Goal: Information Seeking & Learning: Learn about a topic

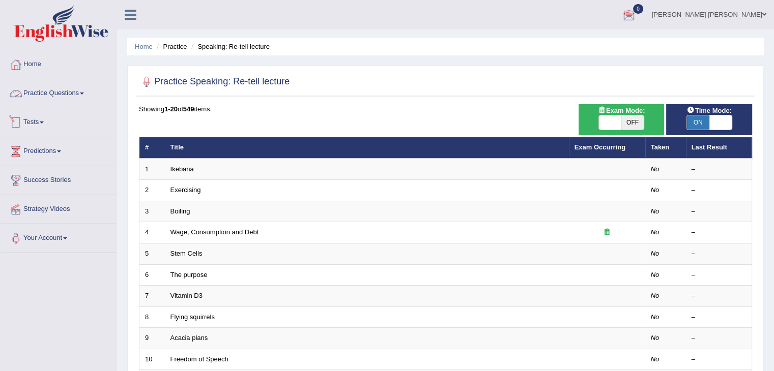
click at [24, 92] on link "Practice Questions" at bounding box center [59, 91] width 116 height 25
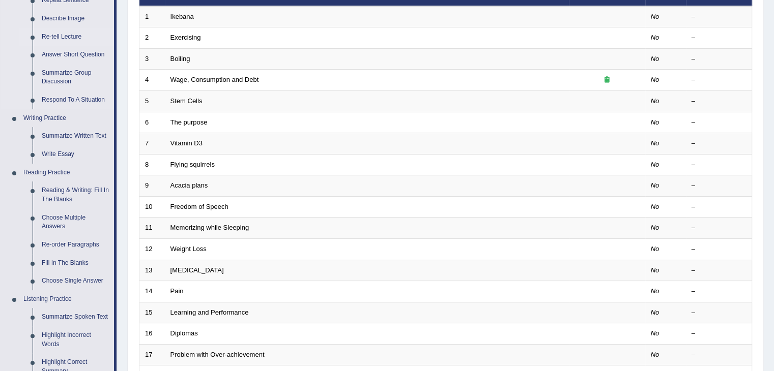
scroll to position [51, 0]
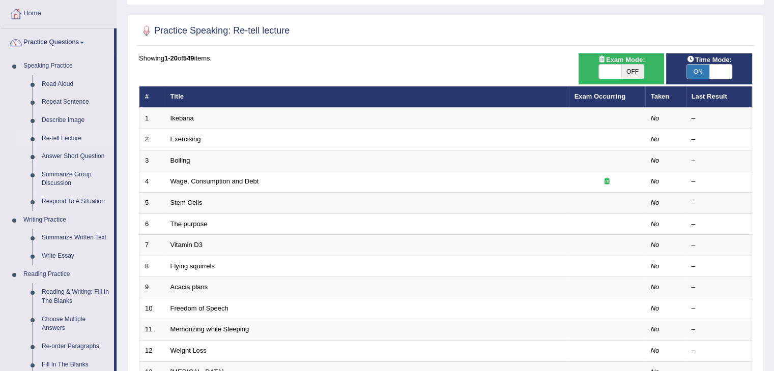
click at [72, 139] on link "Re-tell Lecture" at bounding box center [75, 139] width 77 height 18
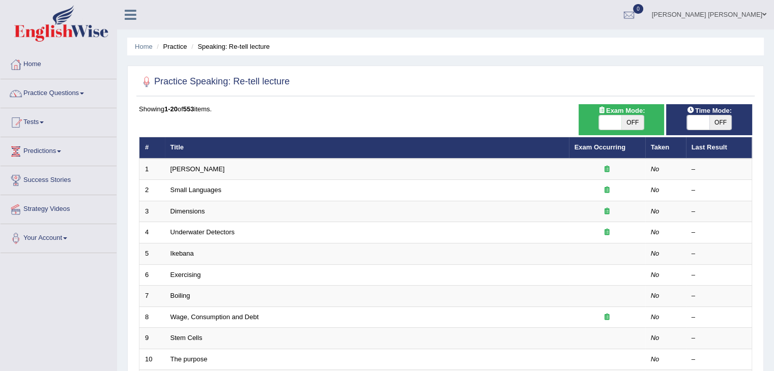
click at [625, 119] on span "OFF" at bounding box center [632, 122] width 22 height 14
checkbox input "true"
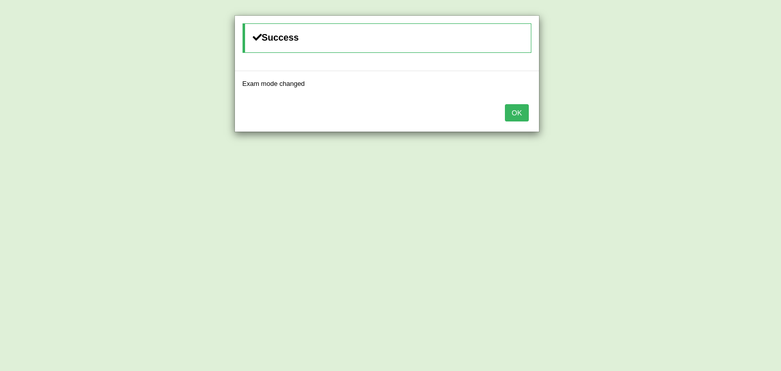
click at [511, 114] on button "OK" at bounding box center [516, 112] width 23 height 17
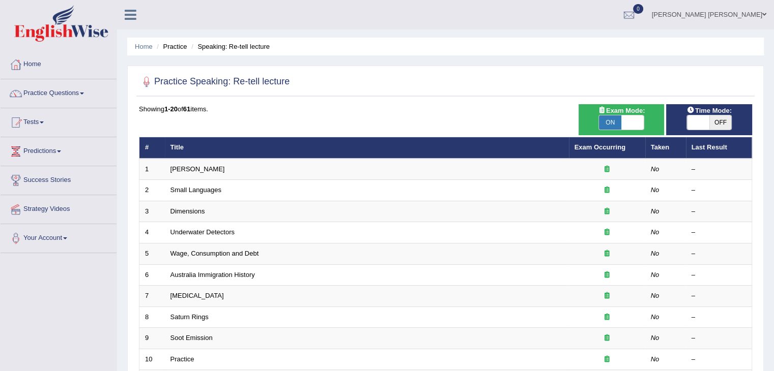
click at [722, 121] on span "OFF" at bounding box center [720, 122] width 22 height 14
checkbox input "true"
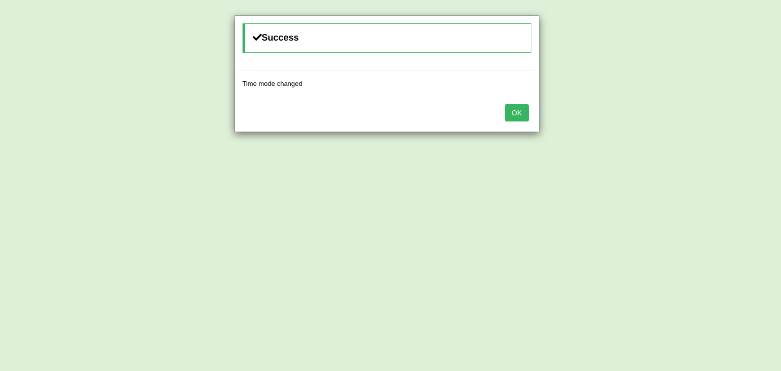
click at [521, 117] on button "OK" at bounding box center [516, 112] width 23 height 17
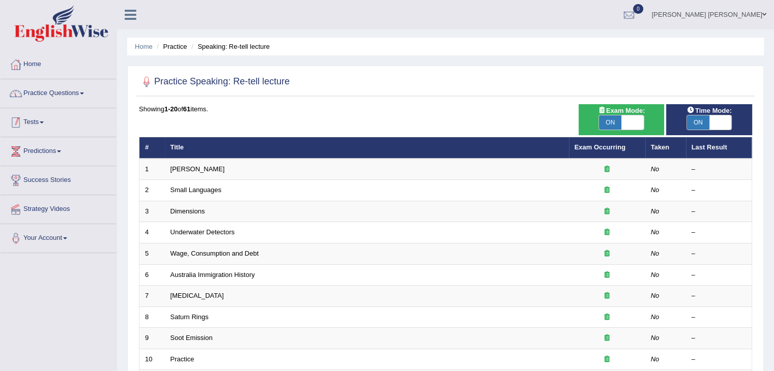
click at [45, 100] on link "Practice Questions" at bounding box center [59, 91] width 116 height 25
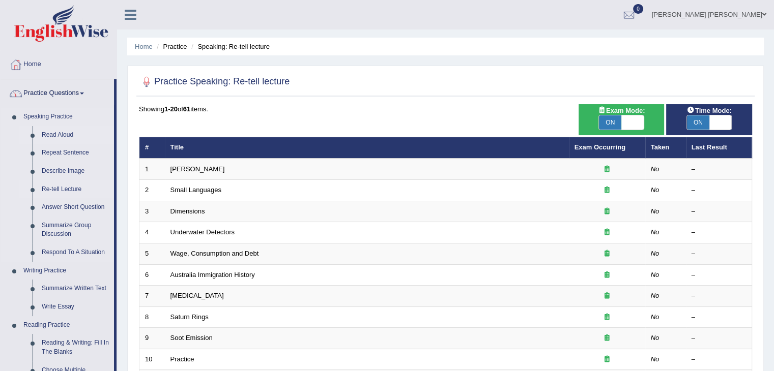
click at [65, 133] on link "Read Aloud" at bounding box center [75, 135] width 77 height 18
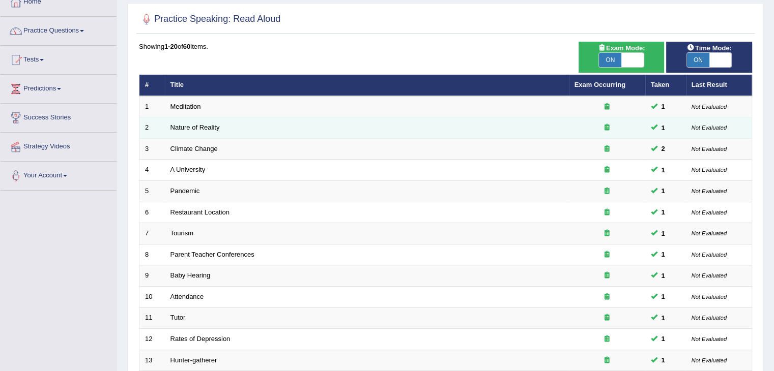
scroll to position [45, 0]
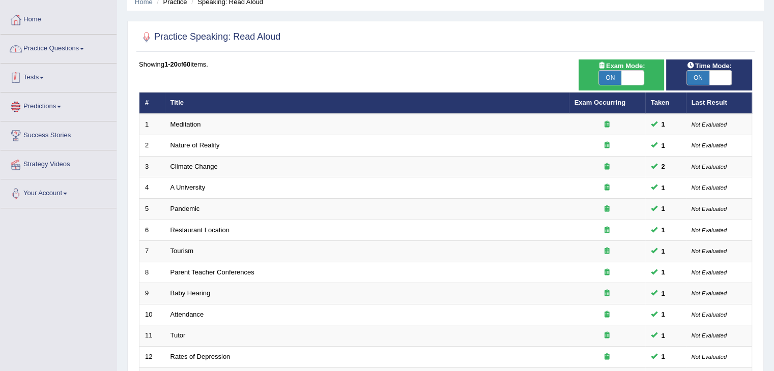
click at [53, 47] on link "Practice Questions" at bounding box center [59, 47] width 116 height 25
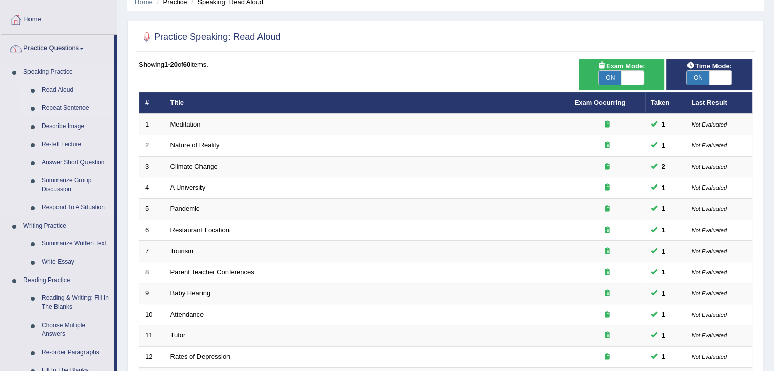
click at [52, 108] on link "Repeat Sentence" at bounding box center [75, 108] width 77 height 18
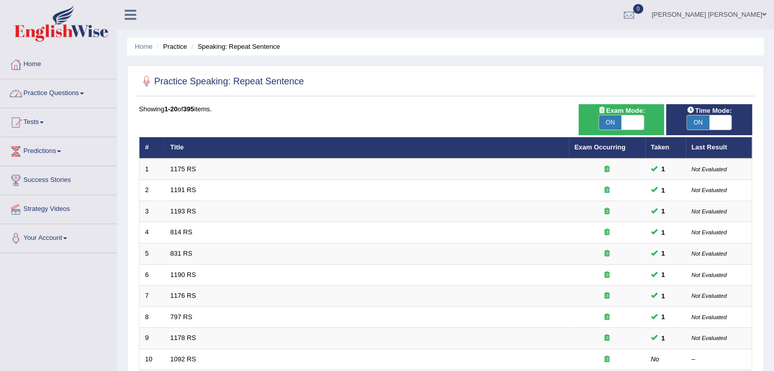
click at [78, 97] on link "Practice Questions" at bounding box center [59, 91] width 116 height 25
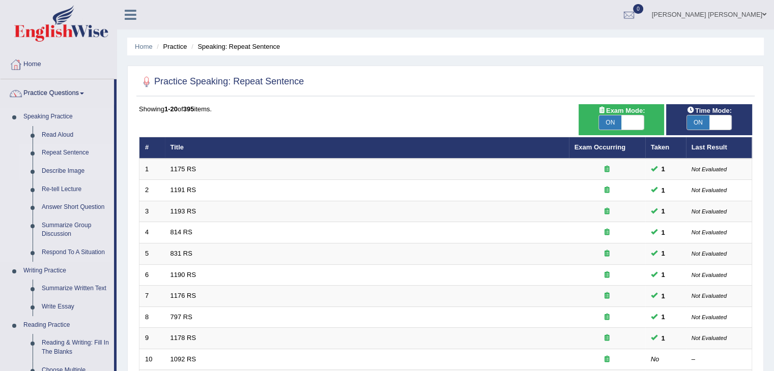
click at [69, 172] on link "Describe Image" at bounding box center [75, 171] width 77 height 18
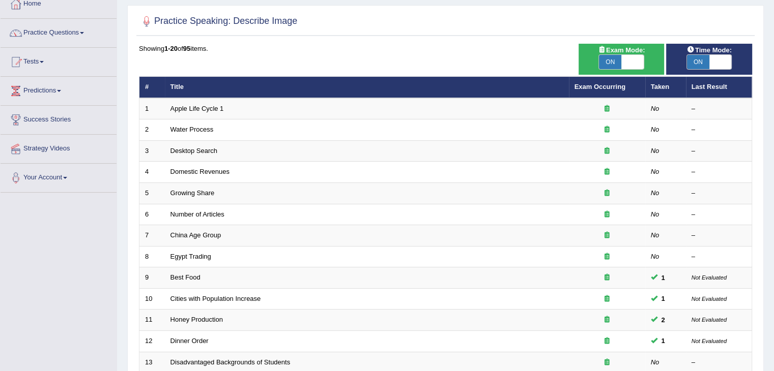
scroll to position [45, 0]
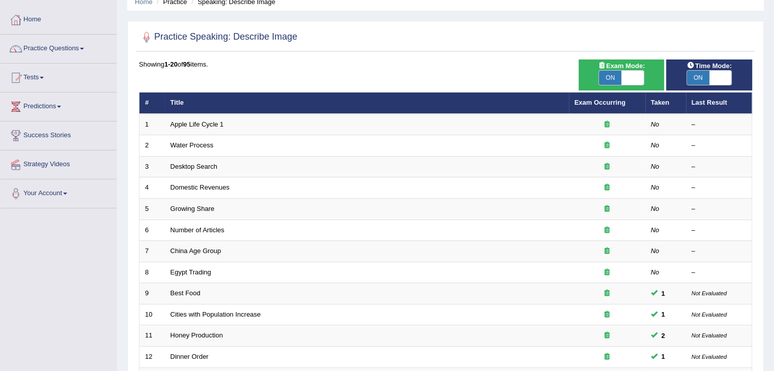
click at [639, 76] on span at bounding box center [632, 78] width 22 height 14
checkbox input "false"
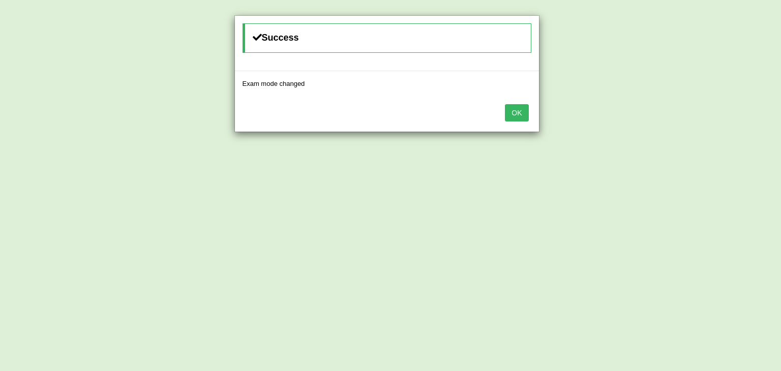
click at [524, 109] on button "OK" at bounding box center [516, 112] width 23 height 17
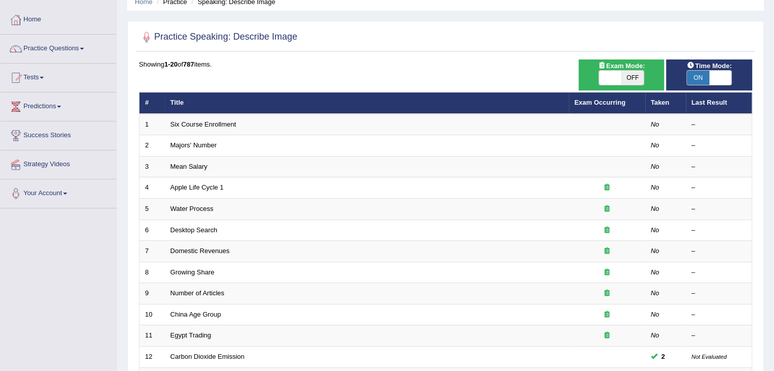
scroll to position [45, 0]
click at [711, 78] on span at bounding box center [720, 78] width 22 height 14
checkbox input "false"
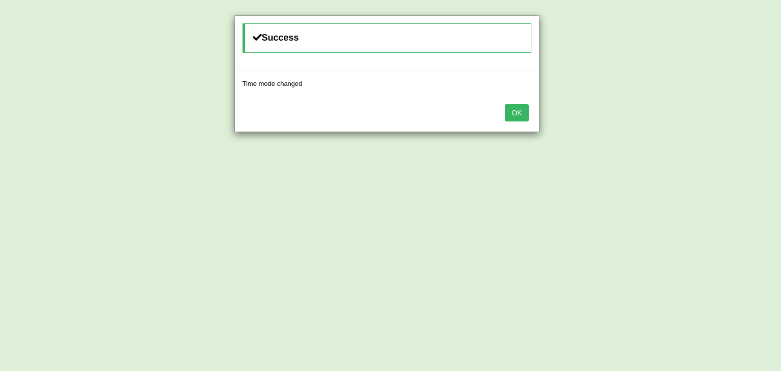
click at [526, 115] on button "OK" at bounding box center [516, 112] width 23 height 17
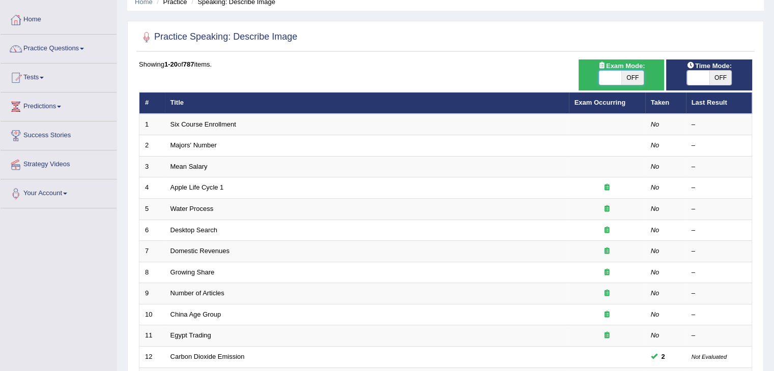
click at [618, 78] on span at bounding box center [610, 78] width 22 height 14
checkbox input "true"
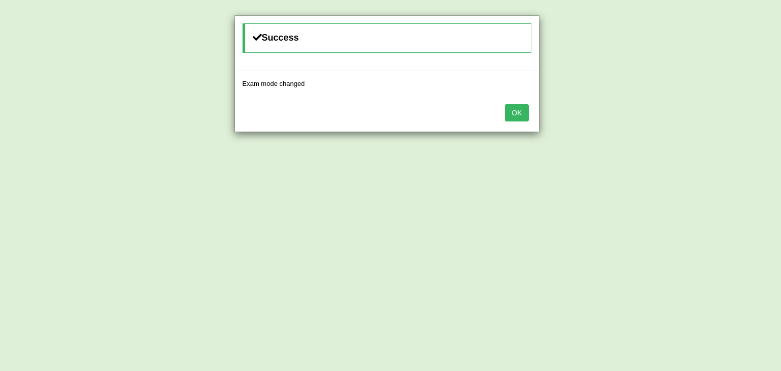
click at [513, 111] on button "OK" at bounding box center [516, 112] width 23 height 17
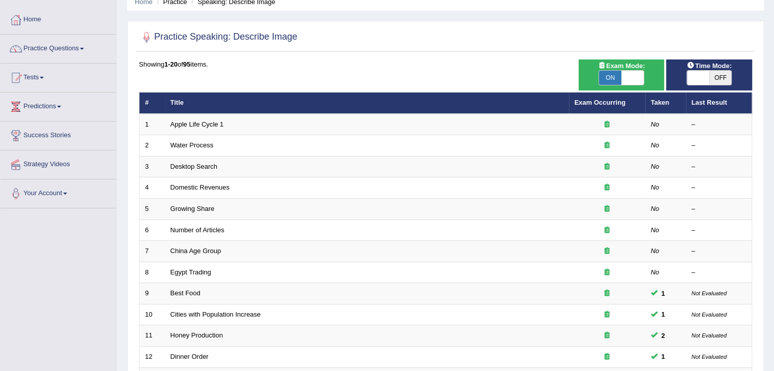
click at [689, 80] on span at bounding box center [698, 78] width 22 height 14
checkbox input "true"
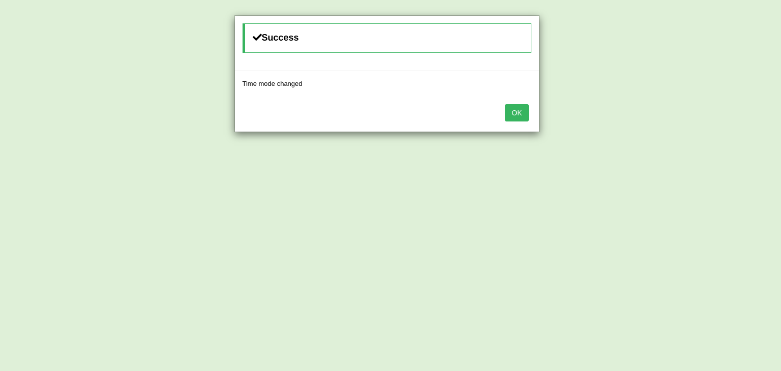
click at [515, 112] on button "OK" at bounding box center [516, 112] width 23 height 17
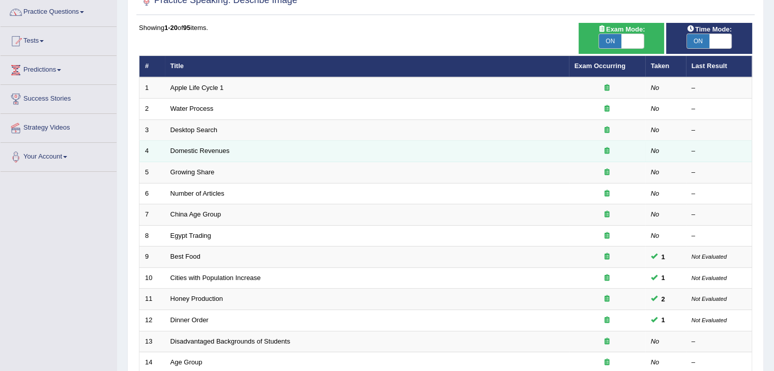
scroll to position [45, 0]
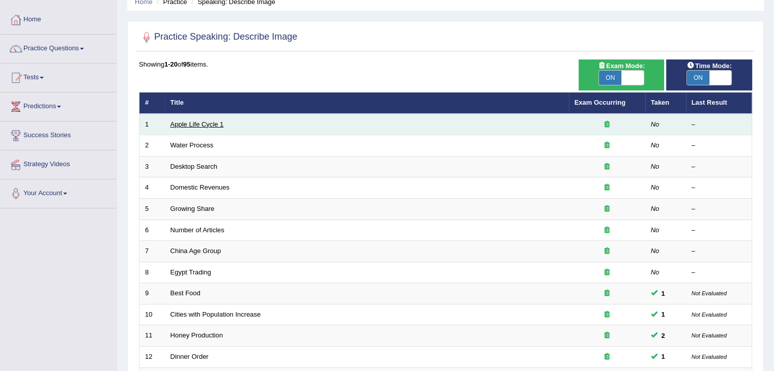
click at [202, 123] on link "Apple Life Cycle 1" at bounding box center [196, 125] width 53 height 8
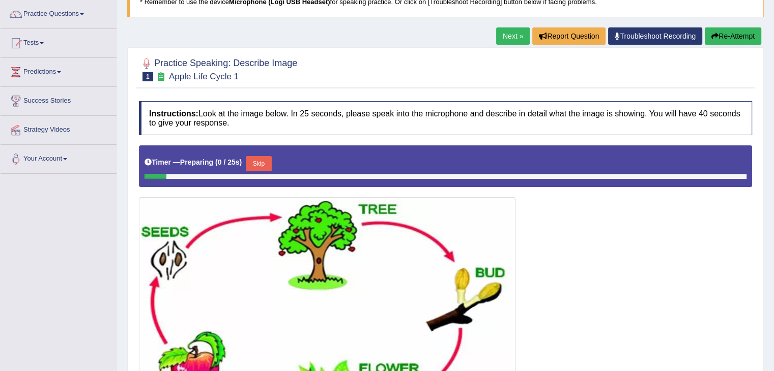
scroll to position [64, 0]
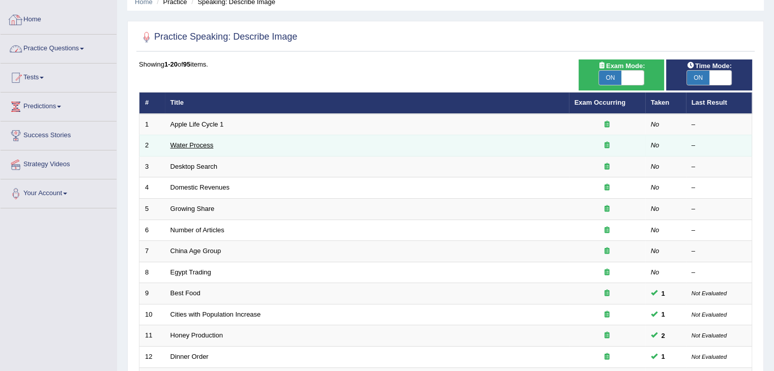
scroll to position [299, 0]
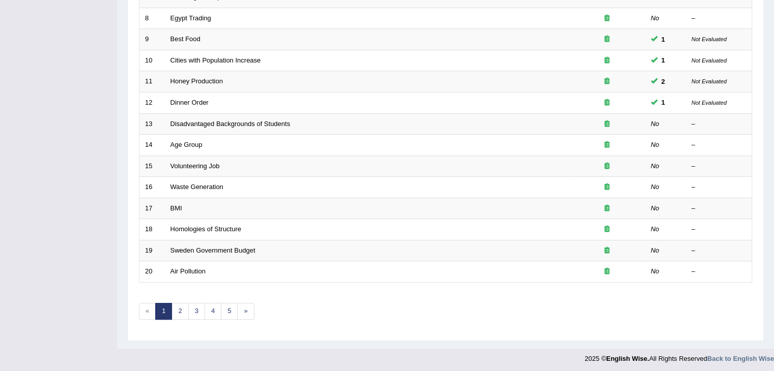
click at [150, 303] on span "«" at bounding box center [147, 311] width 17 height 17
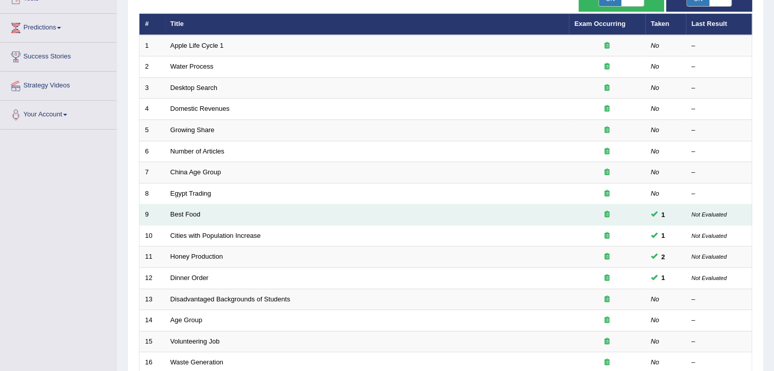
scroll to position [45, 0]
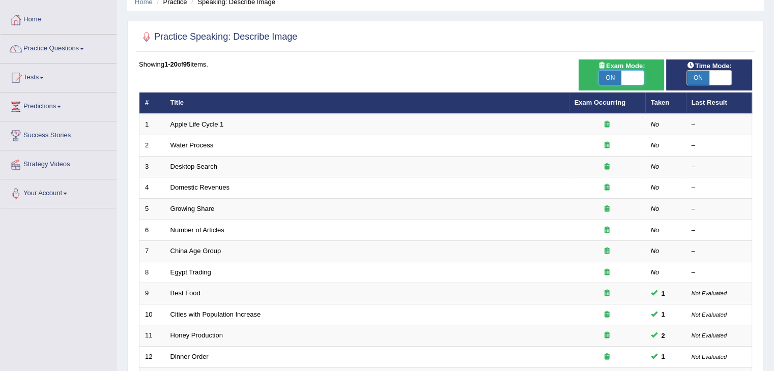
click at [633, 76] on span at bounding box center [632, 78] width 22 height 14
checkbox input "false"
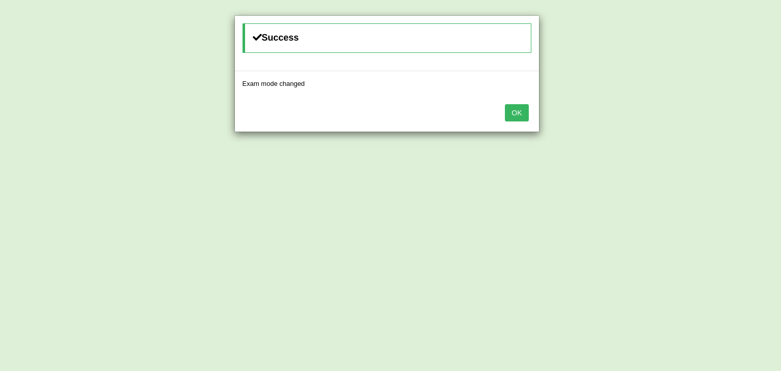
click at [519, 120] on button "OK" at bounding box center [516, 112] width 23 height 17
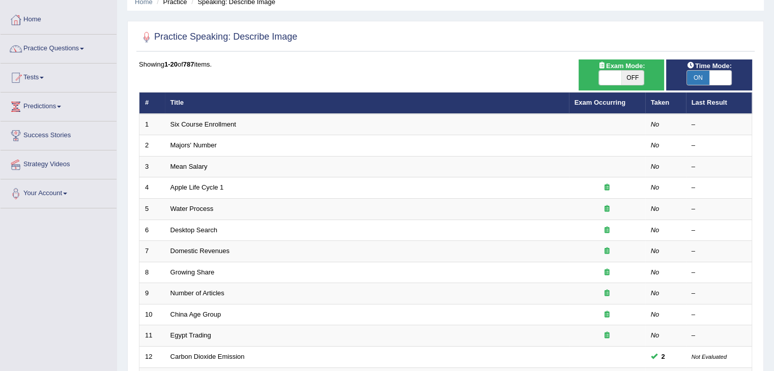
click at [710, 80] on span at bounding box center [720, 78] width 22 height 14
checkbox input "false"
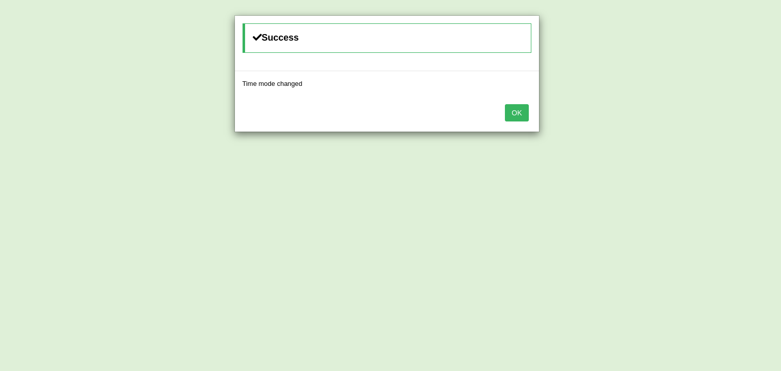
click at [527, 115] on div "OK" at bounding box center [387, 114] width 304 height 36
click at [525, 115] on button "OK" at bounding box center [516, 112] width 23 height 17
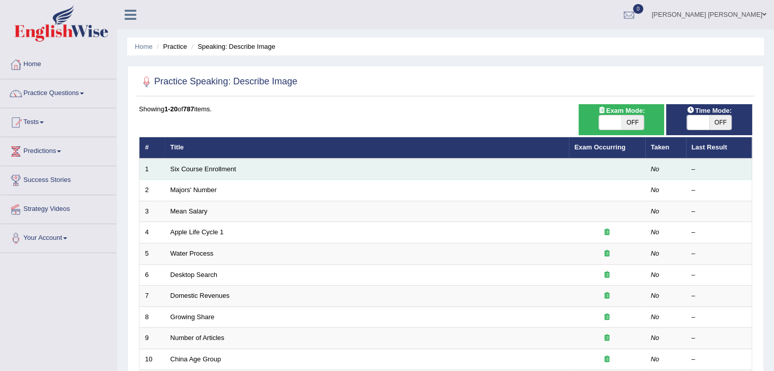
click at [191, 164] on td "Six Course Enrollment" at bounding box center [367, 169] width 404 height 21
click at [194, 169] on link "Six Course Enrollment" at bounding box center [203, 169] width 66 height 8
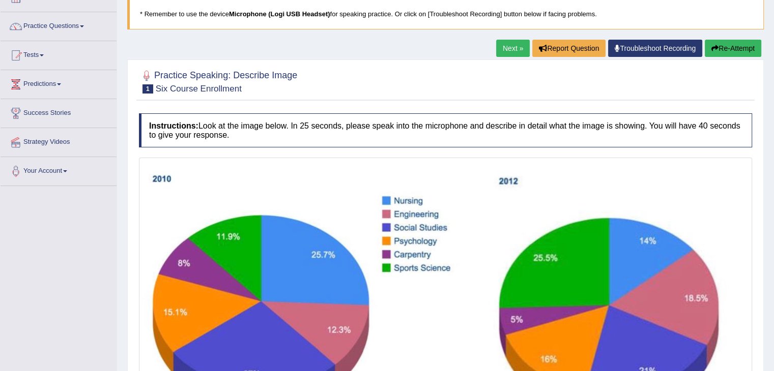
scroll to position [15, 0]
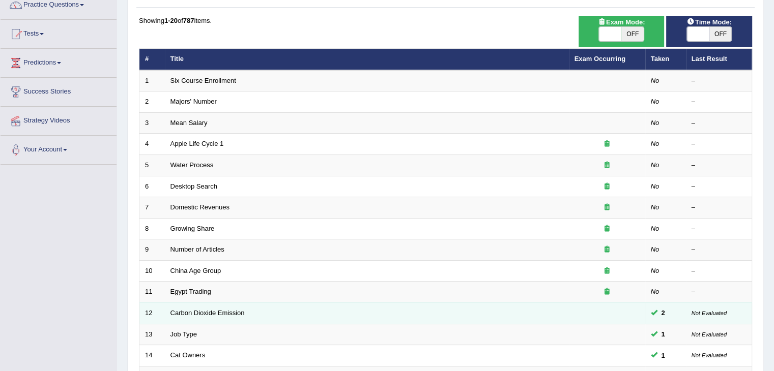
scroll to position [45, 0]
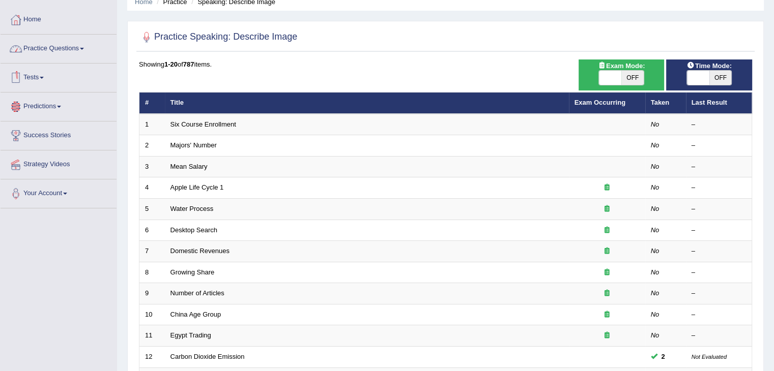
click at [46, 49] on link "Practice Questions" at bounding box center [59, 47] width 116 height 25
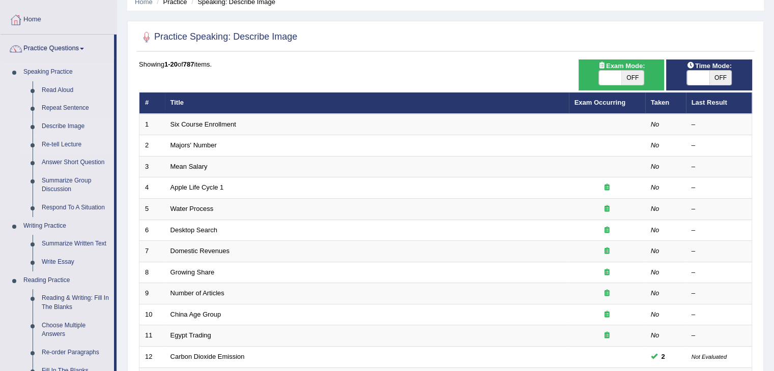
click at [60, 142] on link "Re-tell Lecture" at bounding box center [75, 145] width 77 height 18
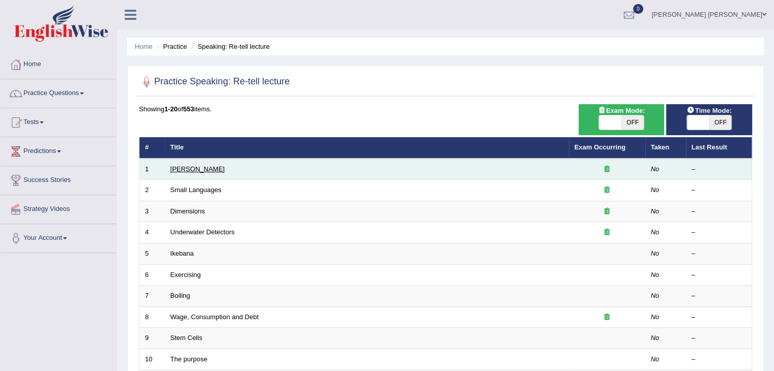
click at [176, 167] on link "[PERSON_NAME]" at bounding box center [197, 169] width 54 height 8
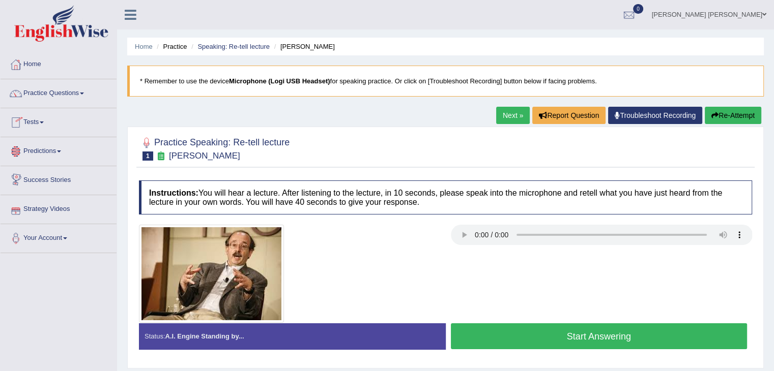
click at [49, 129] on link "Tests" at bounding box center [59, 120] width 116 height 25
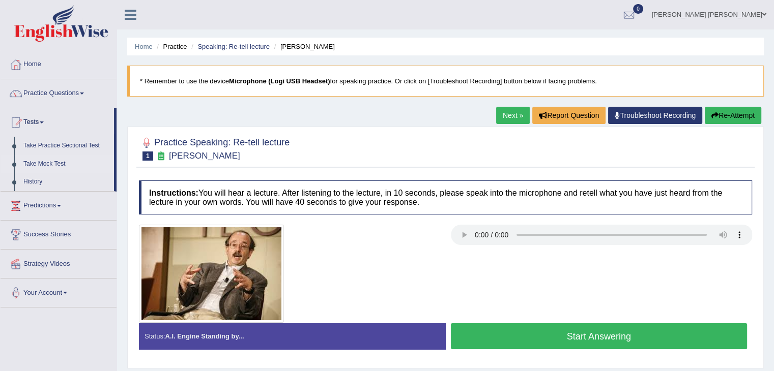
click at [47, 164] on link "Take Mock Test" at bounding box center [66, 164] width 95 height 18
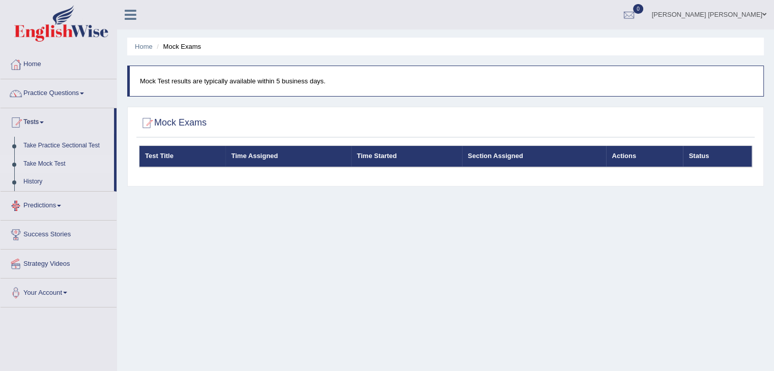
click at [195, 171] on div "Test Title Time Assigned Time Started Section Assigned Actions Status" at bounding box center [445, 163] width 618 height 36
click at [201, 171] on div "Test Title Time Assigned Time Started Section Assigned Actions Status" at bounding box center [445, 163] width 618 height 36
click at [219, 194] on div "Home Mock Exams Mock Test results are typically available within 5 business day…" at bounding box center [445, 254] width 657 height 509
click at [220, 195] on div "Home Mock Exams Mock Test results are typically available within 5 business day…" at bounding box center [445, 254] width 657 height 509
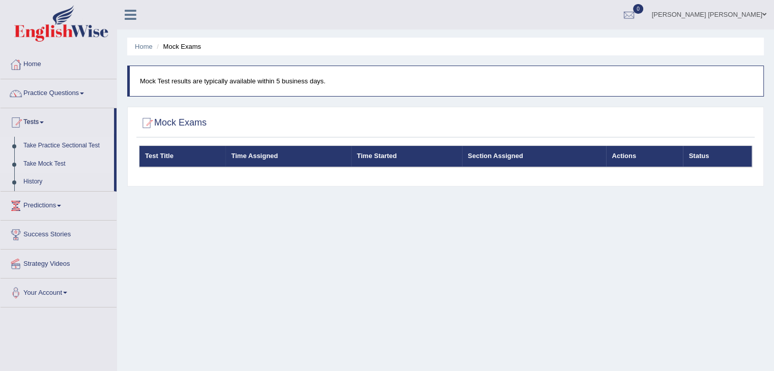
click at [58, 145] on link "Take Practice Sectional Test" at bounding box center [66, 146] width 95 height 18
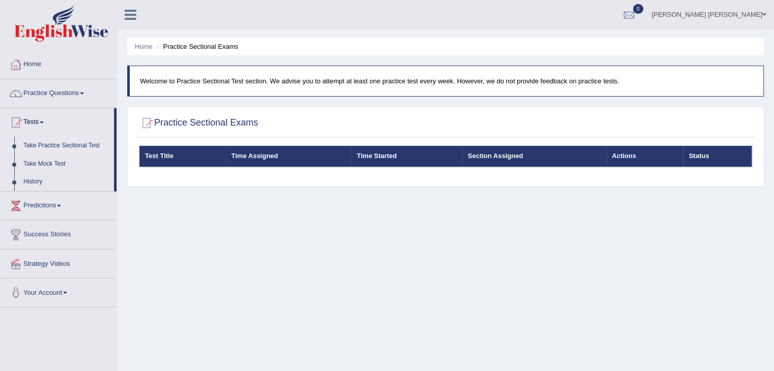
click at [182, 192] on div "Home Practice Sectional Exams Welcome to Practice Sectional Test section. We ad…" at bounding box center [445, 254] width 657 height 509
click at [182, 193] on div "Home Practice Sectional Exams Welcome to Practice Sectional Test section. We ad…" at bounding box center [445, 254] width 657 height 509
click at [169, 166] on table "Test Title Time Assigned Time Started Section Assigned Actions Status" at bounding box center [445, 156] width 613 height 22
drag, startPoint x: 167, startPoint y: 167, endPoint x: 181, endPoint y: 174, distance: 15.5
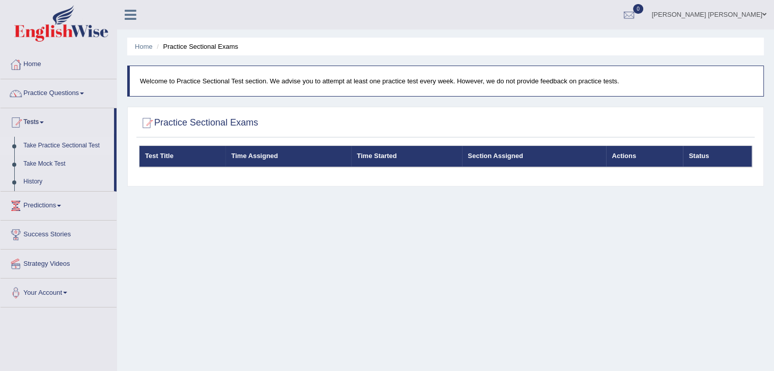
click at [167, 167] on div "Test Title Time Assigned Time Started Section Assigned Actions Status" at bounding box center [445, 163] width 618 height 36
click at [218, 196] on div "Home Practice Sectional Exams Welcome to Practice Sectional Test section. We ad…" at bounding box center [445, 254] width 657 height 509
click at [70, 93] on link "Practice Questions" at bounding box center [59, 91] width 116 height 25
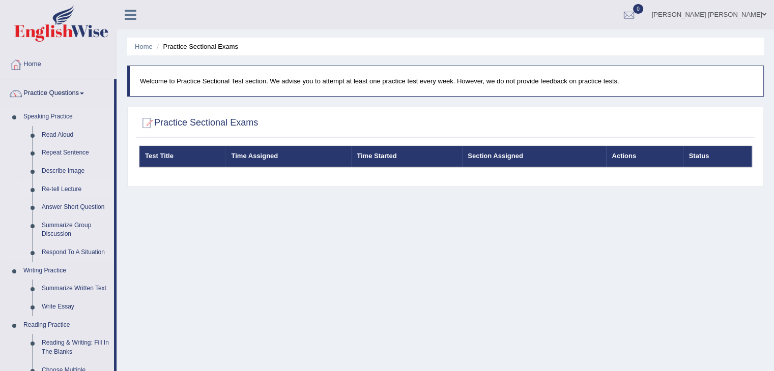
click at [72, 187] on link "Re-tell Lecture" at bounding box center [75, 190] width 77 height 18
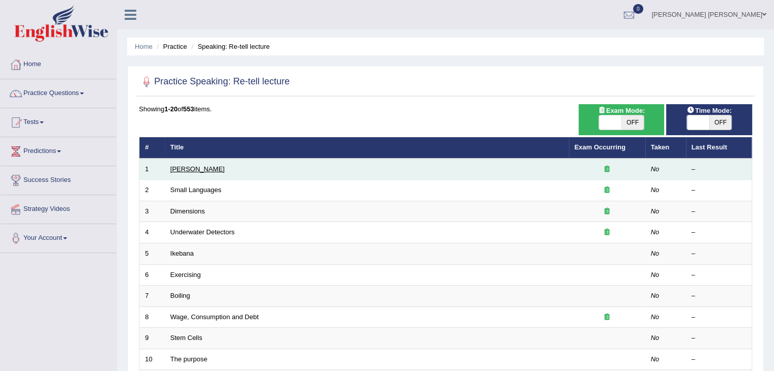
click at [174, 171] on link "[PERSON_NAME]" at bounding box center [197, 169] width 54 height 8
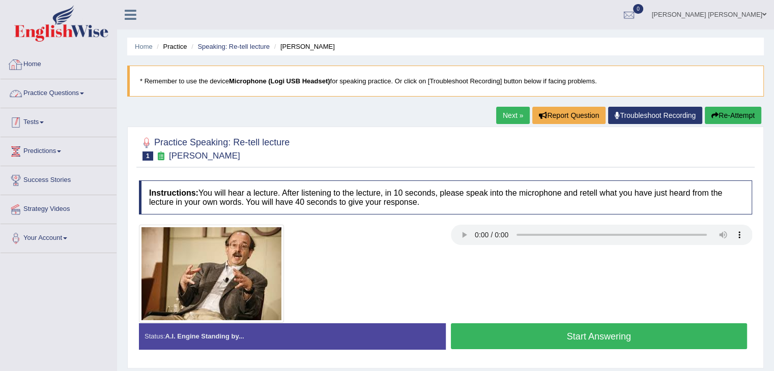
click at [65, 94] on link "Practice Questions" at bounding box center [59, 91] width 116 height 25
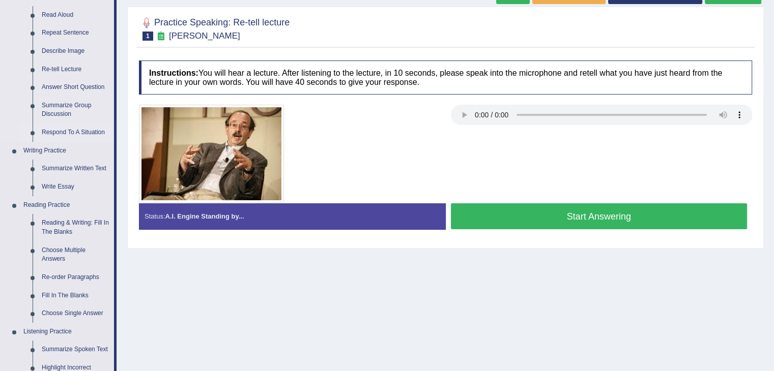
scroll to position [69, 0]
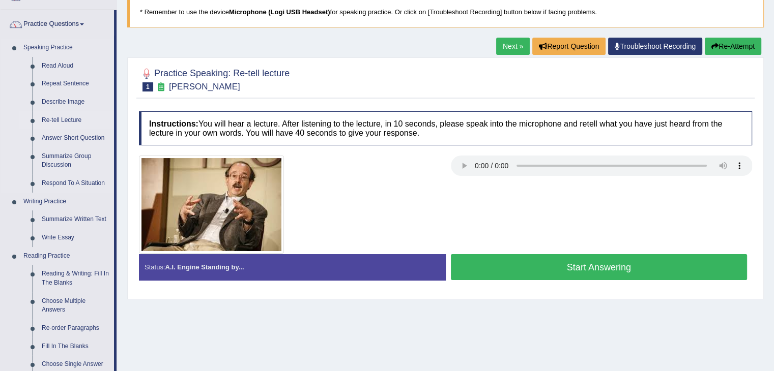
click at [73, 119] on link "Re-tell Lecture" at bounding box center [75, 120] width 77 height 18
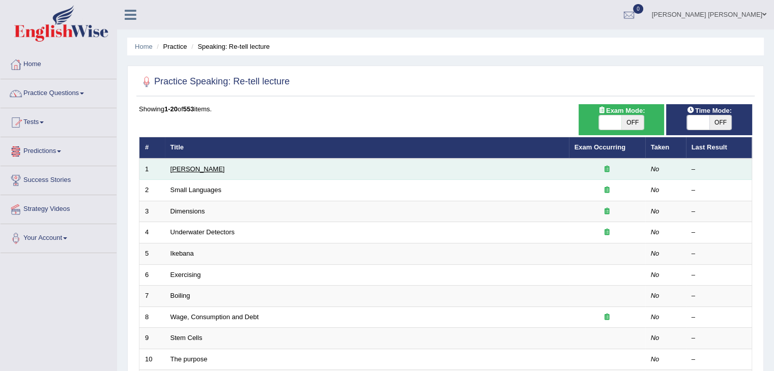
click at [180, 170] on link "[PERSON_NAME]" at bounding box center [197, 169] width 54 height 8
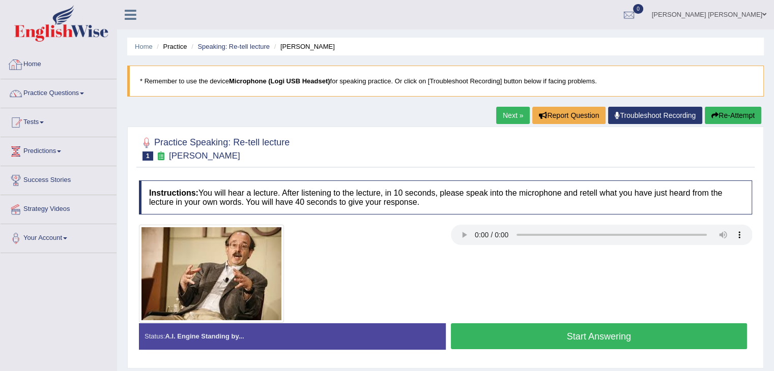
click at [37, 62] on link "Home" at bounding box center [59, 62] width 116 height 25
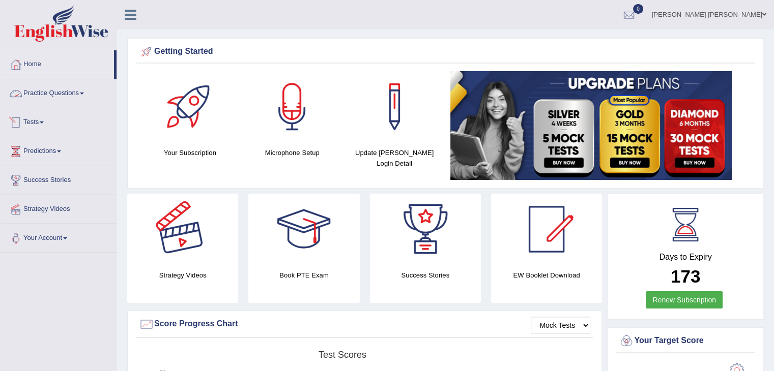
click at [180, 228] on div at bounding box center [182, 229] width 71 height 71
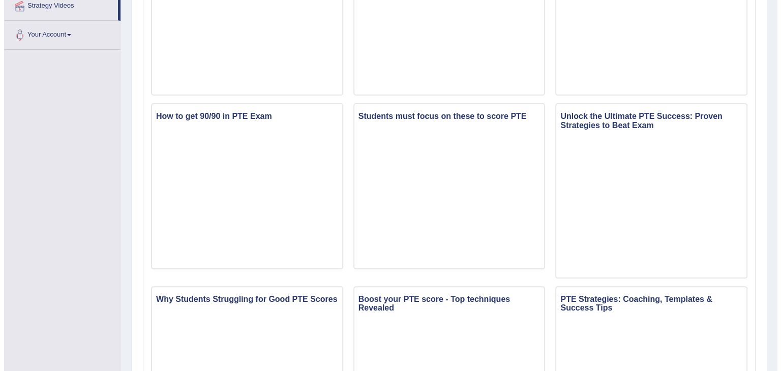
scroll to position [51, 0]
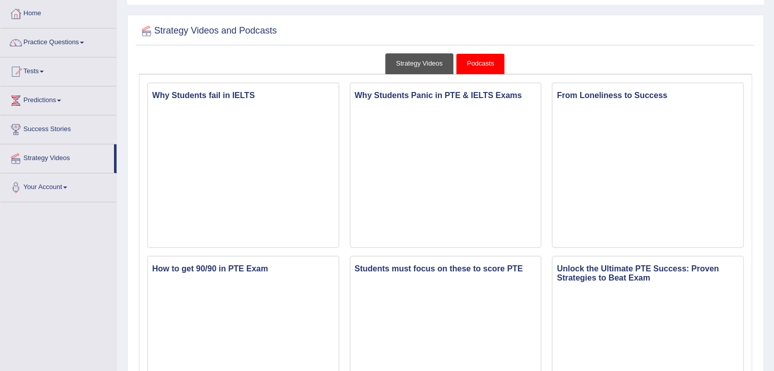
click at [411, 60] on link "Strategy Videos" at bounding box center [419, 63] width 68 height 21
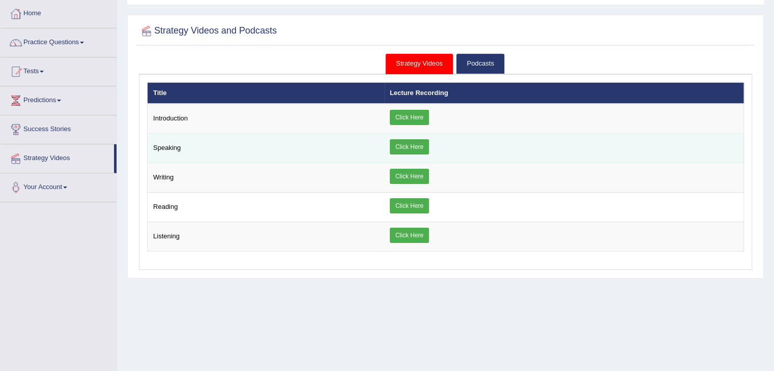
click at [422, 147] on link "Click Here" at bounding box center [409, 146] width 39 height 15
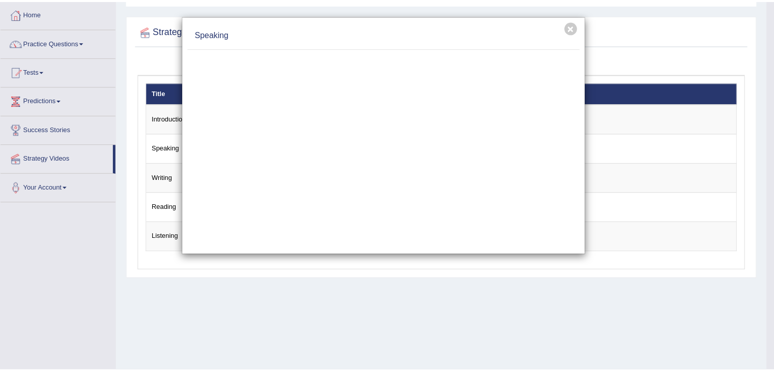
scroll to position [0, 0]
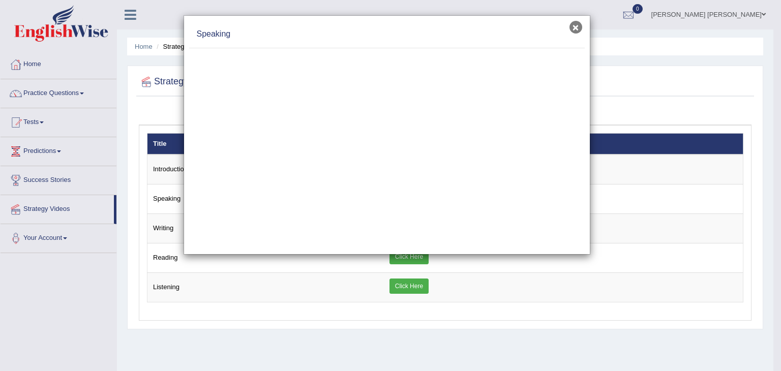
click at [577, 27] on button "×" at bounding box center [576, 27] width 13 height 13
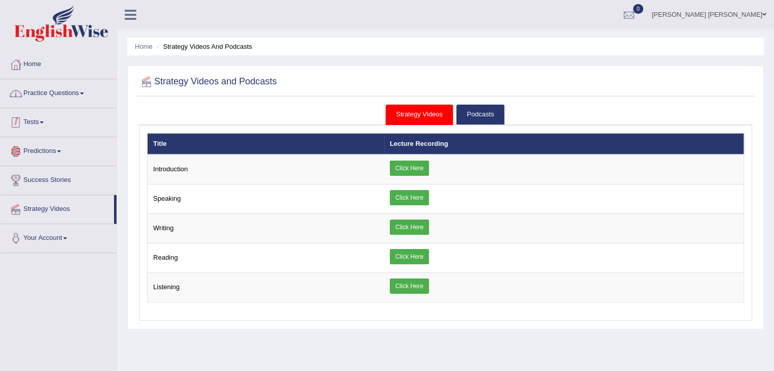
click at [50, 94] on link "Practice Questions" at bounding box center [59, 91] width 116 height 25
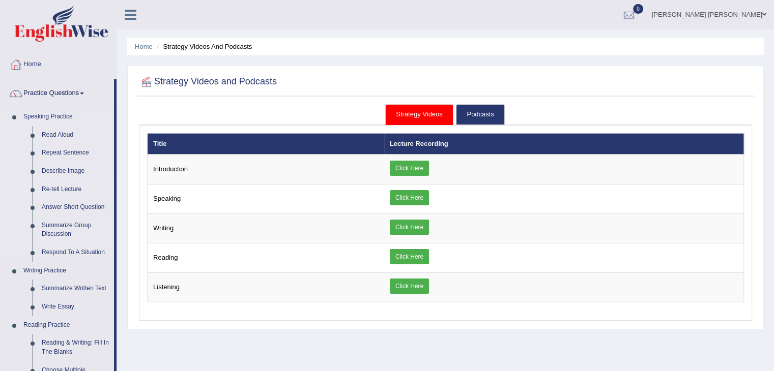
click at [62, 192] on link "Re-tell Lecture" at bounding box center [75, 190] width 77 height 18
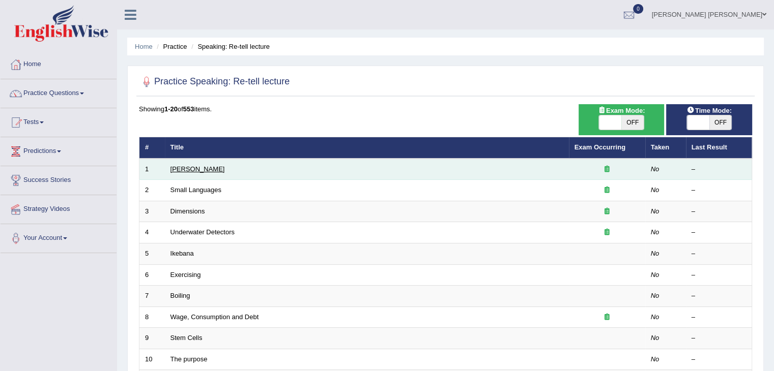
click at [201, 170] on link "Amory Lovins" at bounding box center [197, 169] width 54 height 8
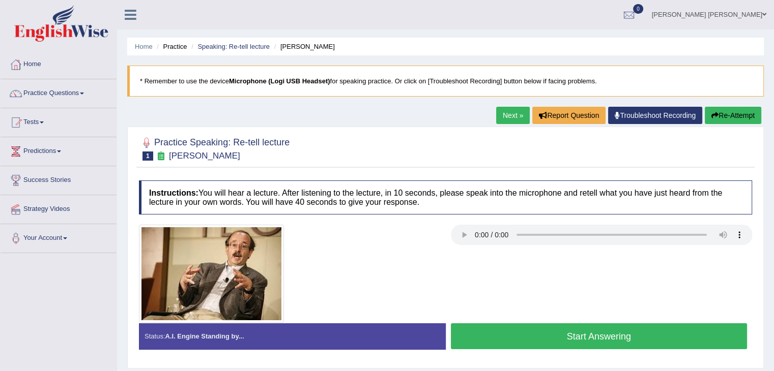
click at [59, 96] on link "Practice Questions" at bounding box center [59, 91] width 116 height 25
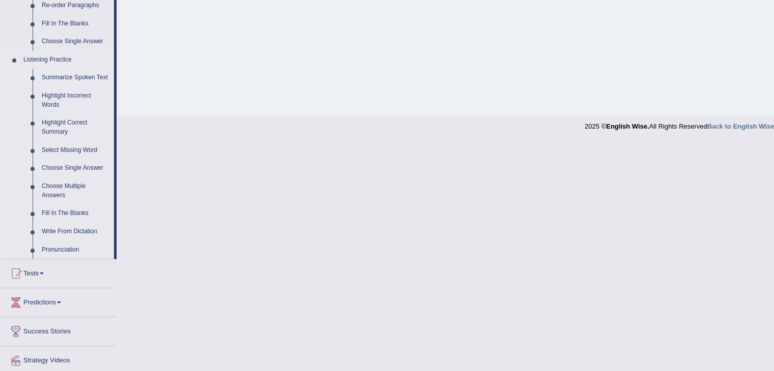
scroll to position [323, 0]
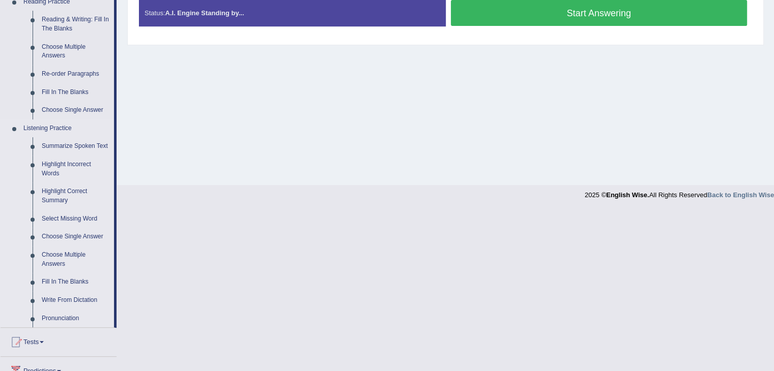
click at [49, 130] on link "Listening Practice" at bounding box center [66, 129] width 95 height 18
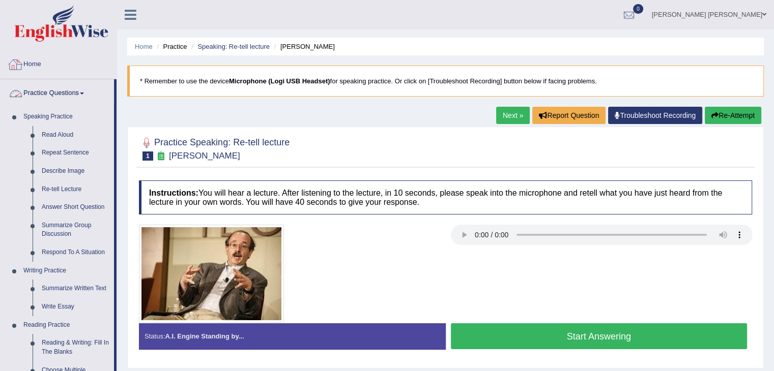
click at [41, 60] on link "Home" at bounding box center [59, 62] width 116 height 25
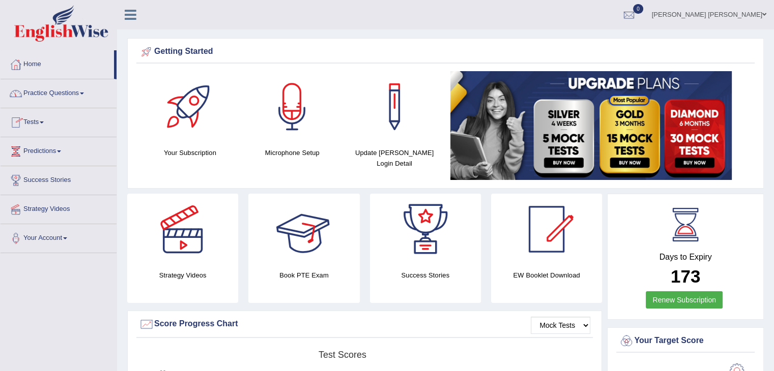
click at [333, 235] on div at bounding box center [303, 229] width 71 height 71
click at [77, 215] on link "Strategy Videos" at bounding box center [59, 207] width 116 height 25
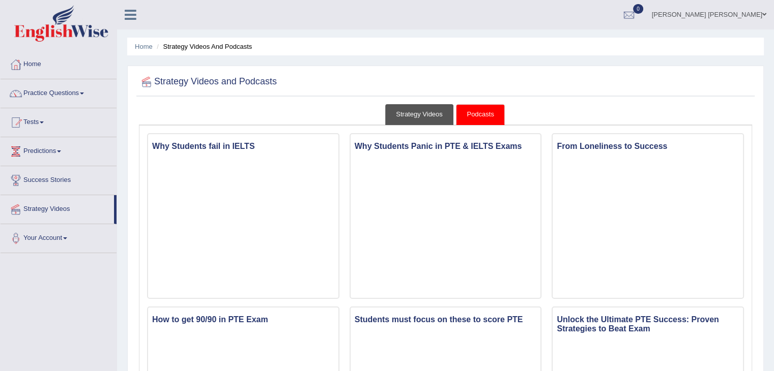
click at [425, 119] on link "Strategy Videos" at bounding box center [419, 114] width 68 height 21
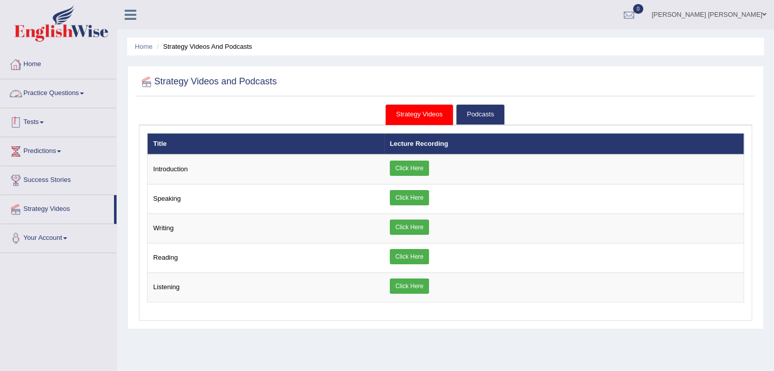
click at [66, 91] on link "Practice Questions" at bounding box center [59, 91] width 116 height 25
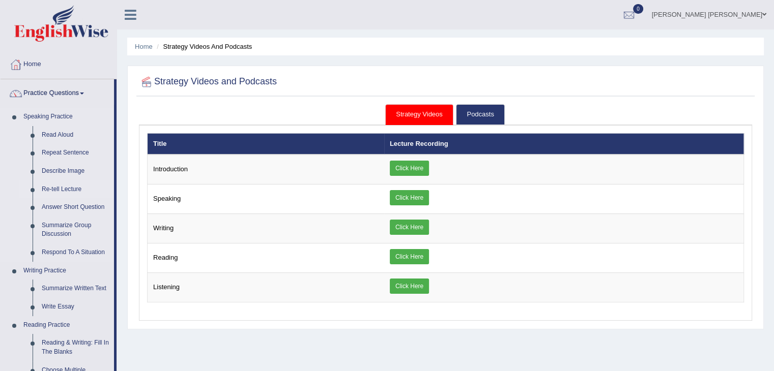
click at [77, 192] on link "Re-tell Lecture" at bounding box center [75, 190] width 77 height 18
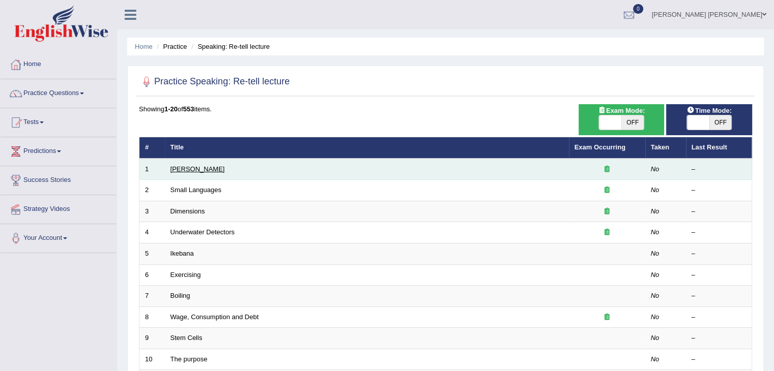
click at [191, 171] on link "[PERSON_NAME]" at bounding box center [197, 169] width 54 height 8
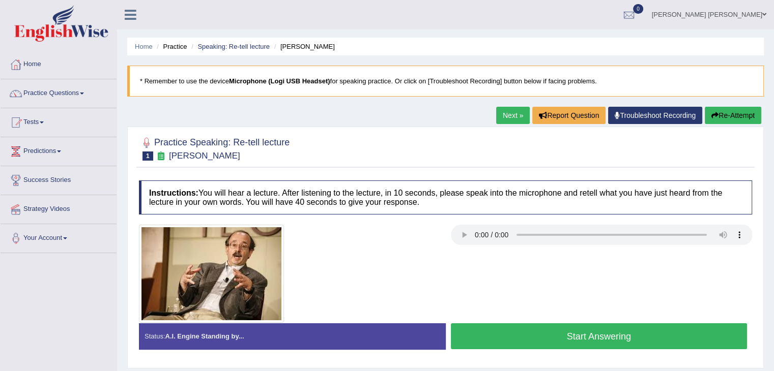
click at [503, 116] on link "Next »" at bounding box center [513, 115] width 34 height 17
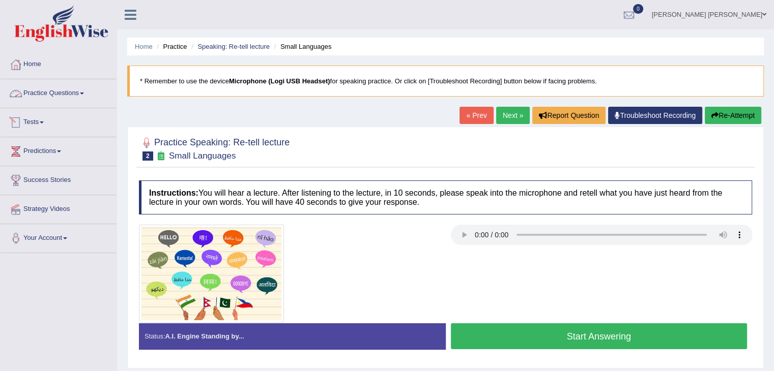
click at [41, 90] on link "Practice Questions" at bounding box center [59, 91] width 116 height 25
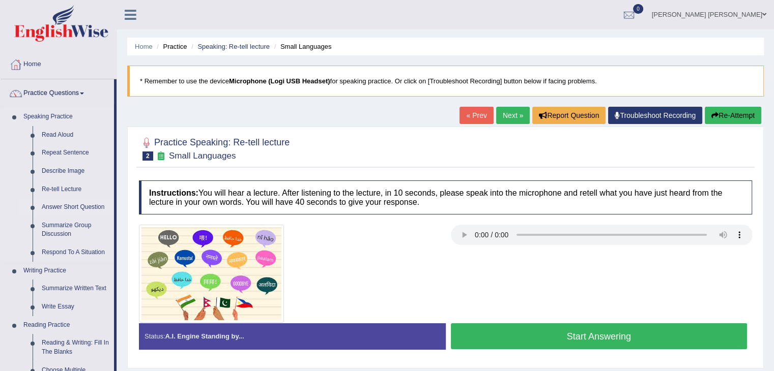
click at [71, 213] on link "Answer Short Question" at bounding box center [75, 207] width 77 height 18
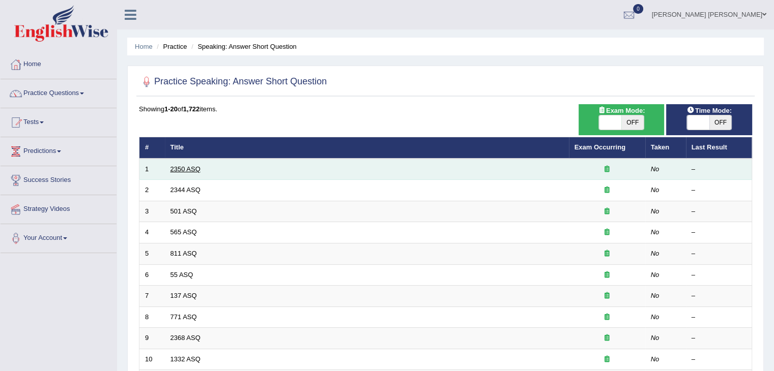
click at [195, 166] on link "2350 ASQ" at bounding box center [185, 169] width 30 height 8
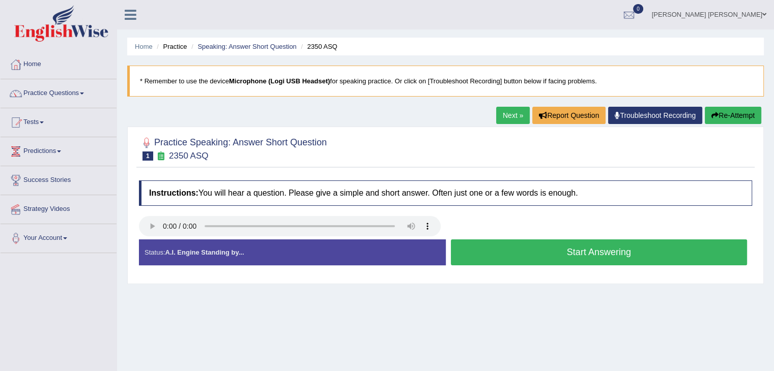
click at [502, 246] on button "Start Answering" at bounding box center [599, 253] width 297 height 26
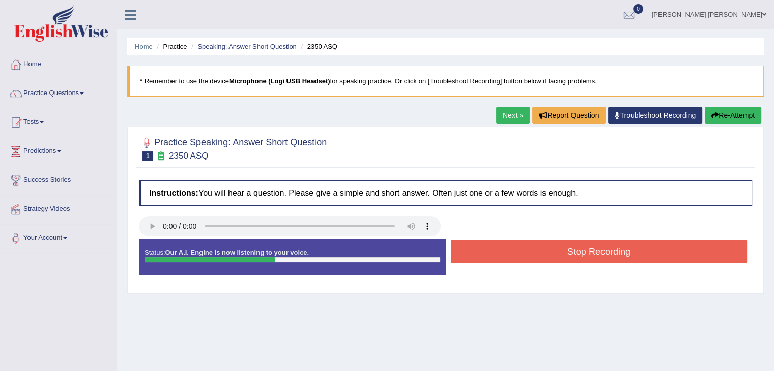
click at [503, 246] on button "Stop Recording" at bounding box center [599, 251] width 297 height 23
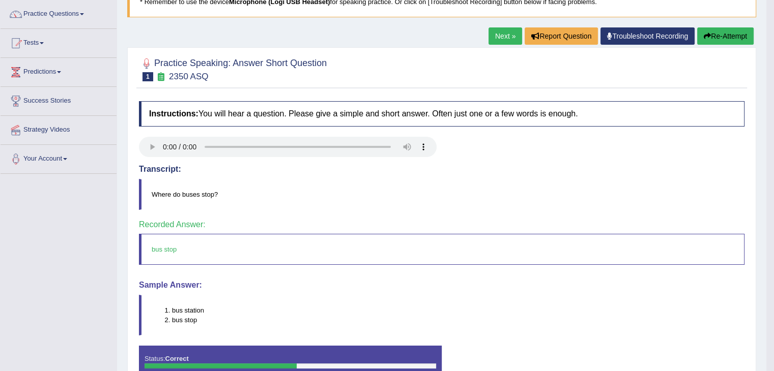
scroll to position [61, 0]
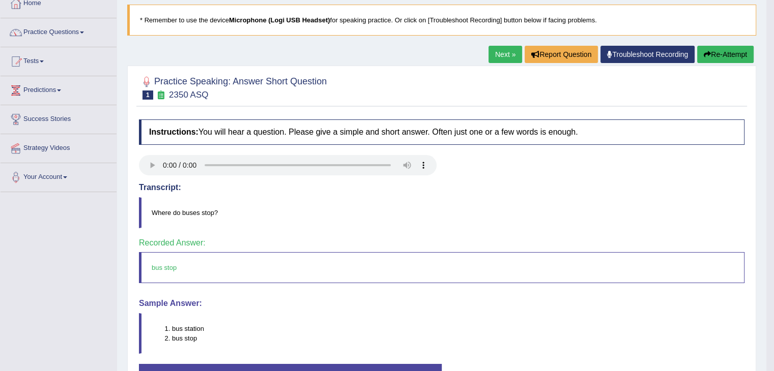
click at [492, 47] on link "Next »" at bounding box center [505, 54] width 34 height 17
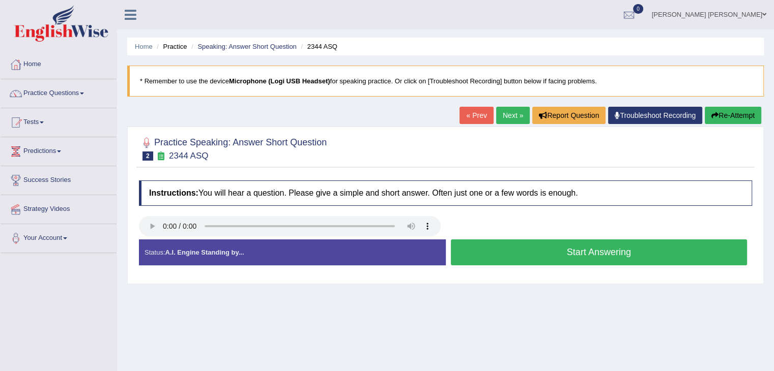
click at [554, 253] on button "Start Answering" at bounding box center [599, 253] width 297 height 26
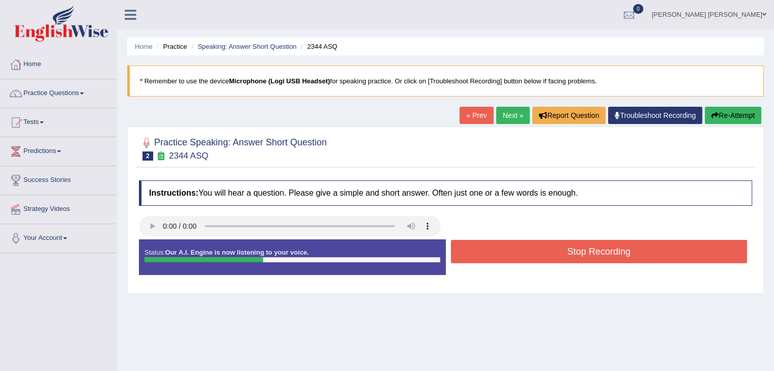
click at [566, 253] on button "Stop Recording" at bounding box center [599, 251] width 297 height 23
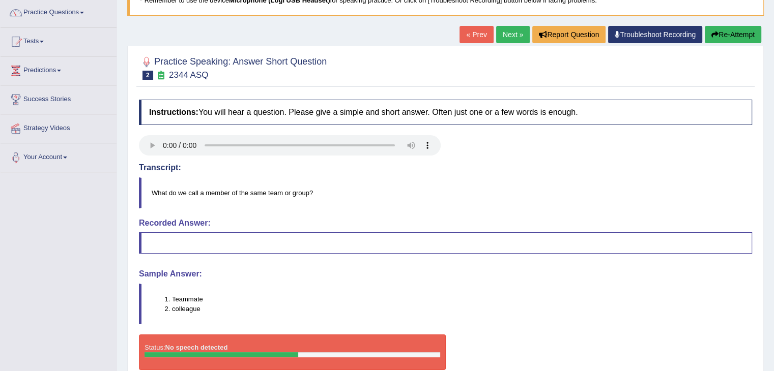
scroll to position [10, 0]
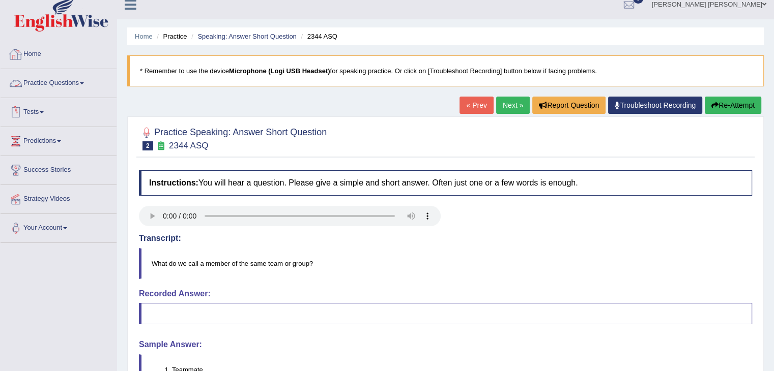
click at [43, 46] on link "Home" at bounding box center [59, 52] width 116 height 25
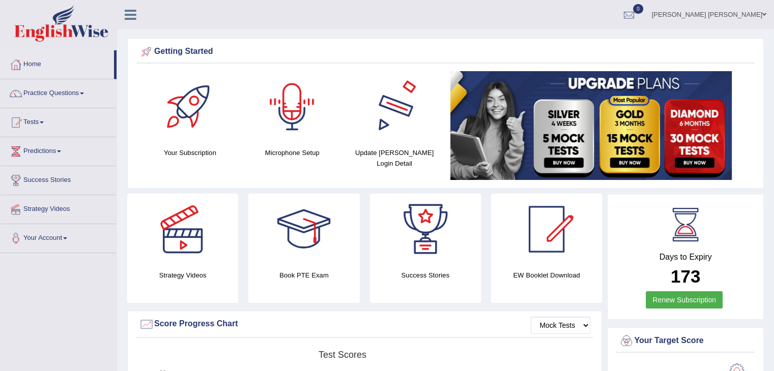
click at [264, 109] on div at bounding box center [291, 106] width 71 height 71
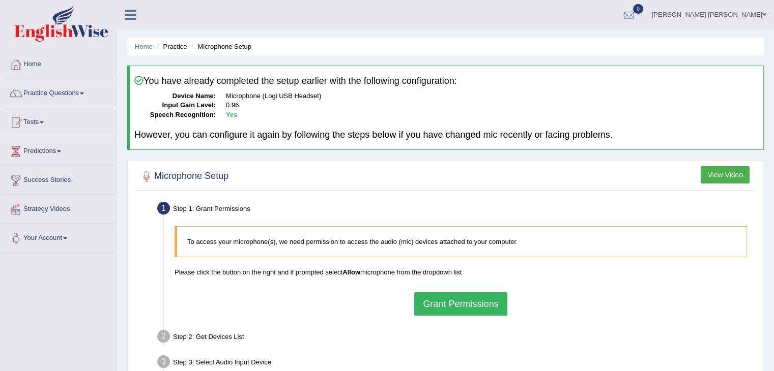
click at [484, 298] on button "Grant Permissions" at bounding box center [460, 303] width 93 height 23
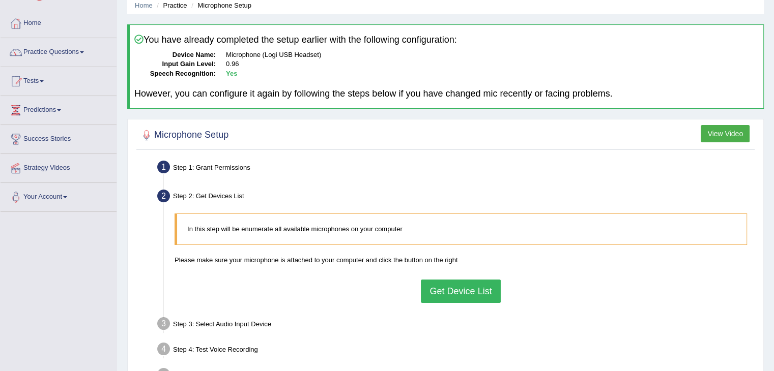
scroll to position [102, 0]
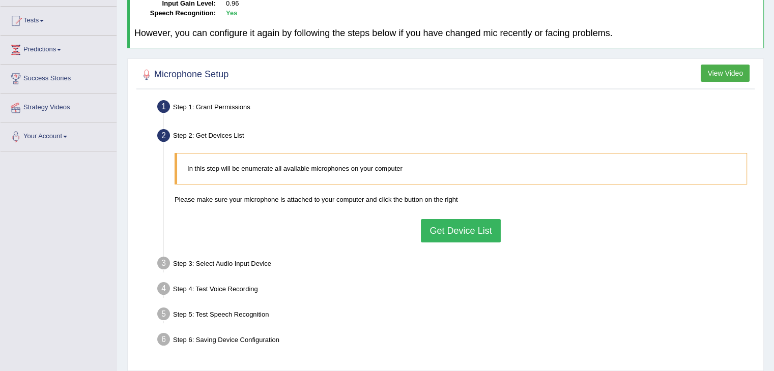
click at [473, 233] on button "Get Device List" at bounding box center [460, 230] width 79 height 23
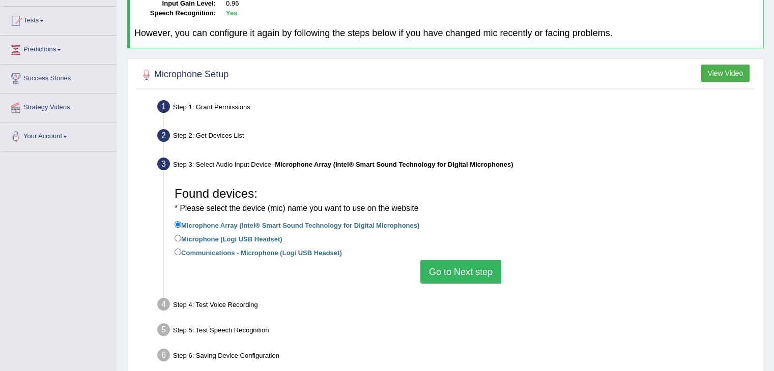
click at [204, 238] on label "Microphone (Logi USB Headset)" at bounding box center [228, 238] width 108 height 11
click at [181, 238] on input "Microphone (Logi USB Headset)" at bounding box center [177, 238] width 7 height 7
radio input "true"
click at [457, 271] on button "Go to Next step" at bounding box center [460, 271] width 81 height 23
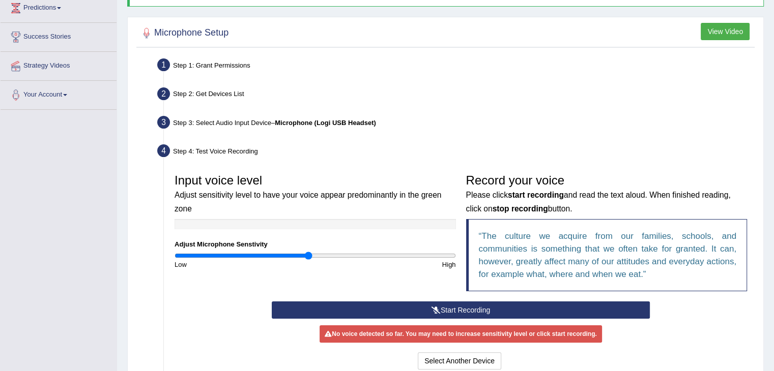
scroll to position [203, 0]
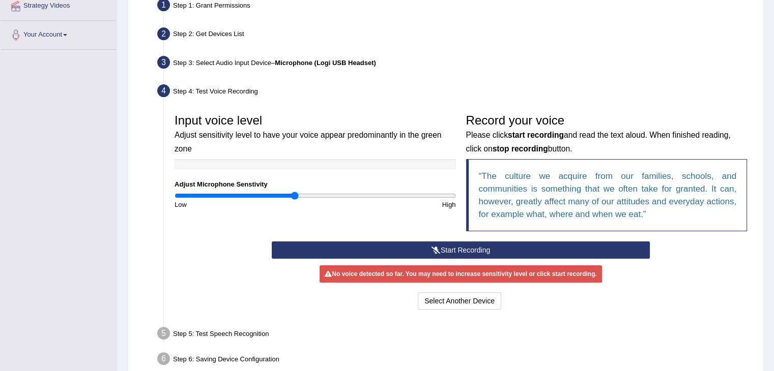
drag, startPoint x: 309, startPoint y: 197, endPoint x: 294, endPoint y: 197, distance: 15.3
click at [294, 197] on input "range" at bounding box center [314, 196] width 281 height 8
click at [382, 253] on button "Start Recording" at bounding box center [461, 250] width 378 height 17
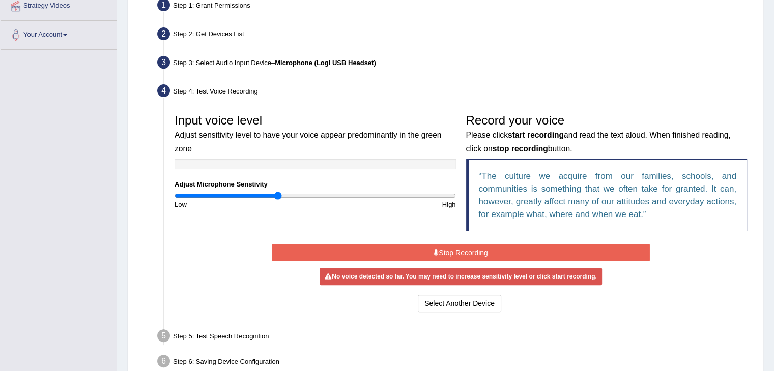
drag, startPoint x: 292, startPoint y: 194, endPoint x: 278, endPoint y: 195, distance: 13.7
type input "0.74"
click at [278, 195] on input "range" at bounding box center [314, 196] width 281 height 8
click at [402, 251] on button "Stop Recording" at bounding box center [461, 252] width 378 height 17
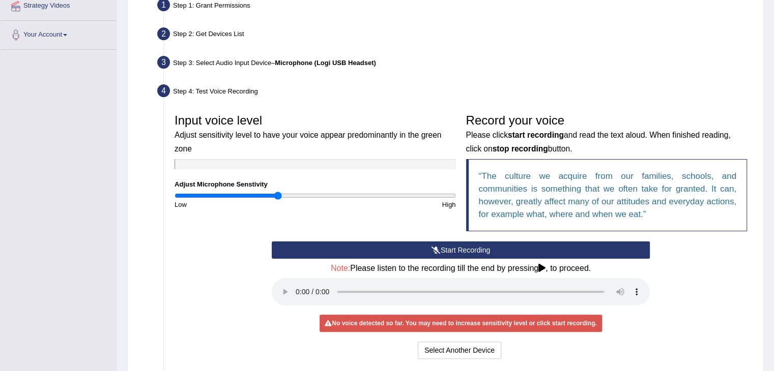
click at [402, 251] on button "Start Recording" at bounding box center [461, 250] width 378 height 17
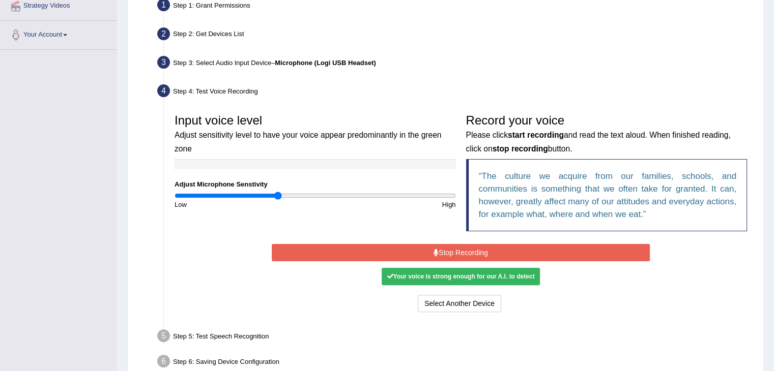
click at [539, 248] on button "Stop Recording" at bounding box center [461, 252] width 378 height 17
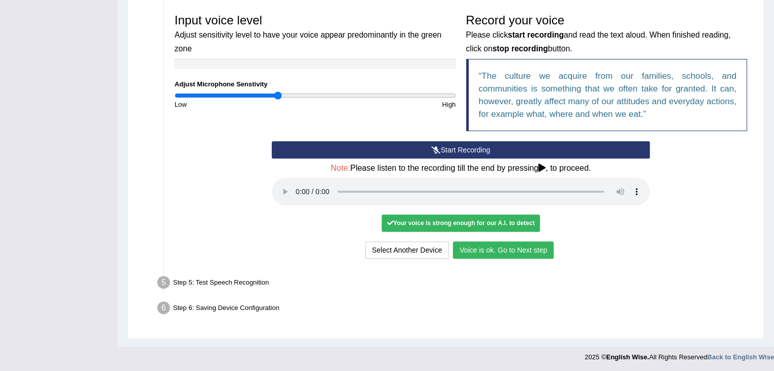
click at [518, 252] on button "Voice is ok. Go to Next step" at bounding box center [503, 250] width 101 height 17
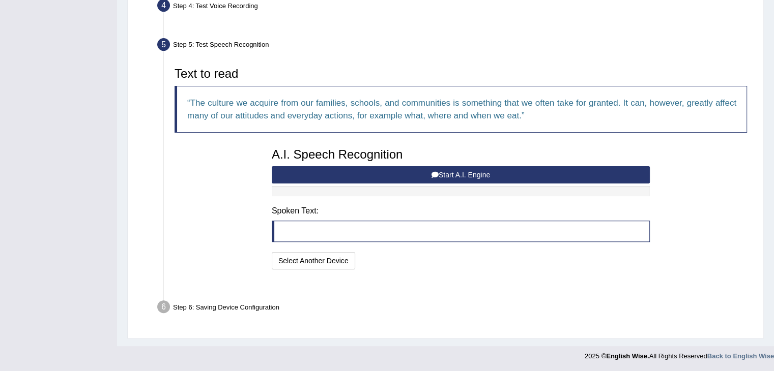
scroll to position [263, 0]
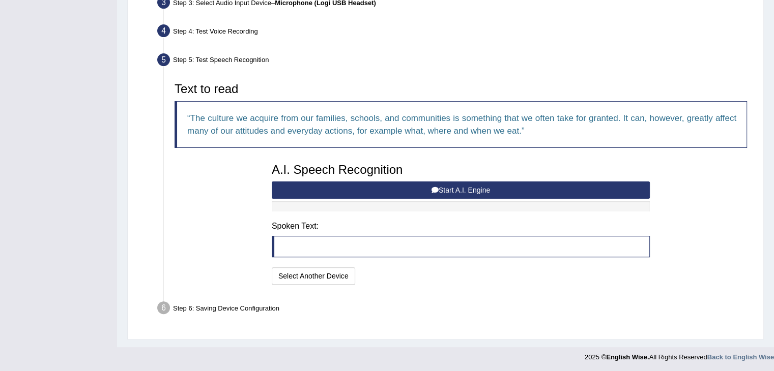
click at [489, 192] on button "Start A.I. Engine" at bounding box center [461, 190] width 378 height 17
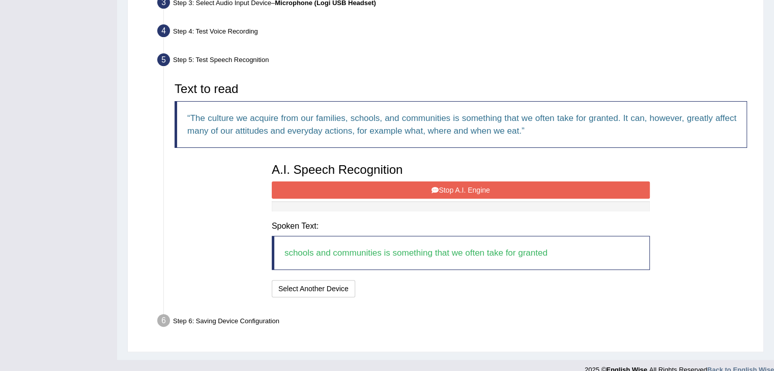
click at [503, 189] on button "Stop A.I. Engine" at bounding box center [461, 190] width 378 height 17
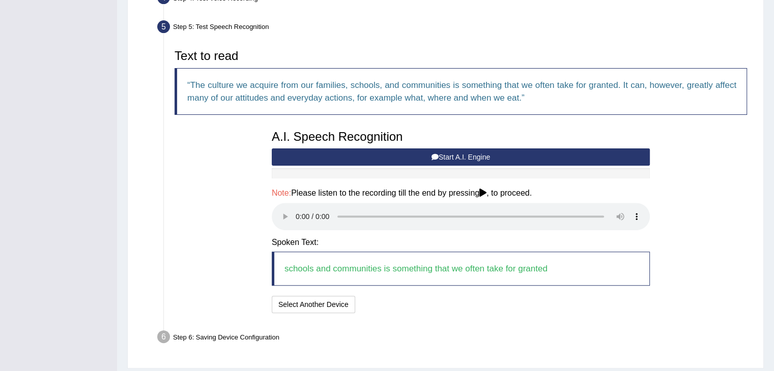
scroll to position [326, 0]
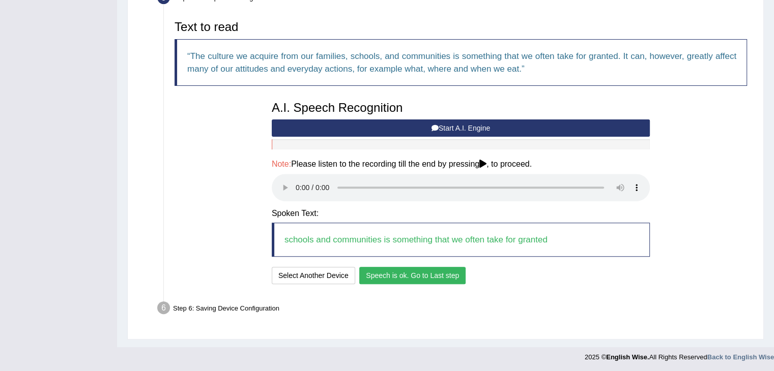
click at [429, 274] on button "Speech is ok. Go to Last step" at bounding box center [412, 275] width 106 height 17
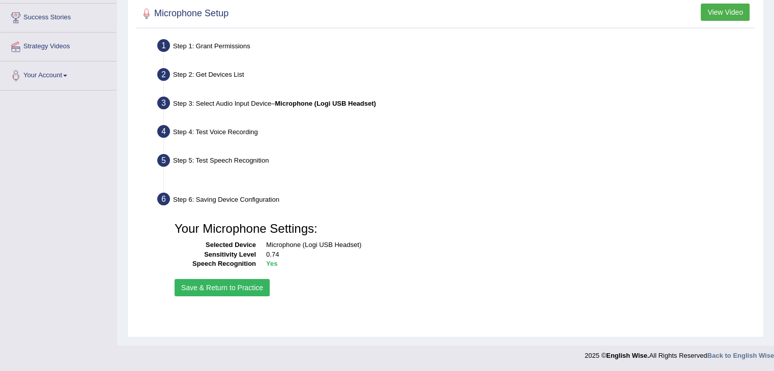
scroll to position [163, 0]
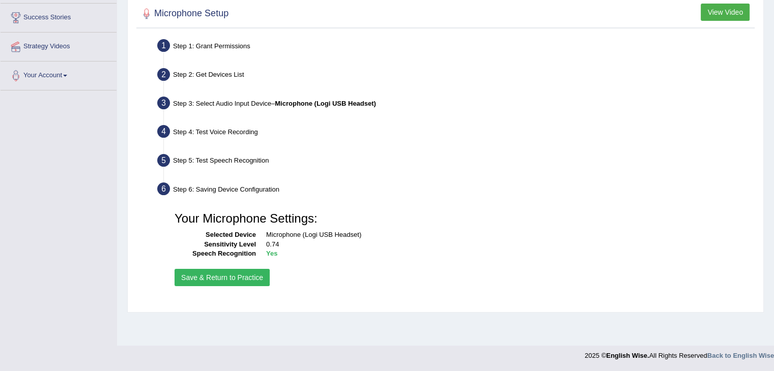
click at [231, 273] on button "Save & Return to Practice" at bounding box center [221, 277] width 95 height 17
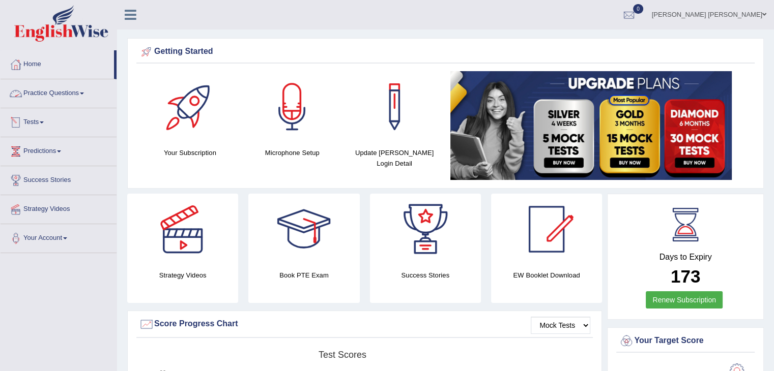
click at [42, 88] on link "Practice Questions" at bounding box center [59, 91] width 116 height 25
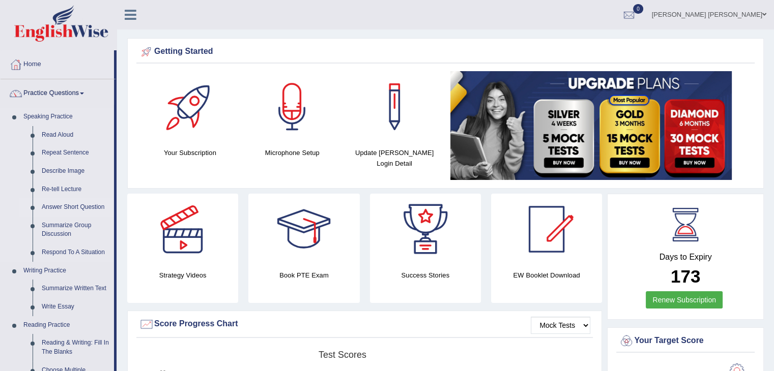
click at [66, 208] on link "Answer Short Question" at bounding box center [75, 207] width 77 height 18
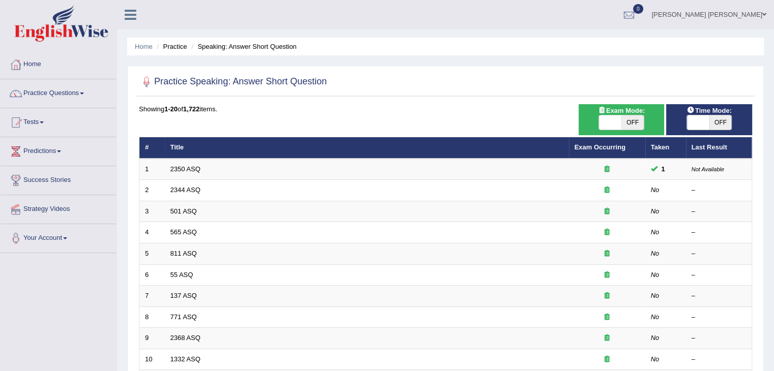
click at [614, 124] on span at bounding box center [610, 122] width 22 height 14
checkbox input "true"
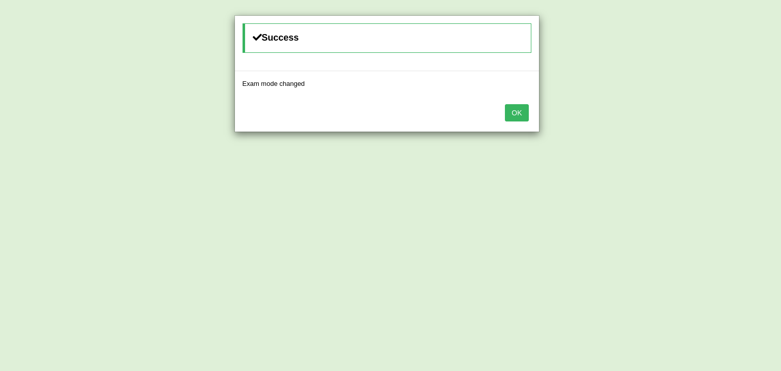
click at [522, 113] on button "OK" at bounding box center [516, 112] width 23 height 17
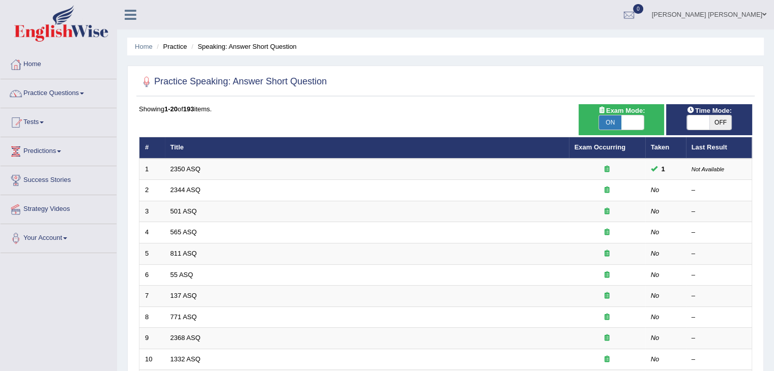
click at [694, 122] on span at bounding box center [698, 122] width 22 height 14
checkbox input "true"
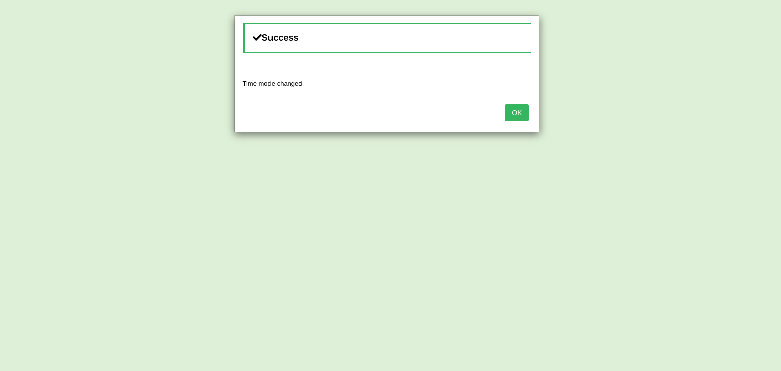
click at [508, 118] on button "OK" at bounding box center [516, 112] width 23 height 17
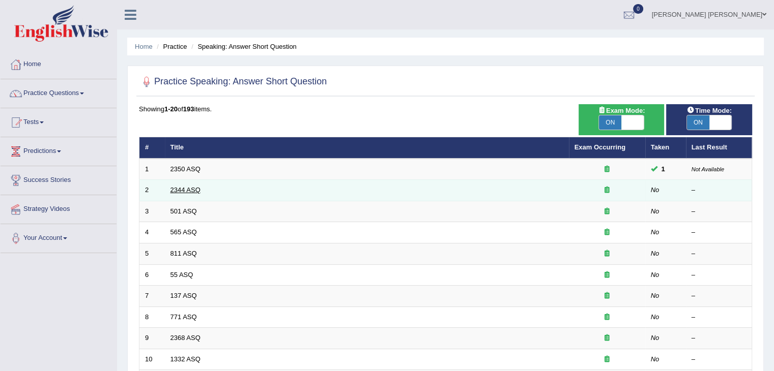
click at [192, 188] on link "2344 ASQ" at bounding box center [185, 190] width 30 height 8
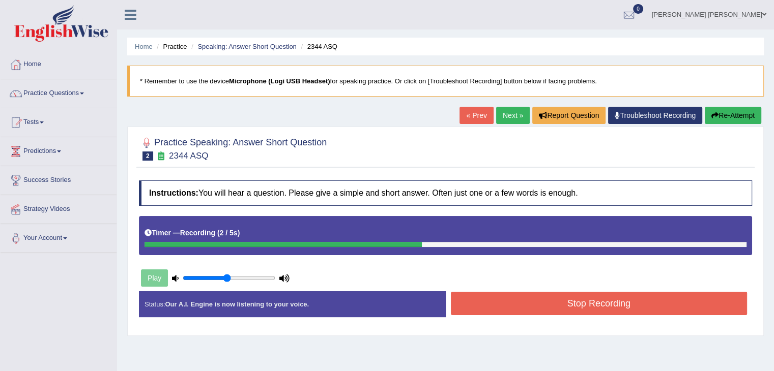
click at [528, 298] on button "Stop Recording" at bounding box center [599, 303] width 297 height 23
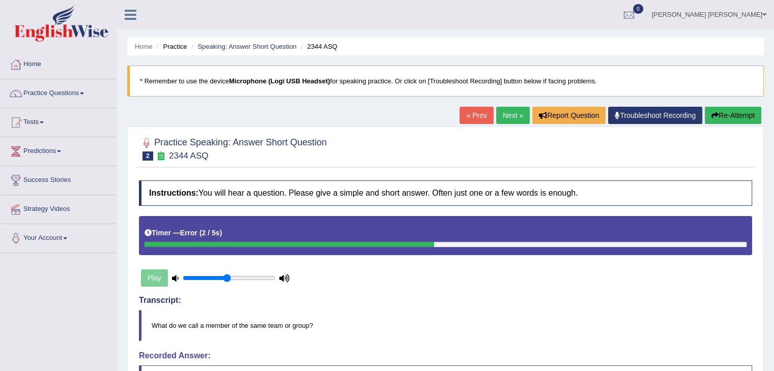
click at [715, 118] on icon "button" at bounding box center [714, 115] width 7 height 7
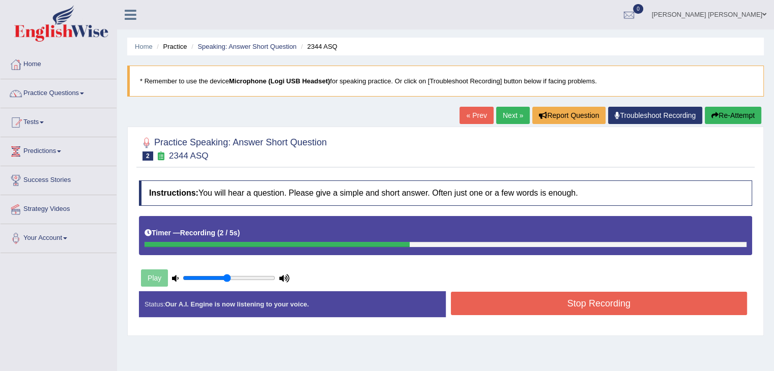
click at [526, 299] on button "Stop Recording" at bounding box center [599, 303] width 297 height 23
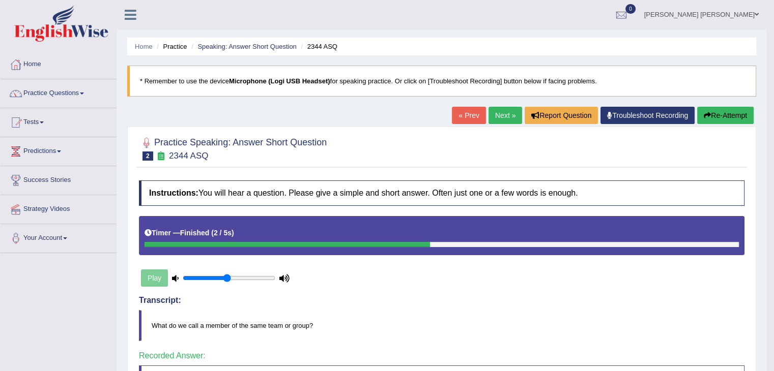
click at [498, 119] on link "Next »" at bounding box center [505, 115] width 34 height 17
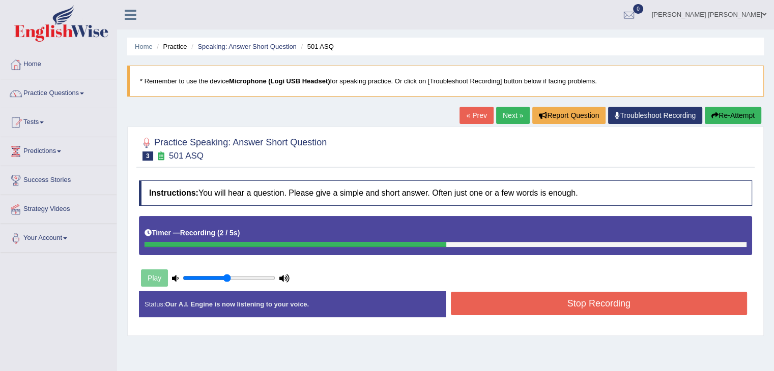
click at [601, 298] on button "Stop Recording" at bounding box center [599, 303] width 297 height 23
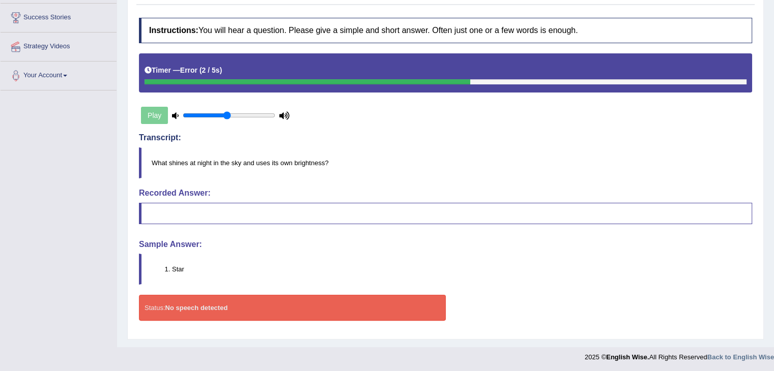
scroll to position [61, 0]
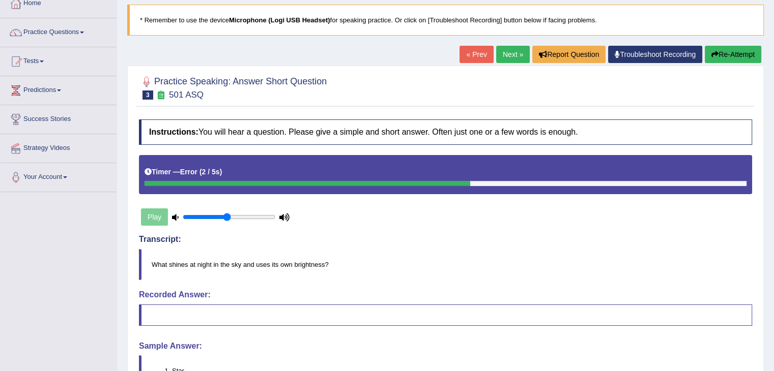
click at [704, 53] on button "Re-Attempt" at bounding box center [732, 54] width 56 height 17
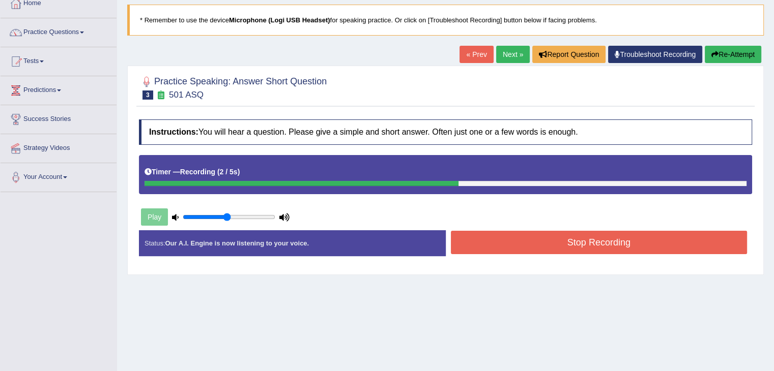
click at [582, 242] on button "Stop Recording" at bounding box center [599, 242] width 297 height 23
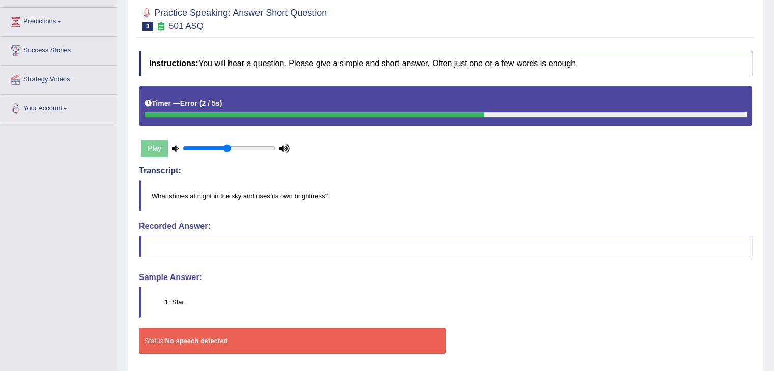
scroll to position [112, 0]
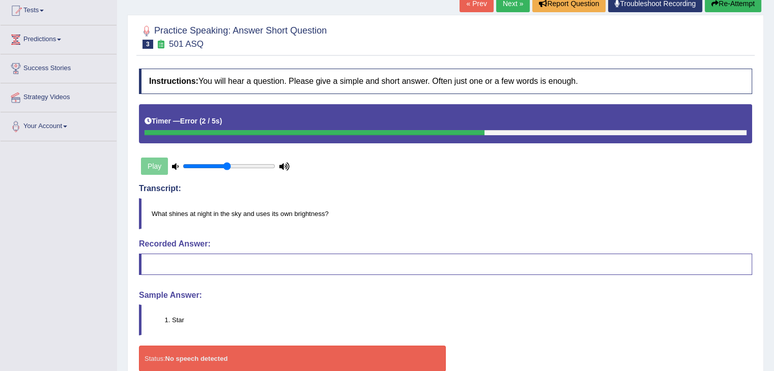
click at [154, 165] on div "Play" at bounding box center [215, 166] width 153 height 25
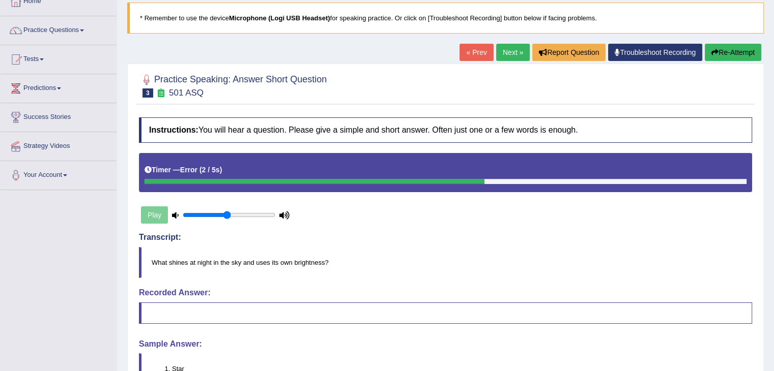
scroll to position [10, 0]
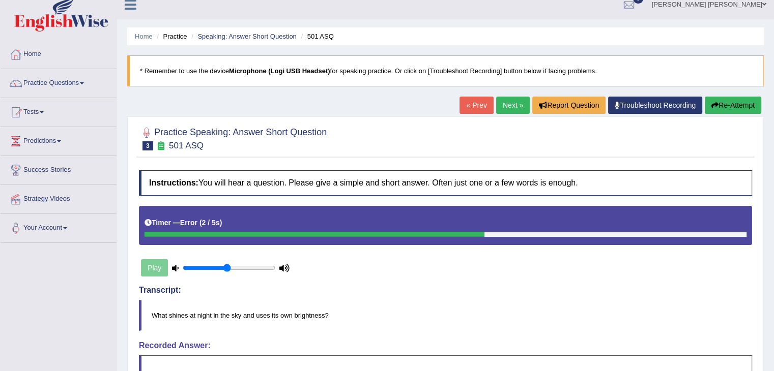
click at [741, 101] on button "Re-Attempt" at bounding box center [732, 105] width 56 height 17
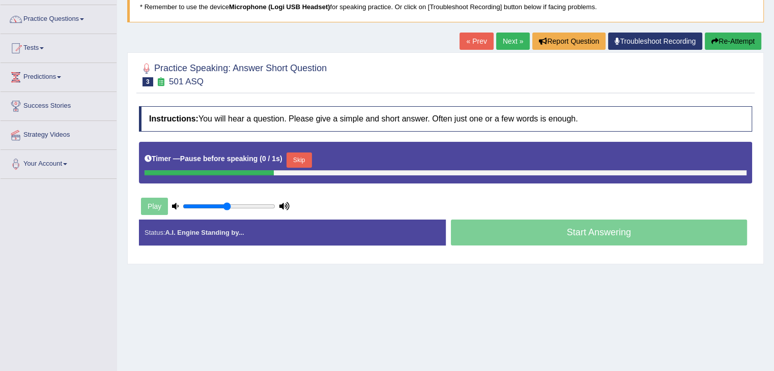
scroll to position [10, 0]
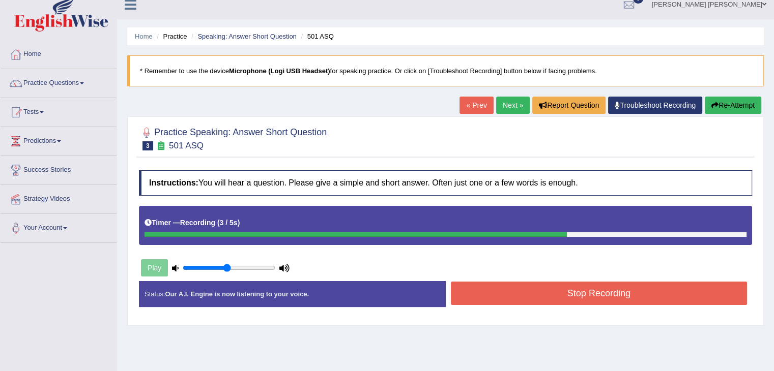
click at [605, 292] on button "Stop Recording" at bounding box center [599, 293] width 297 height 23
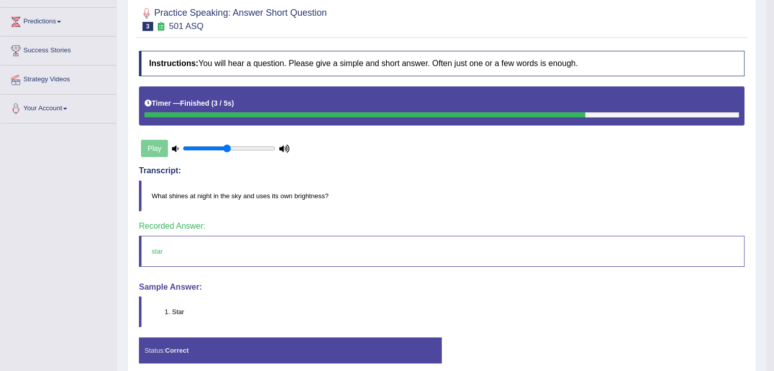
scroll to position [71, 0]
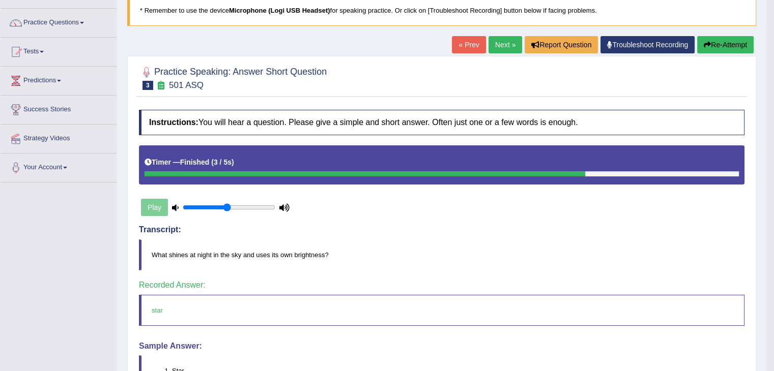
click at [496, 41] on link "Next »" at bounding box center [505, 44] width 34 height 17
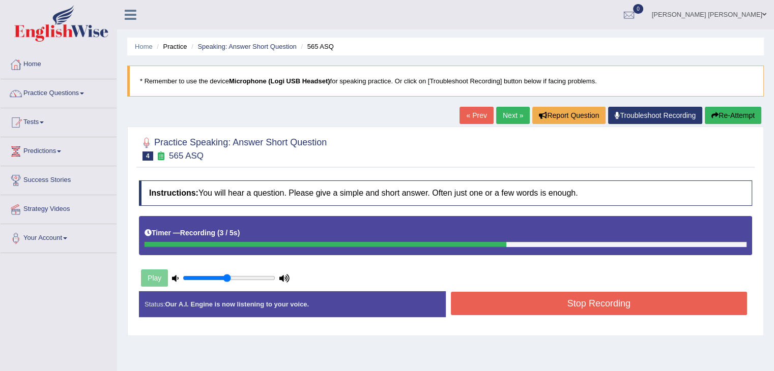
click at [568, 300] on button "Stop Recording" at bounding box center [599, 303] width 297 height 23
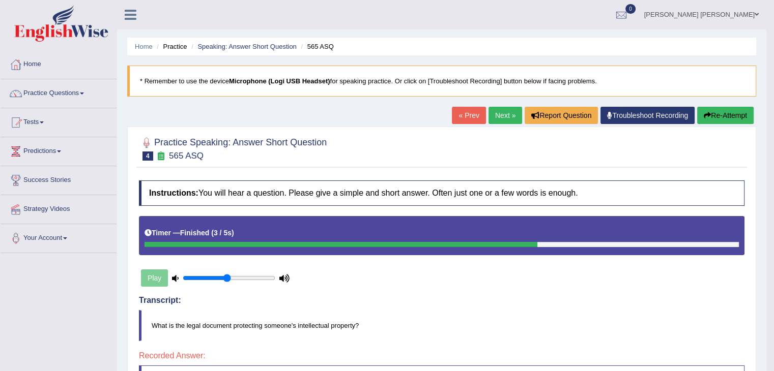
click at [505, 113] on link "Next »" at bounding box center [505, 115] width 34 height 17
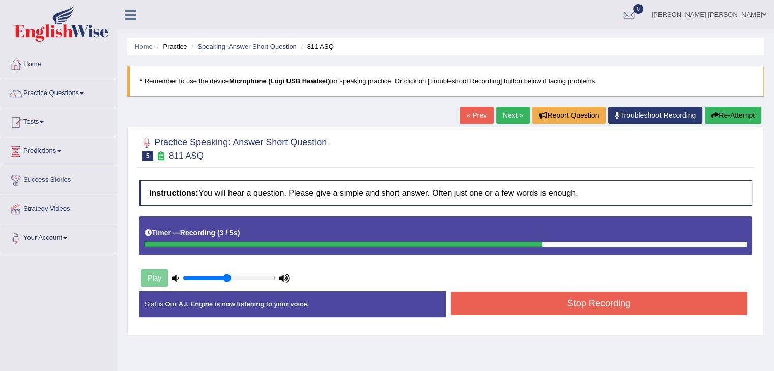
click at [543, 303] on button "Stop Recording" at bounding box center [599, 303] width 297 height 23
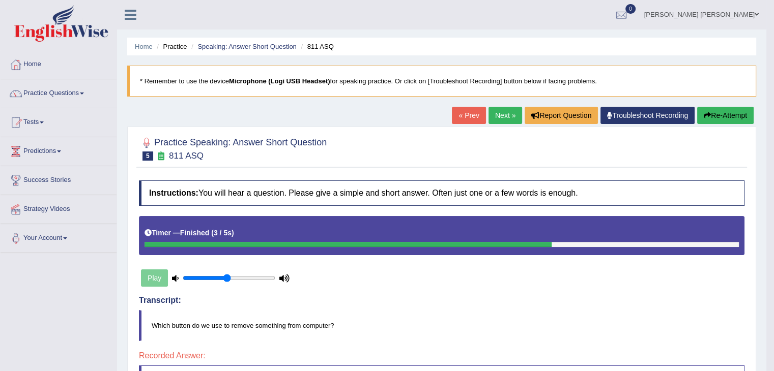
click at [498, 117] on link "Next »" at bounding box center [505, 115] width 34 height 17
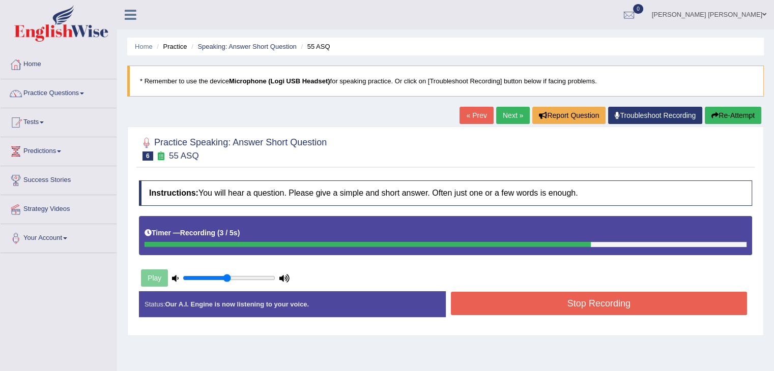
click at [593, 303] on button "Stop Recording" at bounding box center [599, 303] width 297 height 23
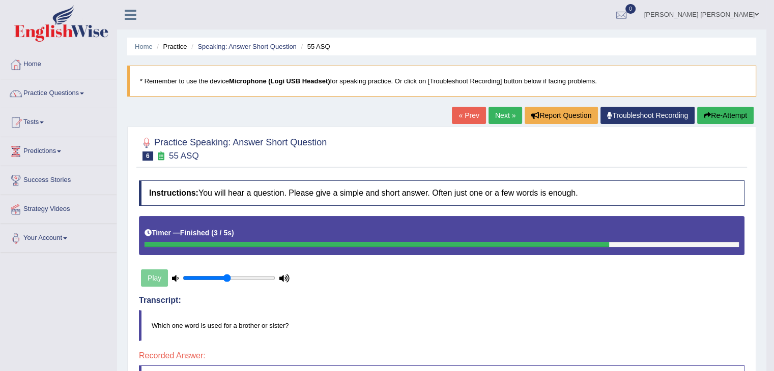
click at [729, 109] on button "Re-Attempt" at bounding box center [725, 115] width 56 height 17
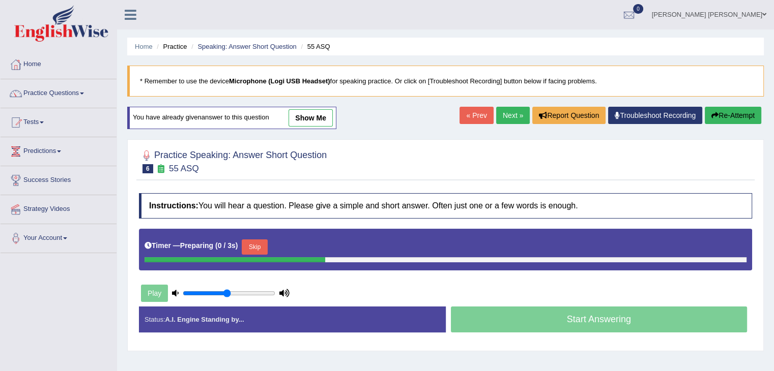
click at [515, 113] on link "Next »" at bounding box center [513, 115] width 34 height 17
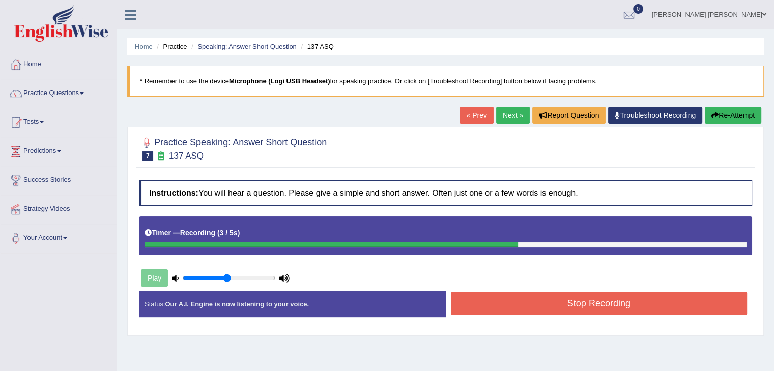
click at [596, 303] on button "Stop Recording" at bounding box center [599, 303] width 297 height 23
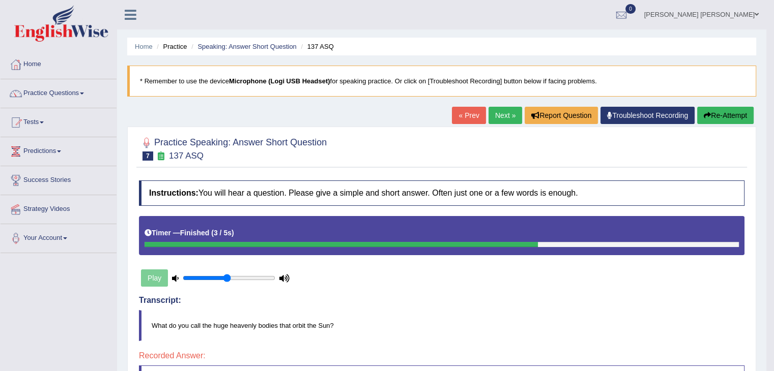
click at [499, 116] on link "Next »" at bounding box center [505, 115] width 34 height 17
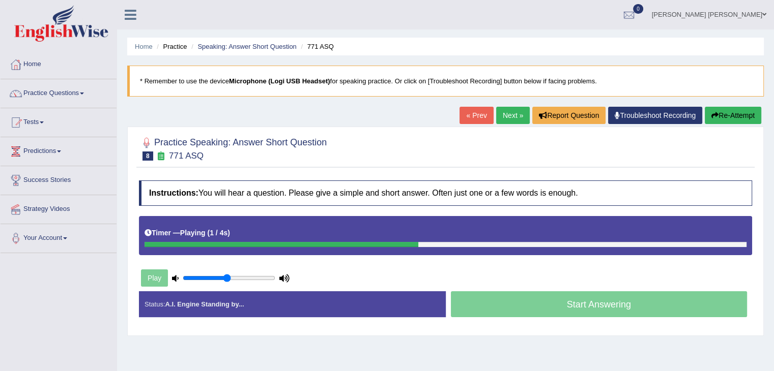
scroll to position [102, 0]
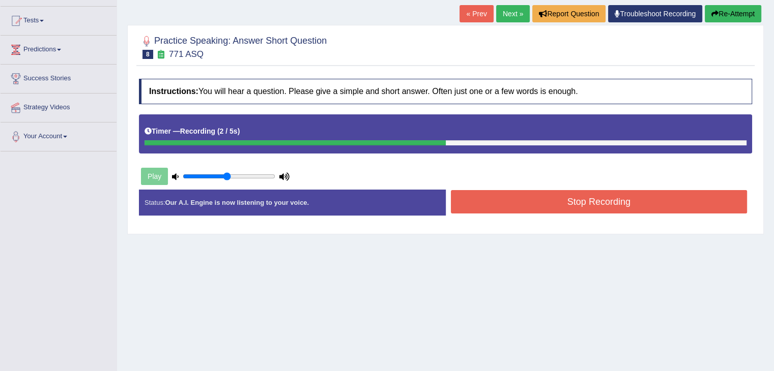
click at [580, 207] on button "Stop Recording" at bounding box center [599, 201] width 297 height 23
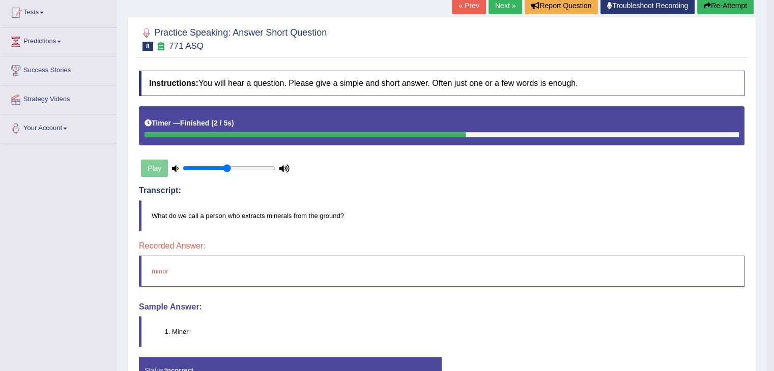
scroll to position [20, 0]
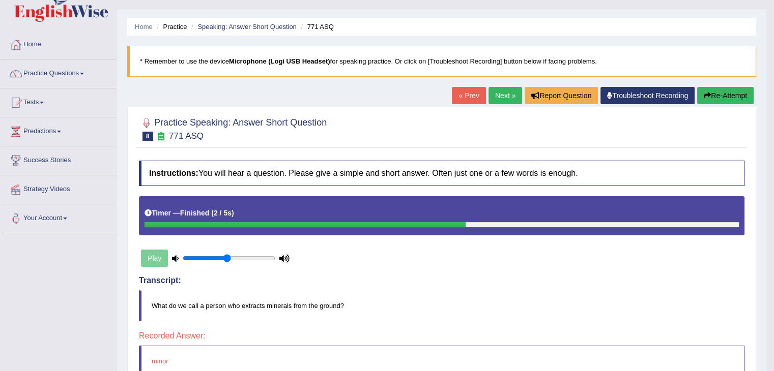
click at [507, 96] on link "Next »" at bounding box center [505, 95] width 34 height 17
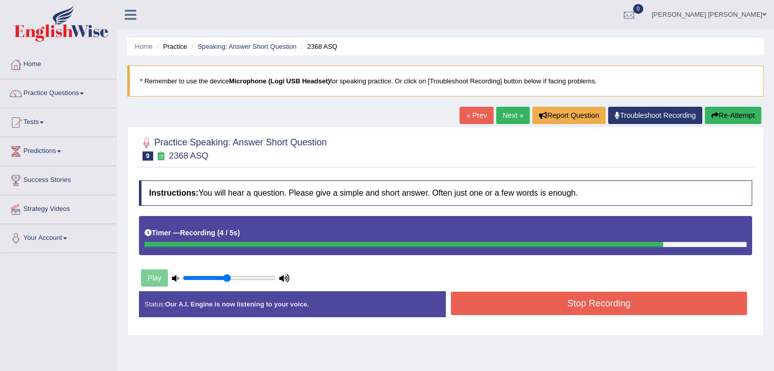
click at [644, 303] on button "Stop Recording" at bounding box center [599, 303] width 297 height 23
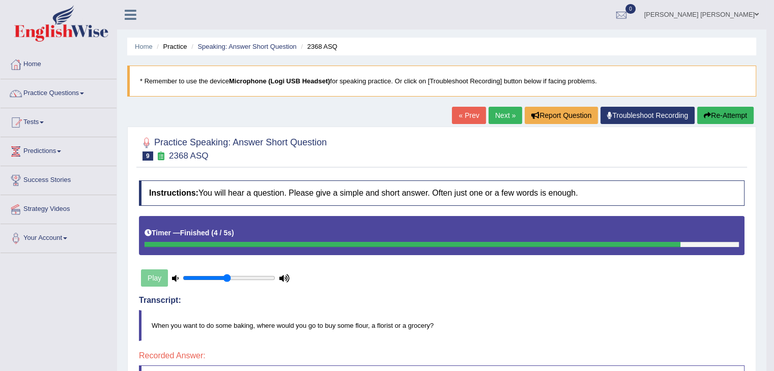
click at [490, 121] on link "Next »" at bounding box center [505, 115] width 34 height 17
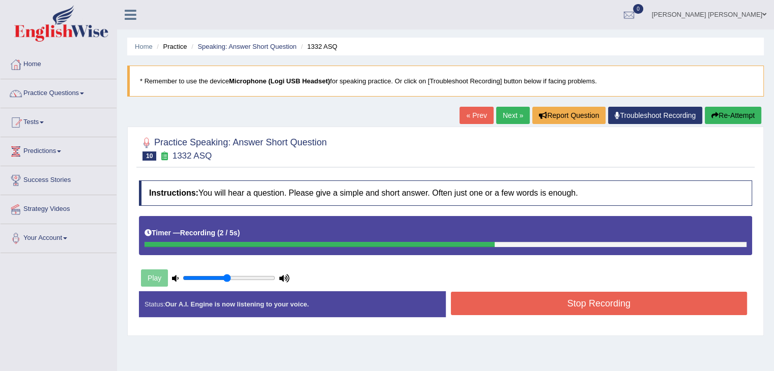
click at [631, 296] on button "Stop Recording" at bounding box center [599, 303] width 297 height 23
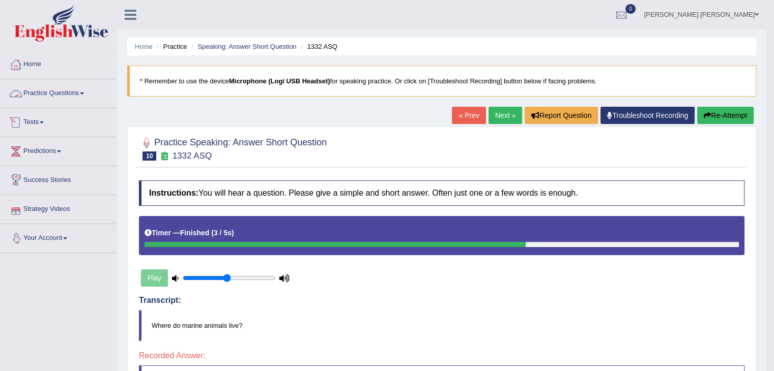
click at [45, 125] on link "Tests" at bounding box center [59, 120] width 116 height 25
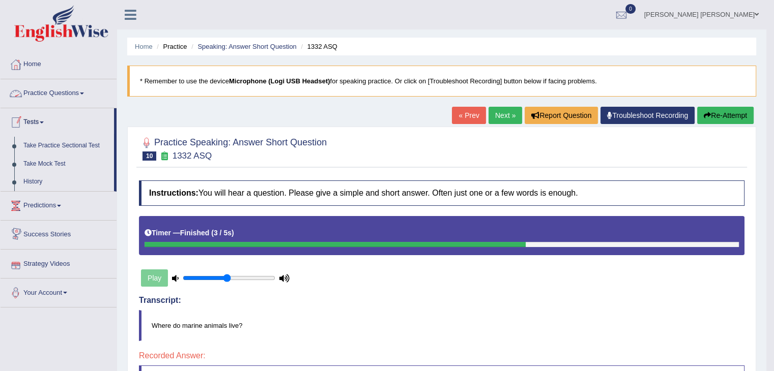
click at [44, 122] on span at bounding box center [42, 123] width 4 height 2
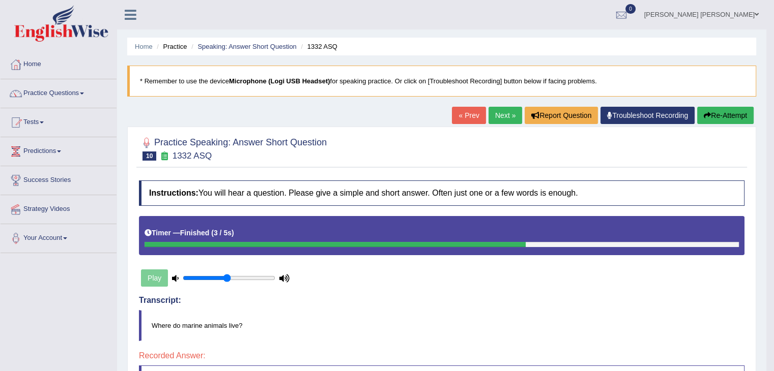
click at [488, 110] on link "Next »" at bounding box center [505, 115] width 34 height 17
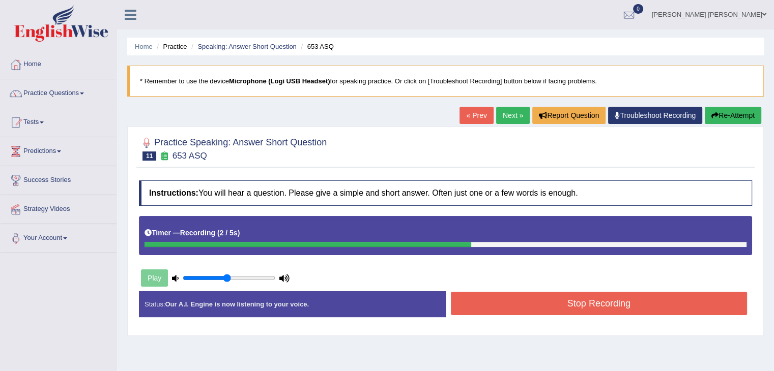
click at [547, 300] on button "Stop Recording" at bounding box center [599, 303] width 297 height 23
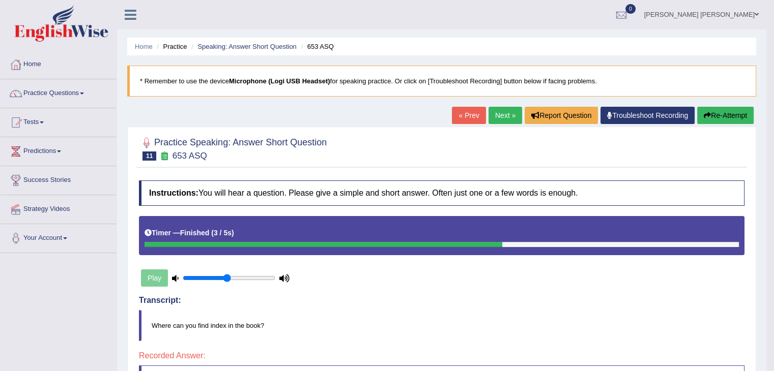
click at [506, 118] on link "Next »" at bounding box center [505, 115] width 34 height 17
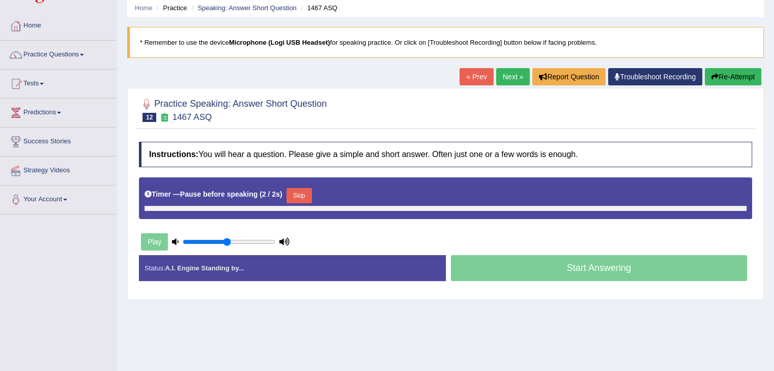
scroll to position [102, 0]
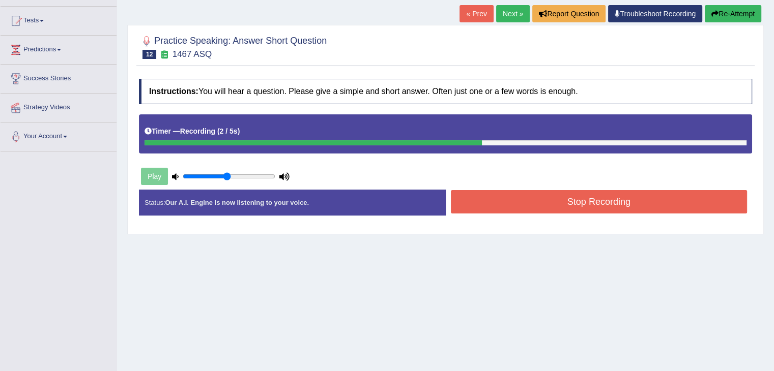
click at [549, 197] on button "Stop Recording" at bounding box center [599, 201] width 297 height 23
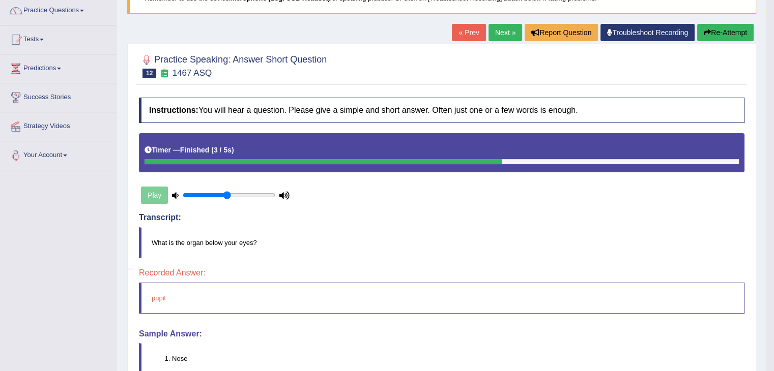
scroll to position [20, 0]
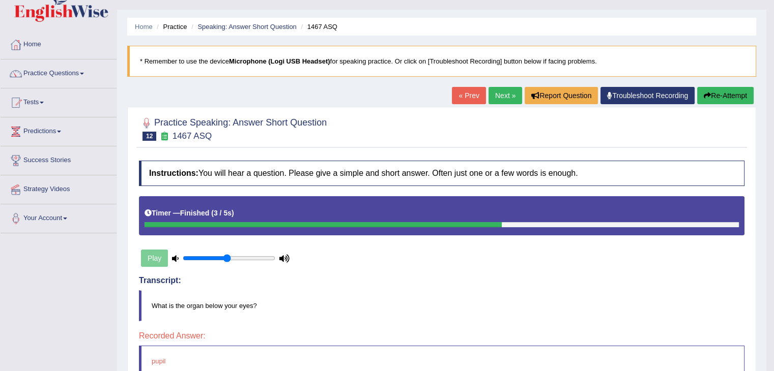
click at [509, 96] on link "Next »" at bounding box center [505, 95] width 34 height 17
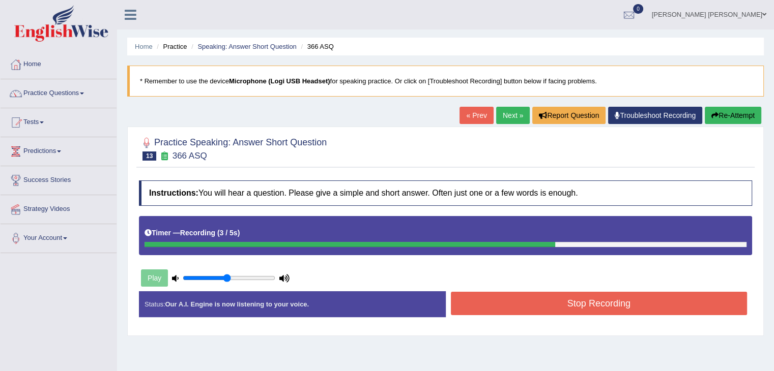
click at [734, 113] on button "Re-Attempt" at bounding box center [732, 115] width 56 height 17
click at [636, 296] on button "Stop Recording" at bounding box center [599, 303] width 297 height 23
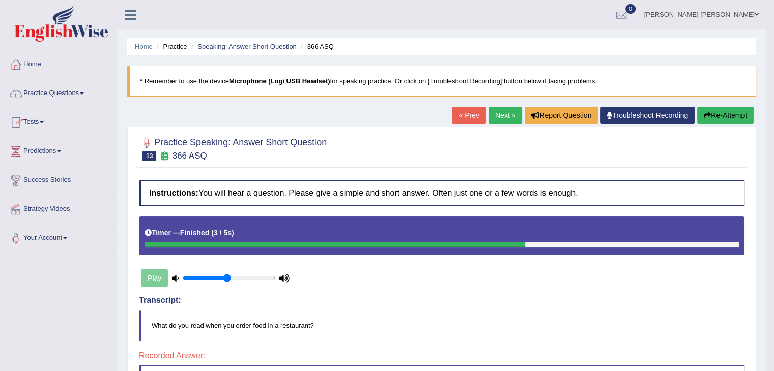
click at [59, 98] on link "Practice Questions" at bounding box center [59, 91] width 116 height 25
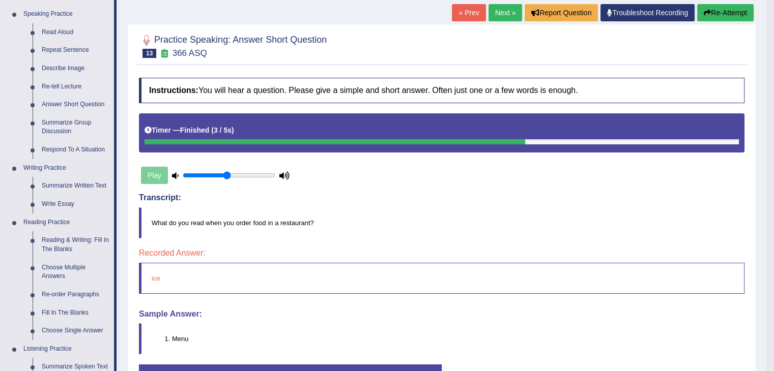
scroll to position [51, 0]
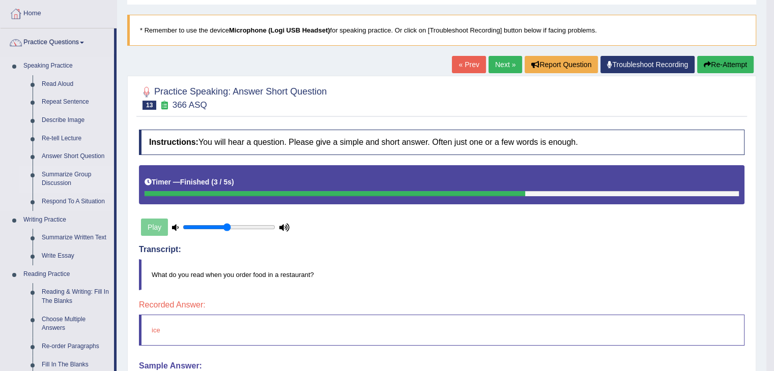
click at [67, 173] on link "Summarize Group Discussion" at bounding box center [75, 179] width 77 height 27
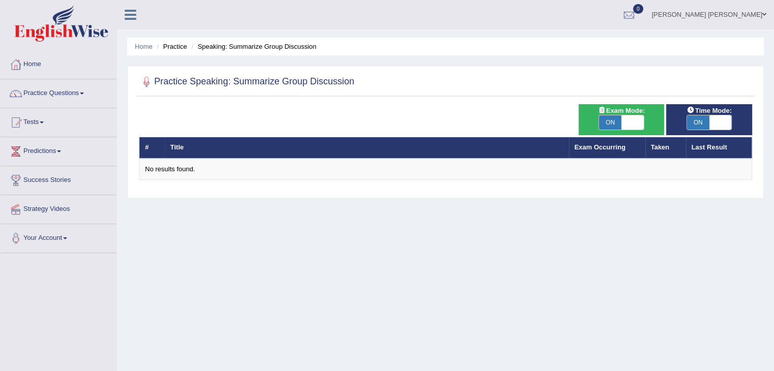
click at [631, 126] on span at bounding box center [632, 122] width 22 height 14
checkbox input "false"
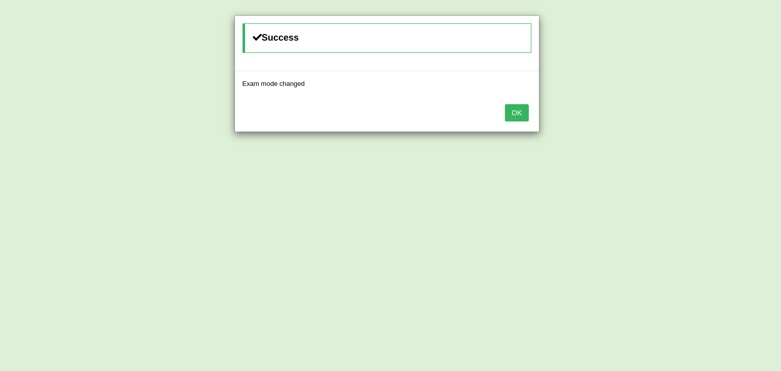
click at [522, 114] on button "OK" at bounding box center [516, 112] width 23 height 17
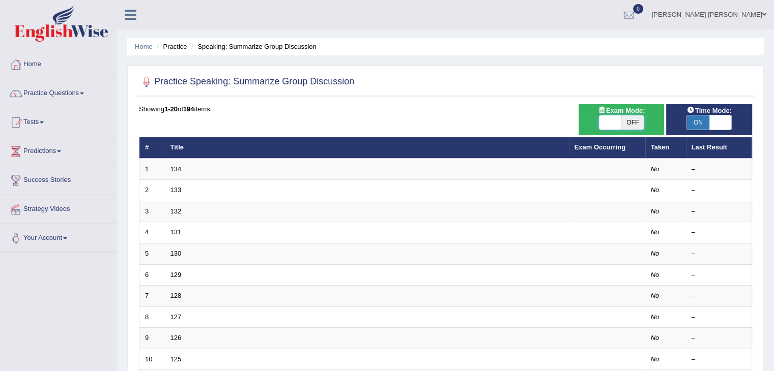
click at [620, 122] on span at bounding box center [610, 122] width 22 height 14
checkbox input "true"
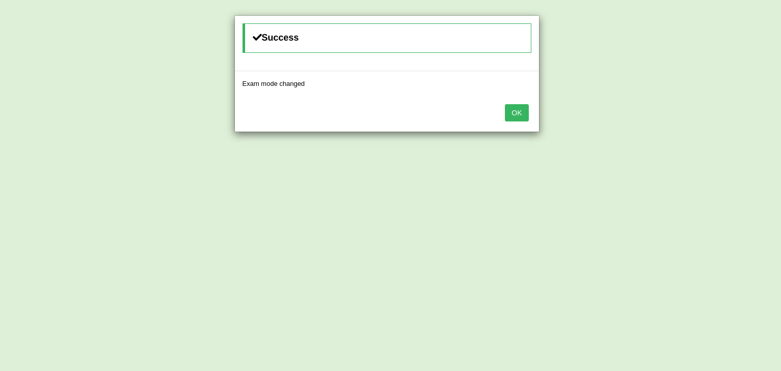
click at [523, 109] on button "OK" at bounding box center [516, 112] width 23 height 17
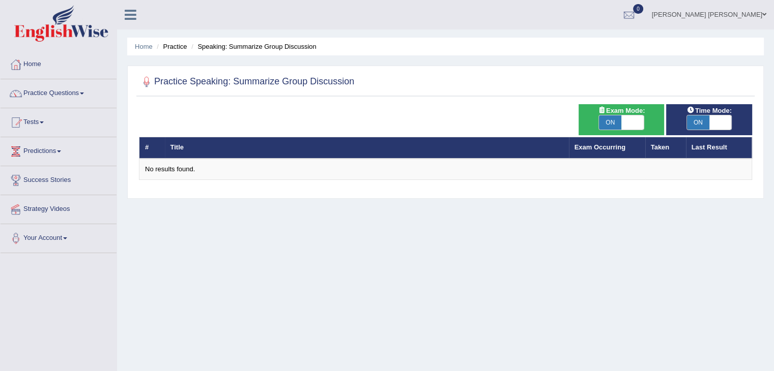
click at [615, 126] on span "ON" at bounding box center [610, 122] width 22 height 14
checkbox input "false"
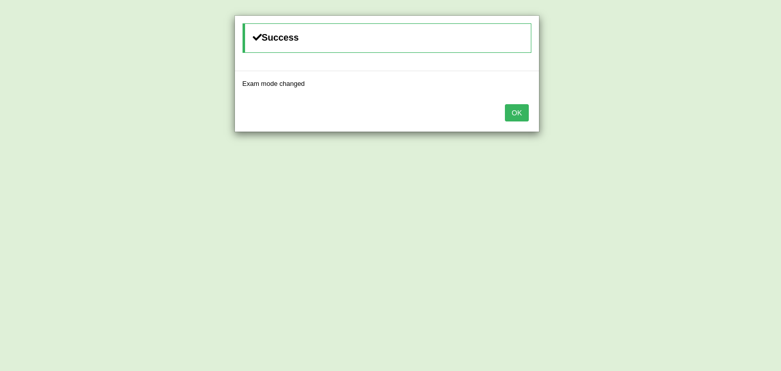
drag, startPoint x: 523, startPoint y: 110, endPoint x: 566, endPoint y: 110, distance: 42.2
click at [523, 110] on button "OK" at bounding box center [516, 112] width 23 height 17
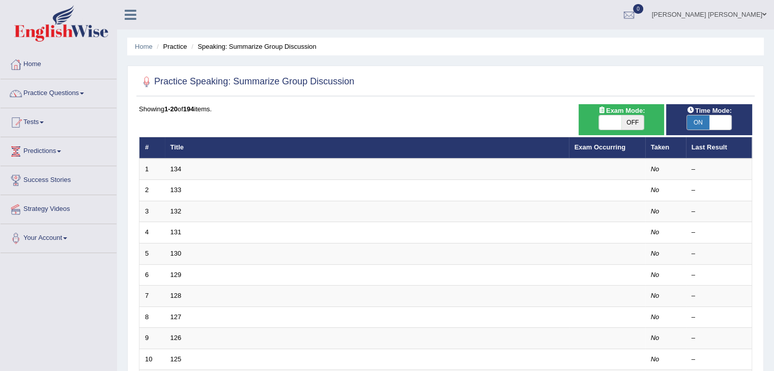
click at [706, 126] on span "ON" at bounding box center [698, 122] width 22 height 14
checkbox input "false"
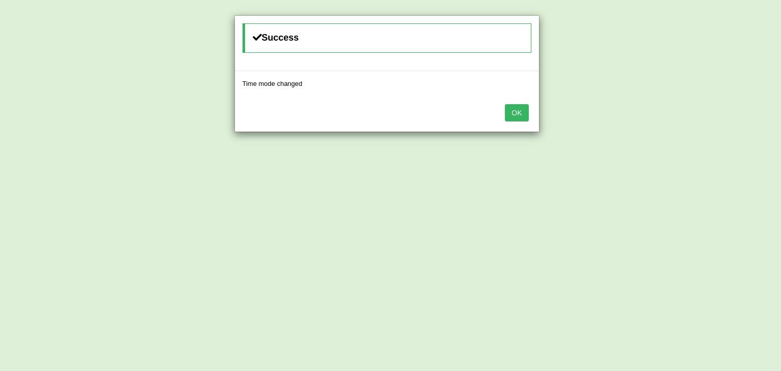
click at [510, 118] on button "OK" at bounding box center [516, 112] width 23 height 17
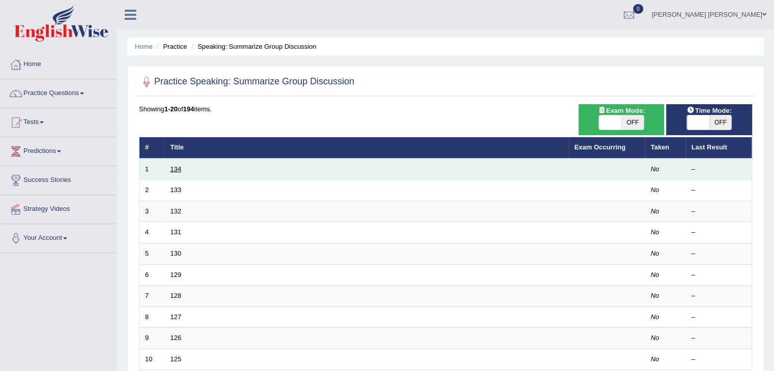
click at [176, 167] on link "134" at bounding box center [175, 169] width 11 height 8
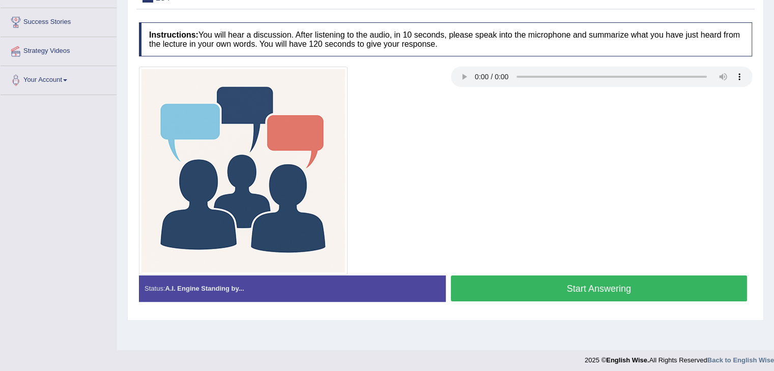
scroll to position [163, 0]
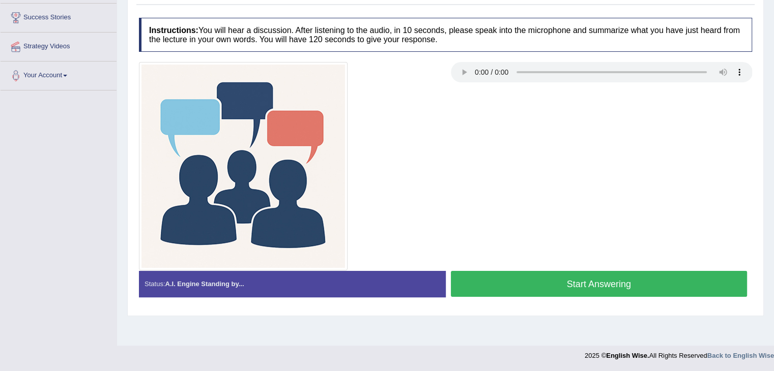
click at [610, 291] on button "Start Answering" at bounding box center [599, 284] width 297 height 26
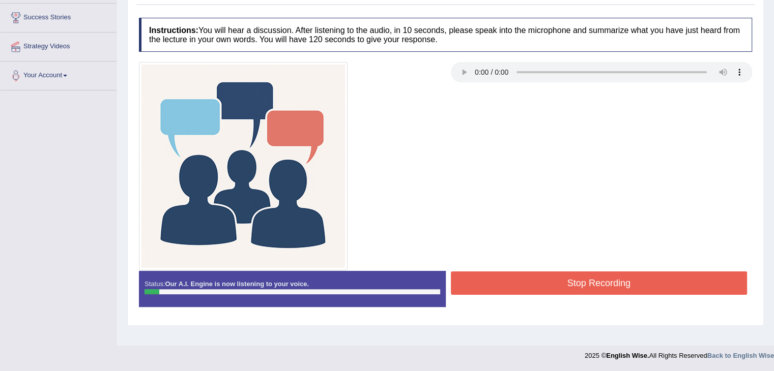
click at [577, 281] on button "Stop Recording" at bounding box center [599, 283] width 297 height 23
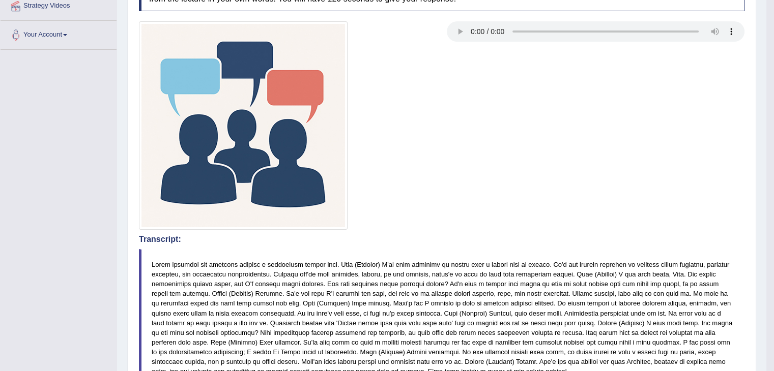
scroll to position [0, 0]
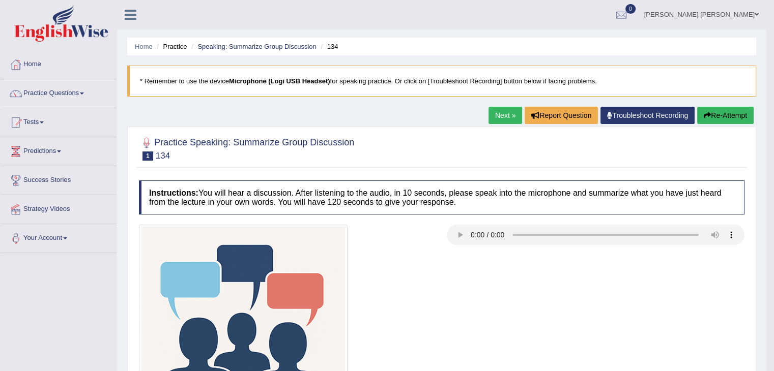
click at [714, 112] on button "Re-Attempt" at bounding box center [725, 115] width 56 height 17
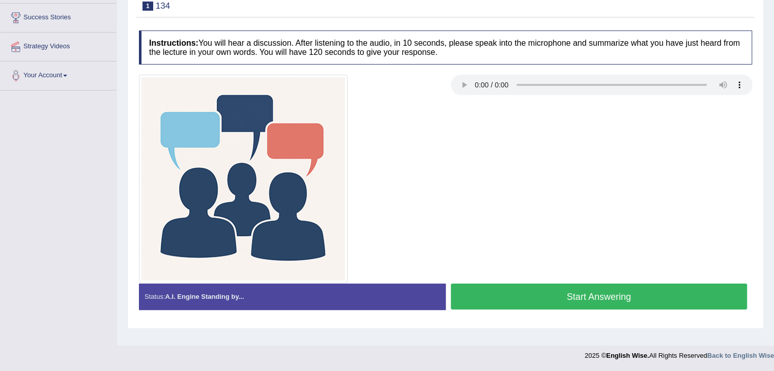
scroll to position [112, 0]
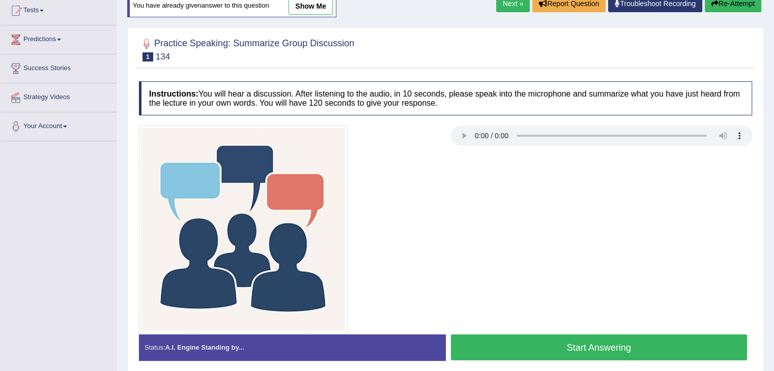
click at [583, 343] on button "Start Answering" at bounding box center [599, 348] width 297 height 26
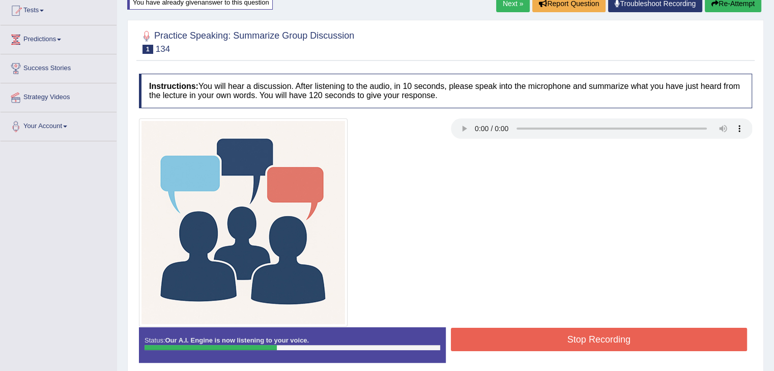
click at [587, 344] on button "Stop Recording" at bounding box center [599, 339] width 297 height 23
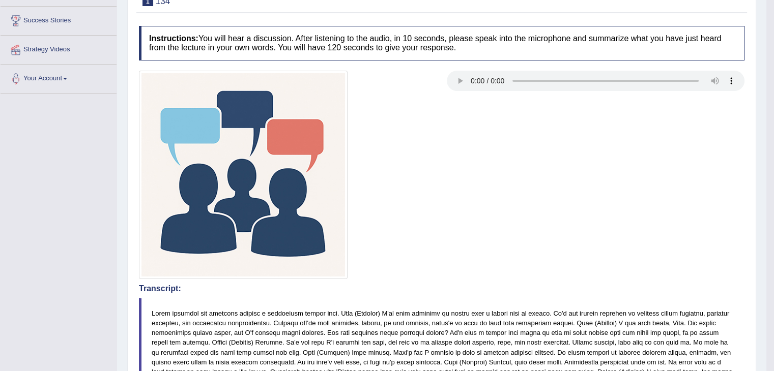
scroll to position [43, 0]
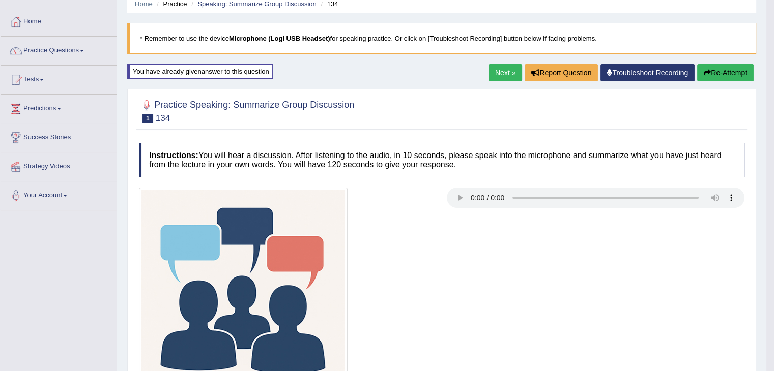
click at [508, 69] on link "Next »" at bounding box center [505, 72] width 34 height 17
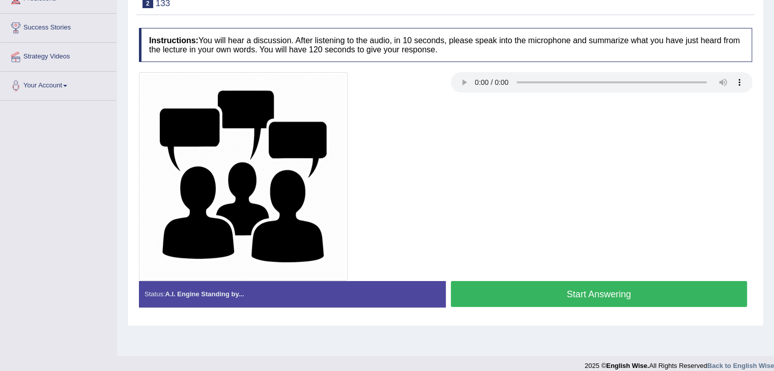
scroll to position [154, 0]
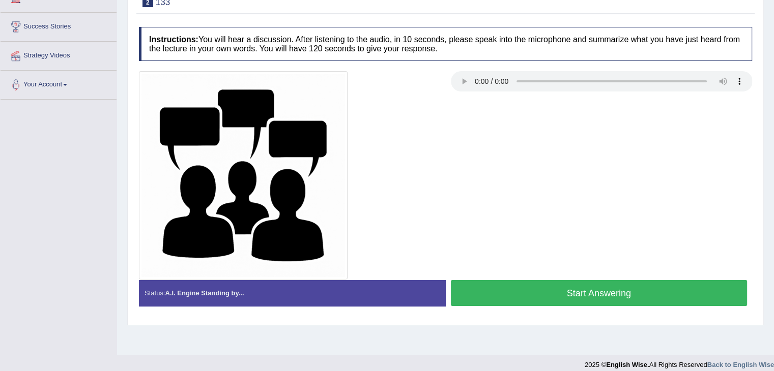
click at [629, 293] on button "Start Answering" at bounding box center [599, 293] width 297 height 26
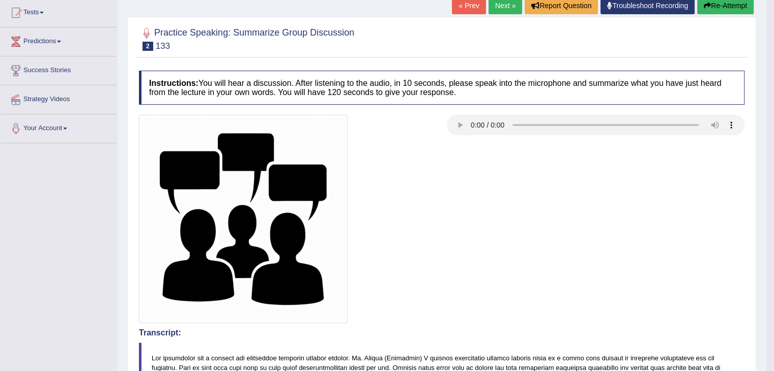
scroll to position [37, 0]
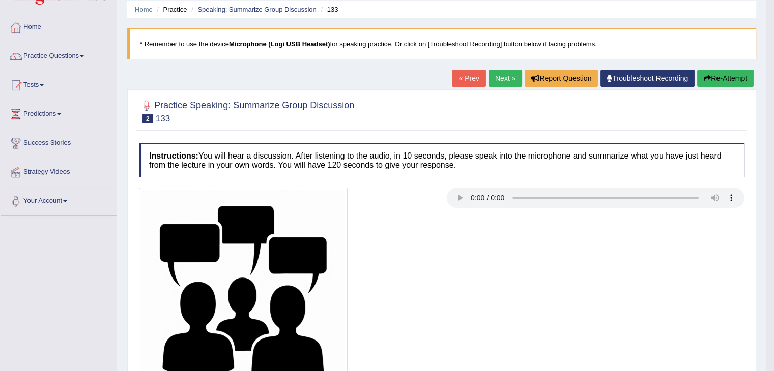
click at [714, 77] on button "Re-Attempt" at bounding box center [725, 78] width 56 height 17
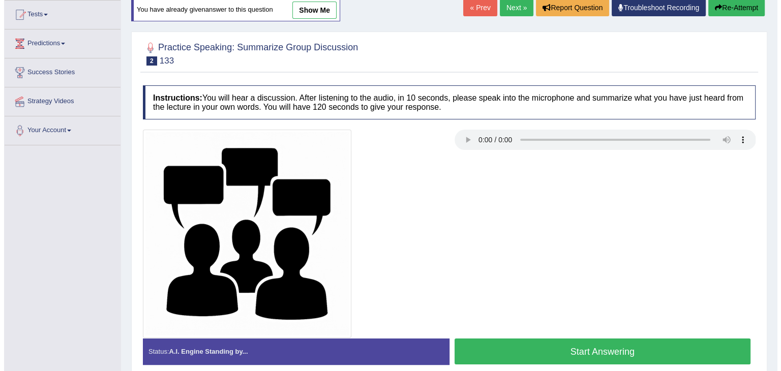
scroll to position [163, 0]
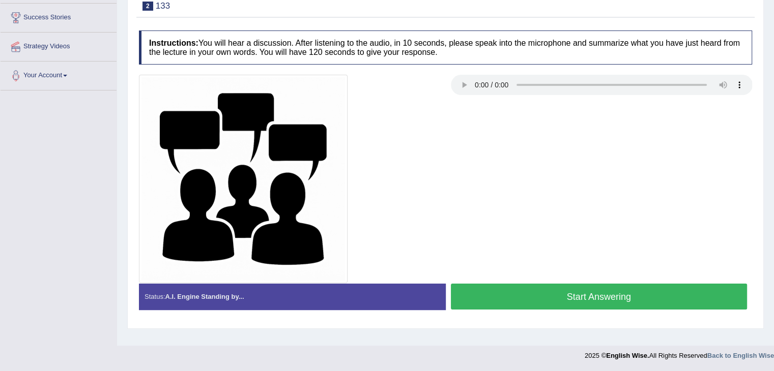
click at [612, 297] on button "Start Answering" at bounding box center [599, 297] width 297 height 26
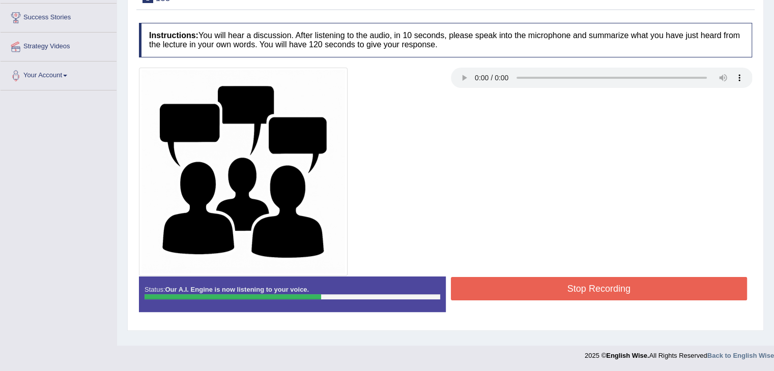
drag, startPoint x: 612, startPoint y: 298, endPoint x: 610, endPoint y: 304, distance: 7.1
click at [610, 304] on div "Status: Our A.I. Engine is now listening to your voice. Start Answering Stop Re…" at bounding box center [445, 300] width 613 height 46
drag, startPoint x: 598, startPoint y: 288, endPoint x: 586, endPoint y: 277, distance: 15.5
click at [596, 287] on button "Stop Recording" at bounding box center [599, 288] width 297 height 23
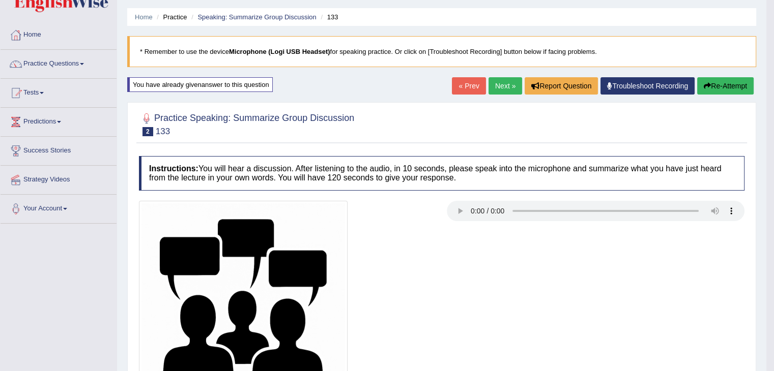
scroll to position [0, 0]
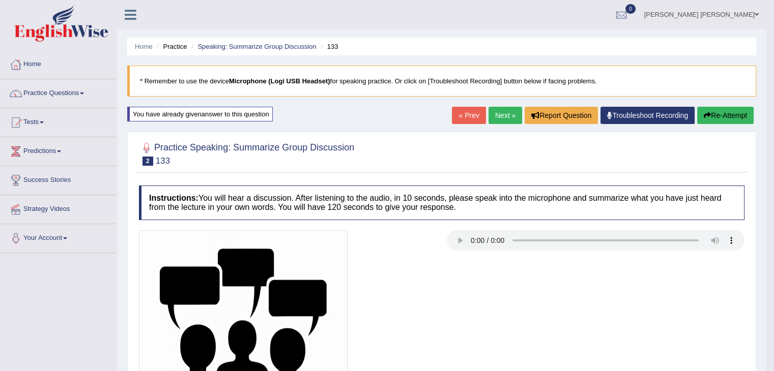
click at [488, 115] on link "Next »" at bounding box center [505, 115] width 34 height 17
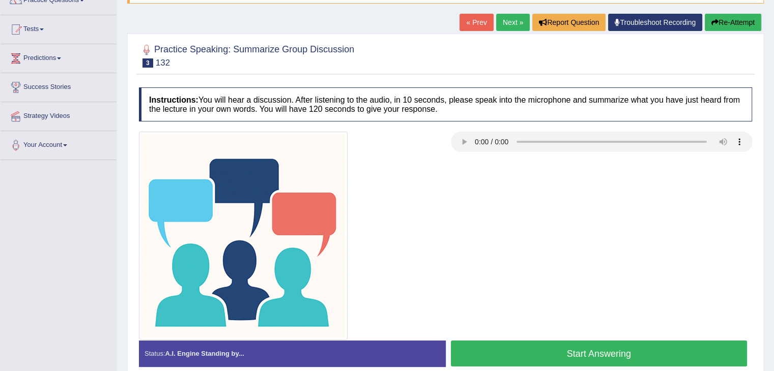
scroll to position [153, 0]
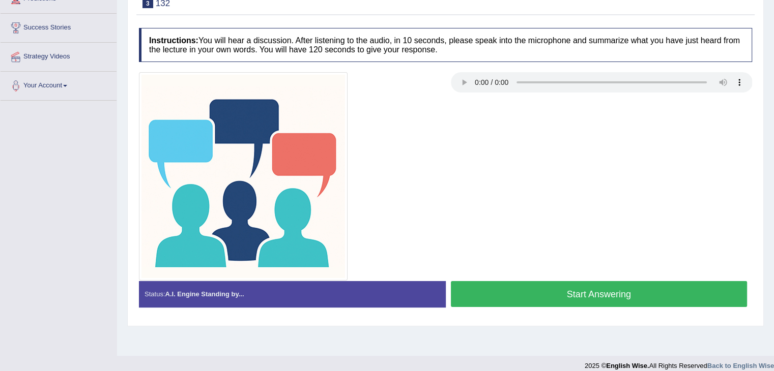
click at [609, 292] on button "Start Answering" at bounding box center [599, 294] width 297 height 26
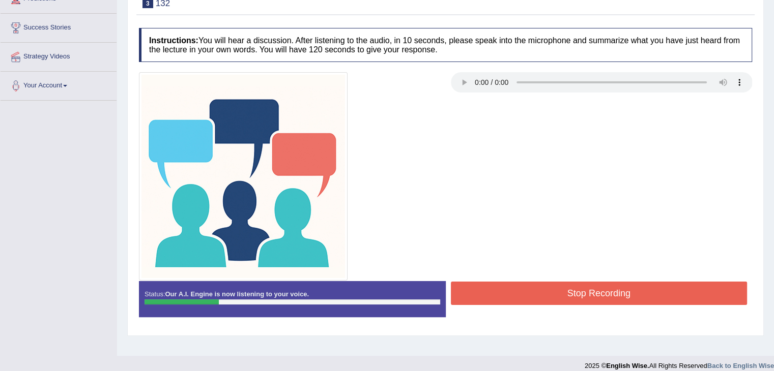
scroll to position [163, 0]
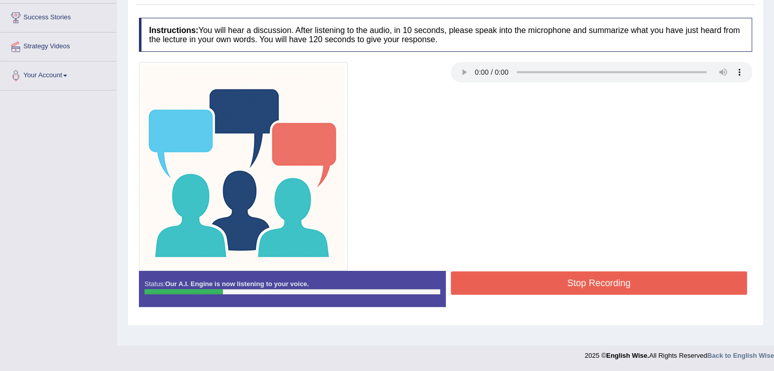
click at [625, 273] on button "Stop Recording" at bounding box center [599, 283] width 297 height 23
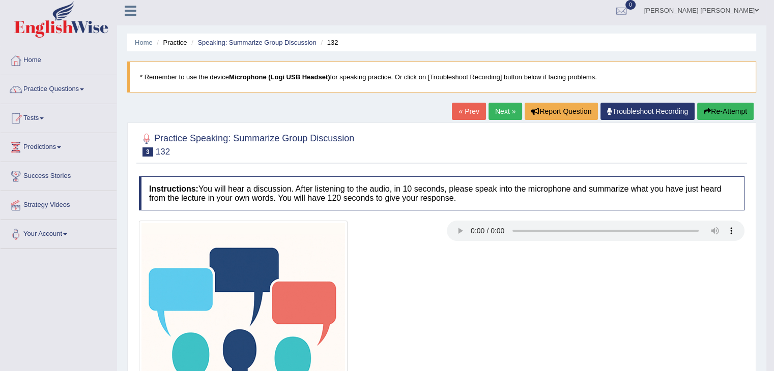
scroll to position [0, 0]
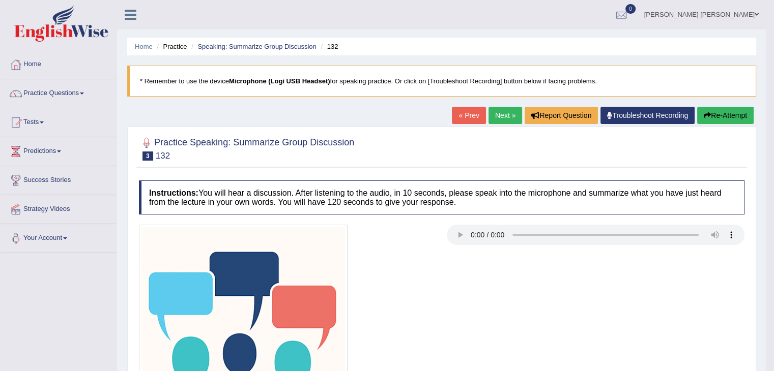
click at [732, 111] on button "Re-Attempt" at bounding box center [725, 115] width 56 height 17
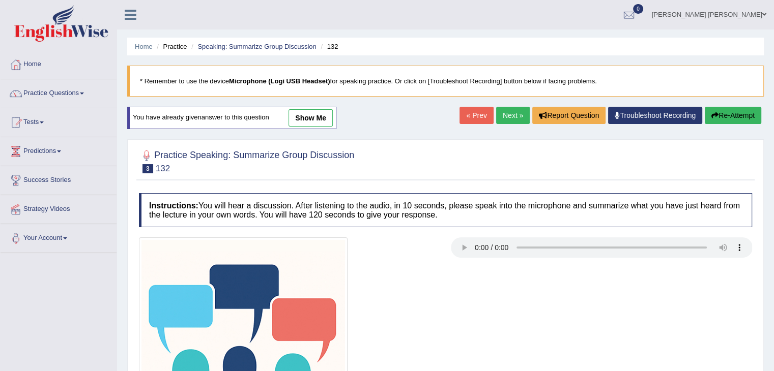
click at [745, 117] on button "Re-Attempt" at bounding box center [732, 115] width 56 height 17
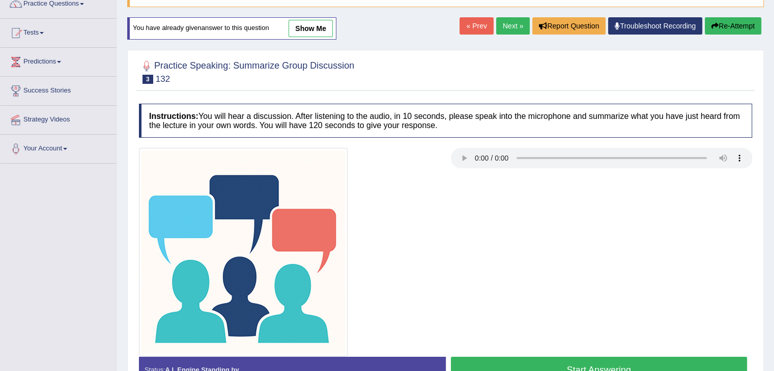
scroll to position [163, 0]
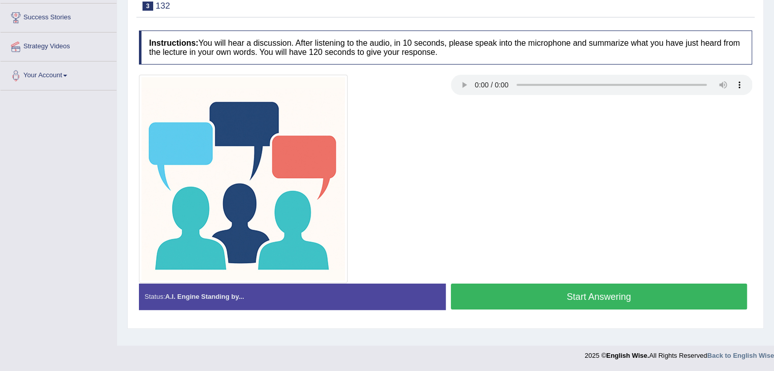
click at [506, 295] on button "Start Answering" at bounding box center [599, 297] width 297 height 26
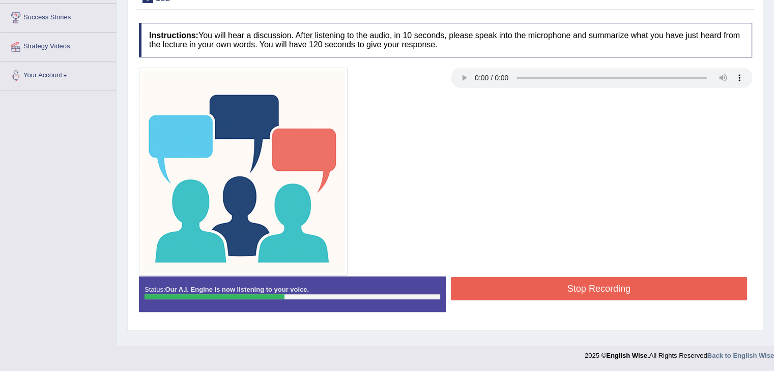
click at [505, 279] on button "Stop Recording" at bounding box center [599, 288] width 297 height 23
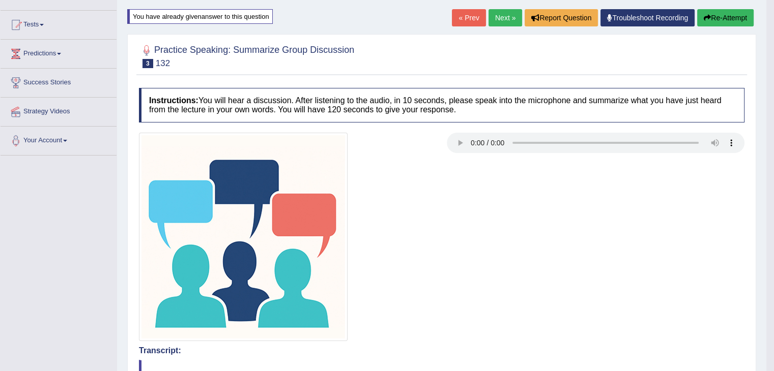
scroll to position [0, 0]
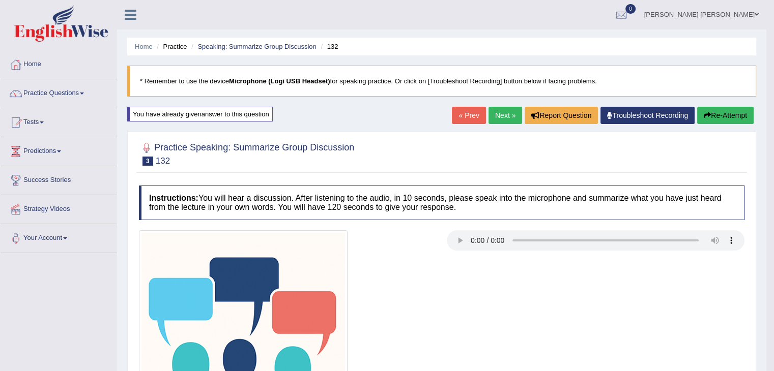
click at [491, 117] on link "Next »" at bounding box center [505, 115] width 34 height 17
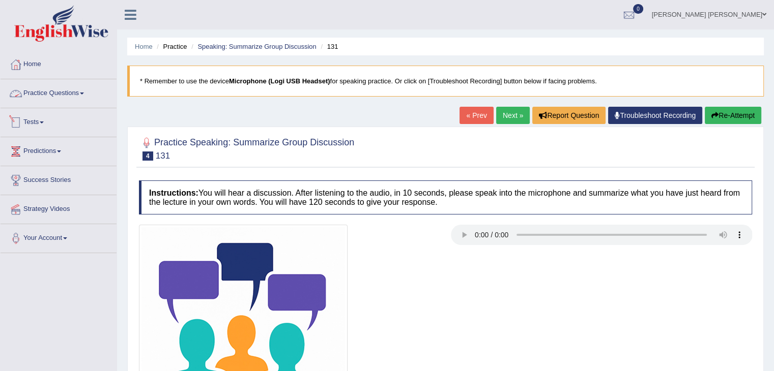
click at [77, 94] on link "Practice Questions" at bounding box center [59, 91] width 116 height 25
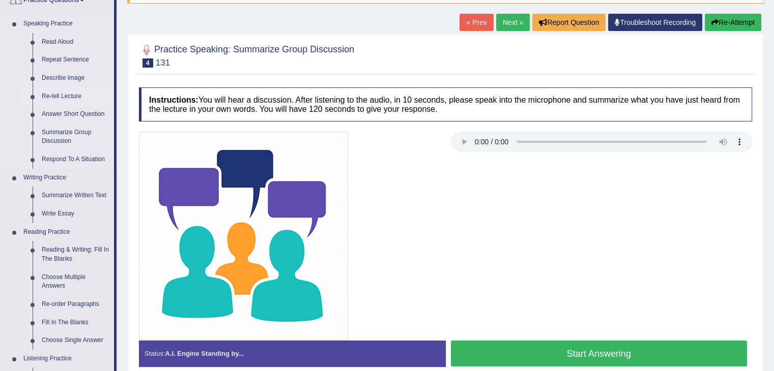
scroll to position [153, 0]
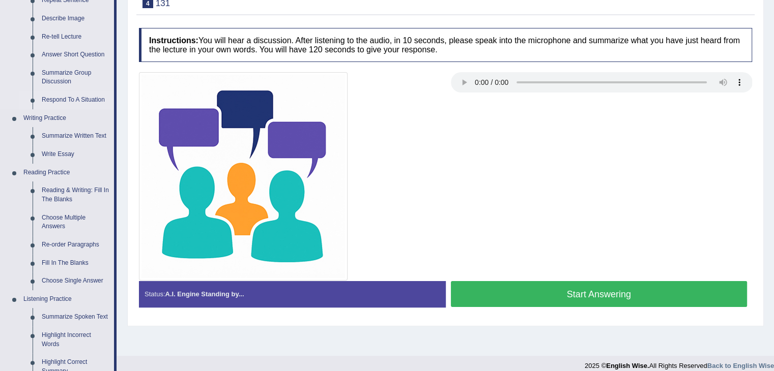
click at [95, 98] on link "Respond To A Situation" at bounding box center [75, 100] width 77 height 18
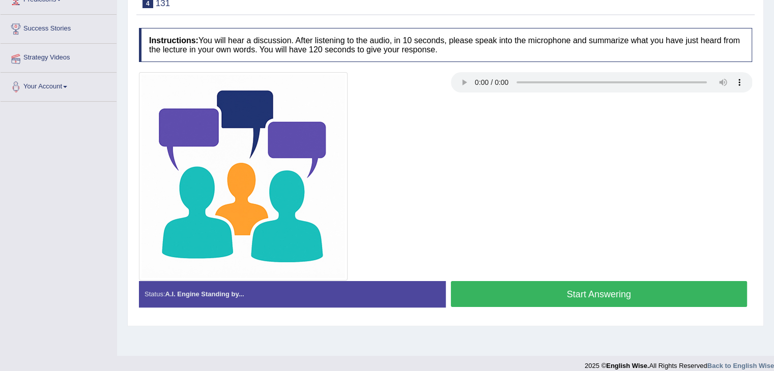
scroll to position [163, 0]
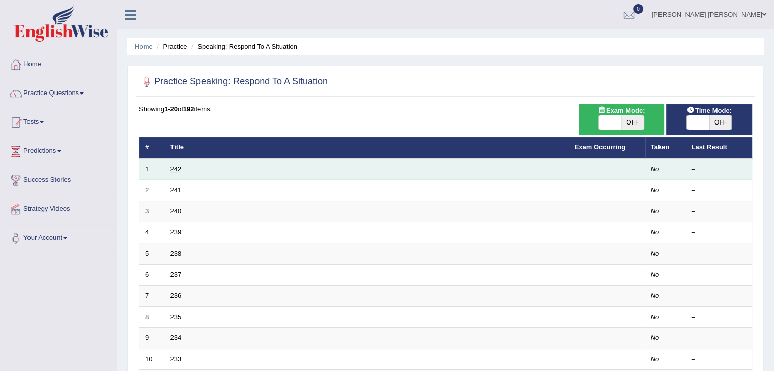
click at [181, 169] on link "242" at bounding box center [175, 169] width 11 height 8
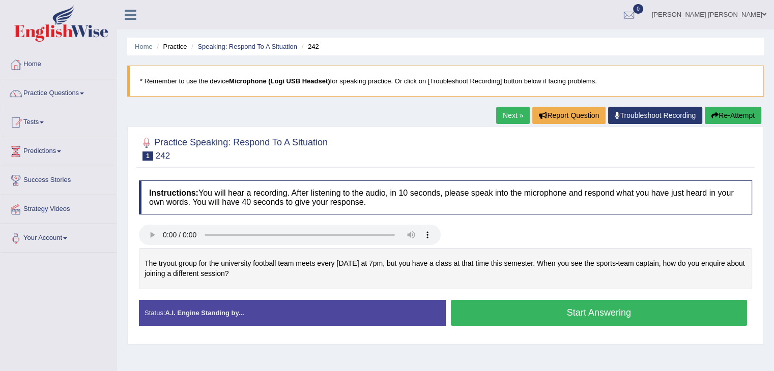
click at [595, 303] on button "Start Answering" at bounding box center [599, 313] width 297 height 26
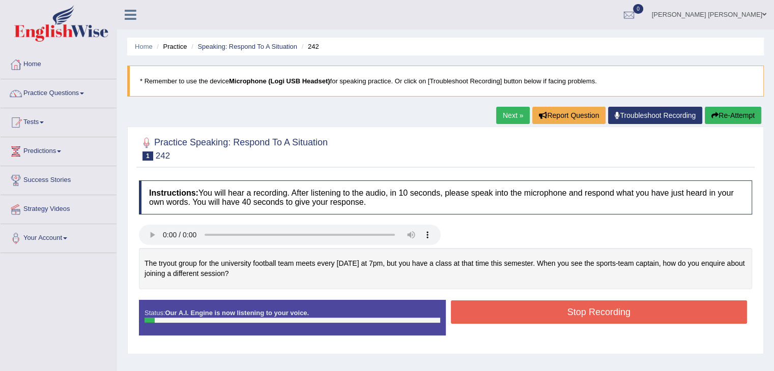
click at [574, 301] on button "Stop Recording" at bounding box center [599, 312] width 297 height 23
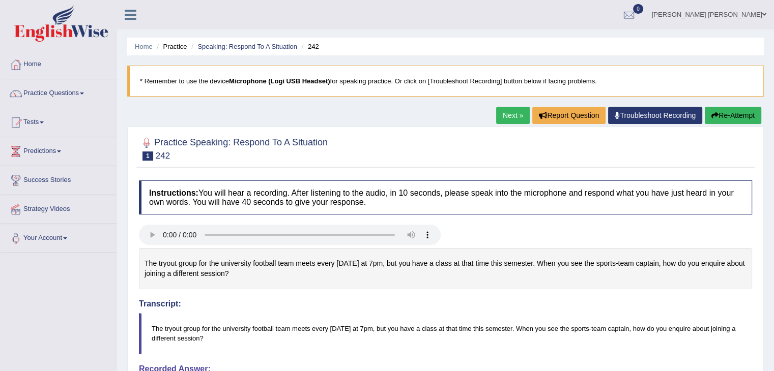
click at [718, 114] on button "Re-Attempt" at bounding box center [732, 115] width 56 height 17
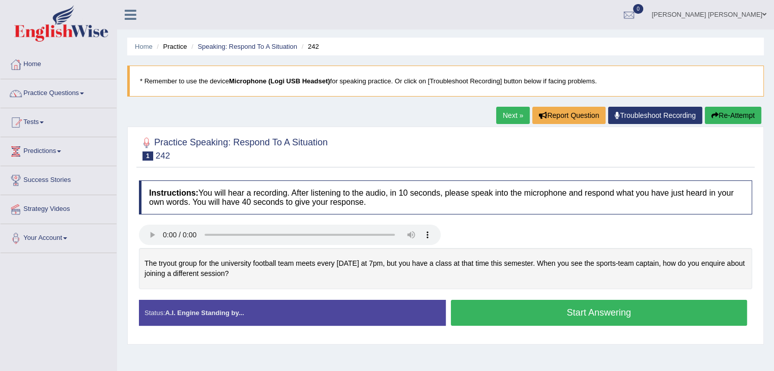
click at [719, 123] on button "Re-Attempt" at bounding box center [732, 115] width 56 height 17
click at [47, 99] on link "Practice Questions" at bounding box center [59, 91] width 116 height 25
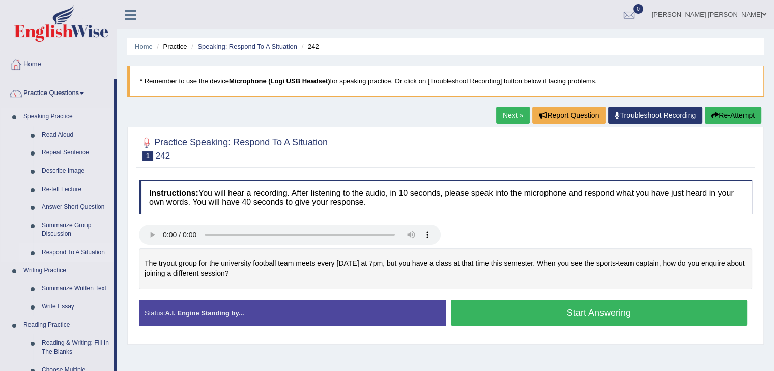
click at [71, 256] on link "Respond To A Situation" at bounding box center [75, 253] width 77 height 18
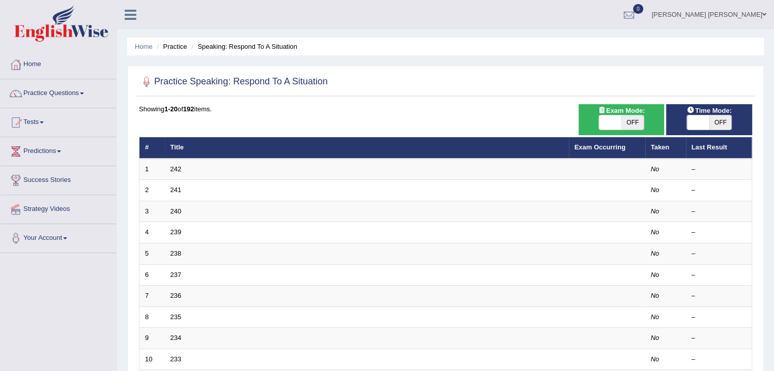
click at [703, 126] on span at bounding box center [698, 122] width 22 height 14
click at [719, 126] on span "OFF" at bounding box center [720, 122] width 22 height 14
checkbox input "true"
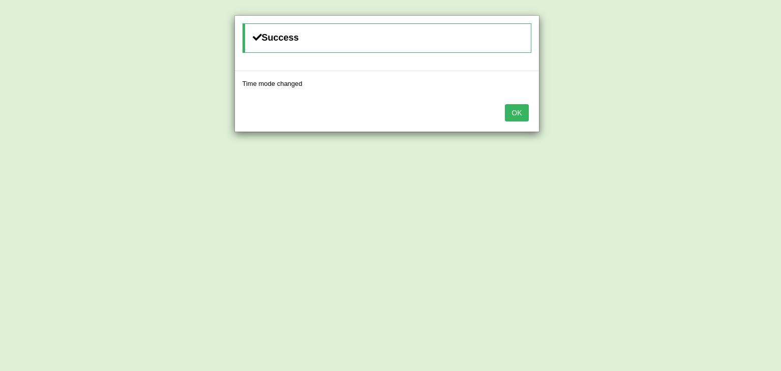
click at [511, 114] on button "OK" at bounding box center [516, 112] width 23 height 17
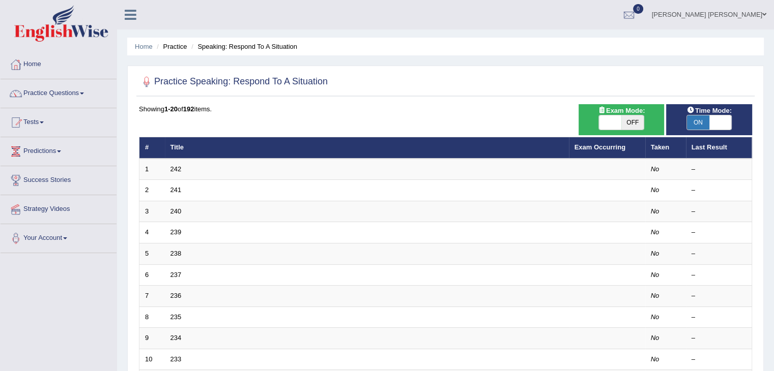
click at [602, 117] on span at bounding box center [610, 122] width 22 height 14
checkbox input "true"
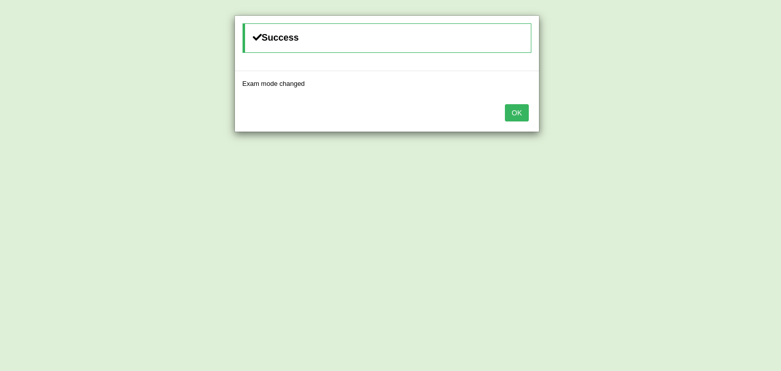
click at [517, 116] on button "OK" at bounding box center [516, 112] width 23 height 17
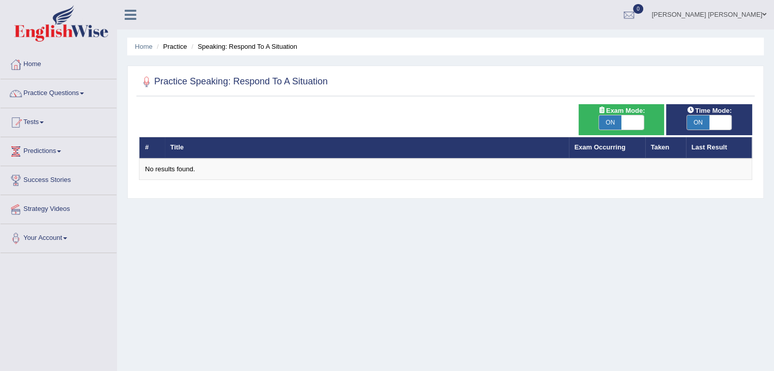
click at [604, 121] on span "ON" at bounding box center [610, 122] width 22 height 14
checkbox input "false"
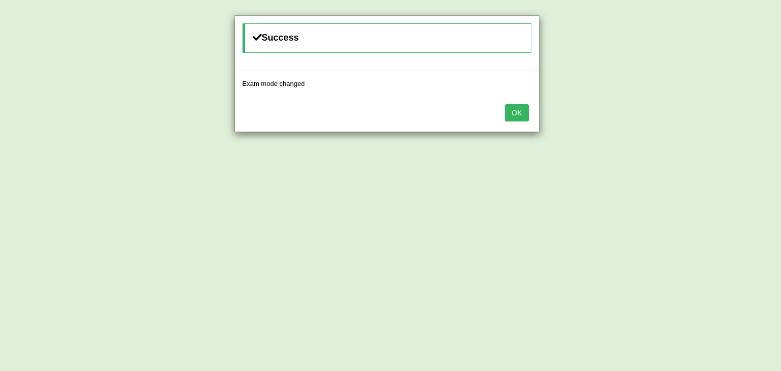
click at [512, 121] on button "OK" at bounding box center [516, 112] width 23 height 17
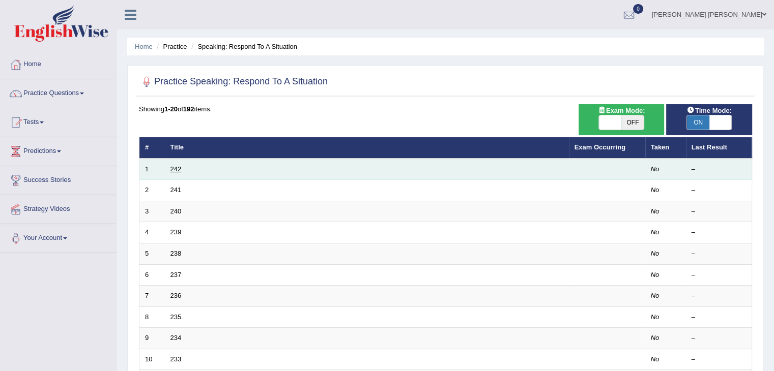
click at [170, 170] on link "242" at bounding box center [175, 169] width 11 height 8
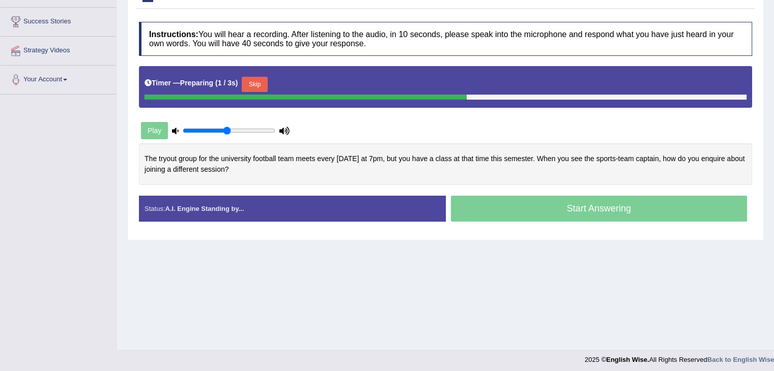
scroll to position [163, 0]
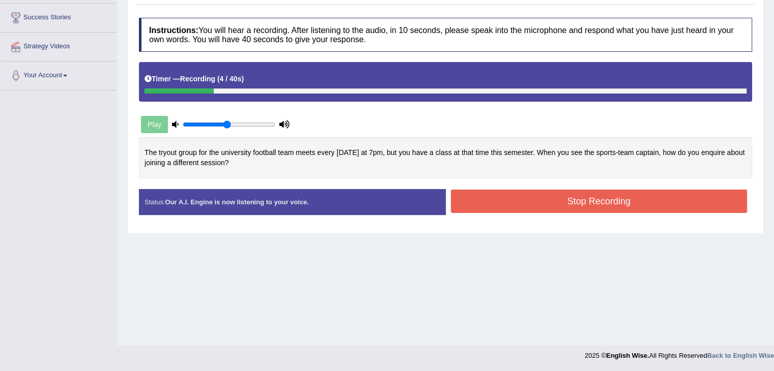
click at [653, 200] on button "Stop Recording" at bounding box center [599, 201] width 297 height 23
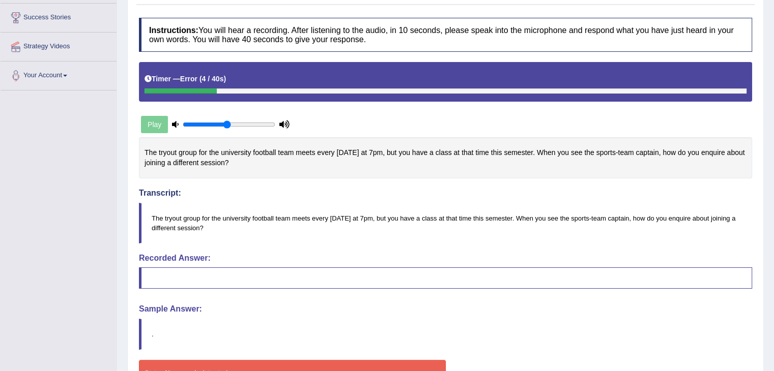
scroll to position [10, 0]
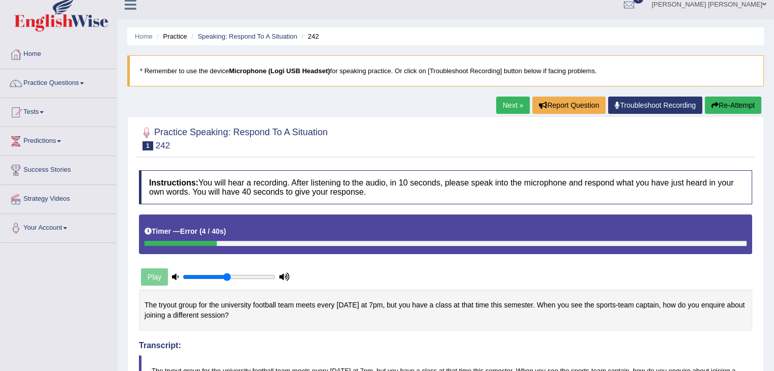
click at [749, 109] on button "Re-Attempt" at bounding box center [732, 105] width 56 height 17
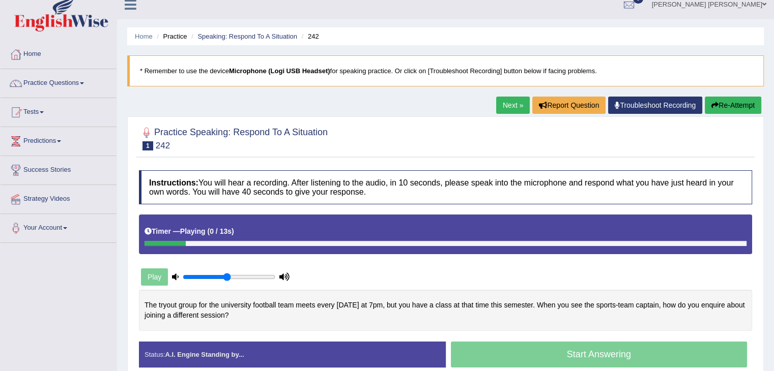
click at [749, 106] on button "Re-Attempt" at bounding box center [732, 105] width 56 height 17
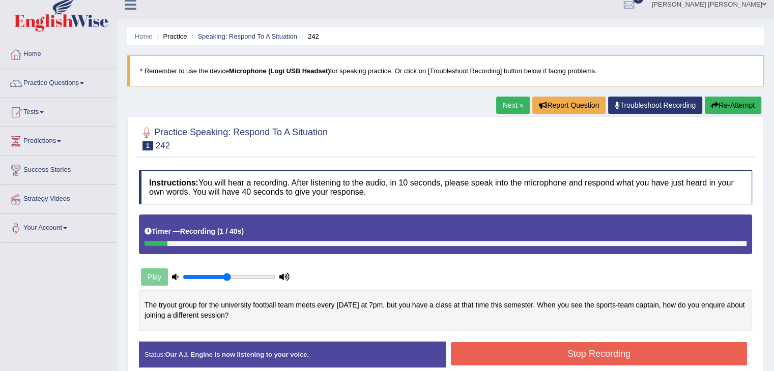
click at [722, 102] on button "Re-Attempt" at bounding box center [732, 105] width 56 height 17
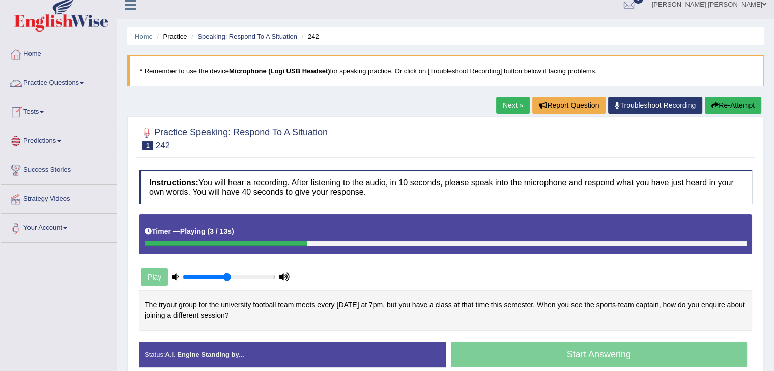
click at [50, 85] on link "Practice Questions" at bounding box center [59, 81] width 116 height 25
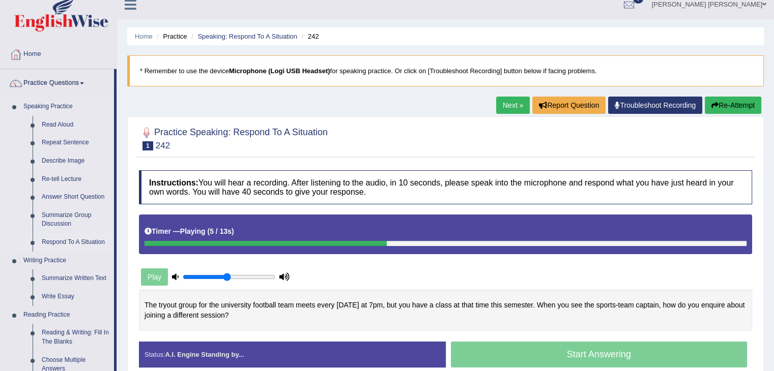
click at [52, 242] on link "Respond To A Situation" at bounding box center [75, 242] width 77 height 18
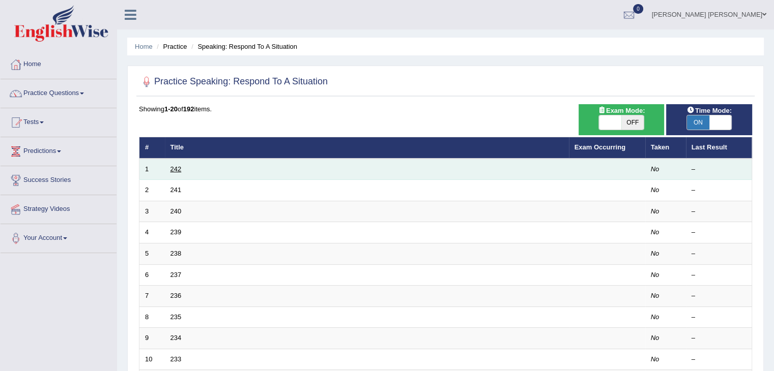
click at [179, 171] on link "242" at bounding box center [175, 169] width 11 height 8
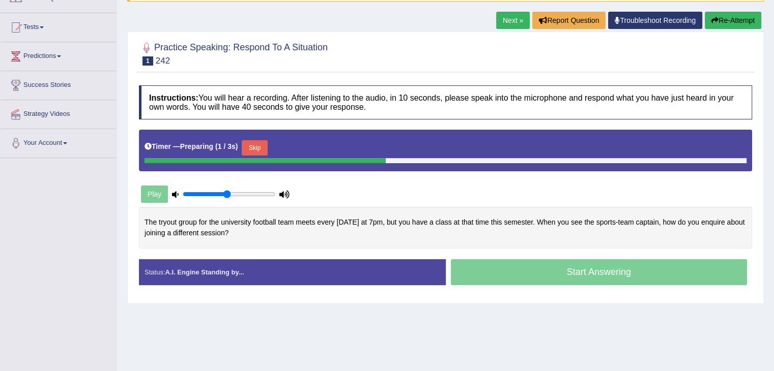
scroll to position [153, 0]
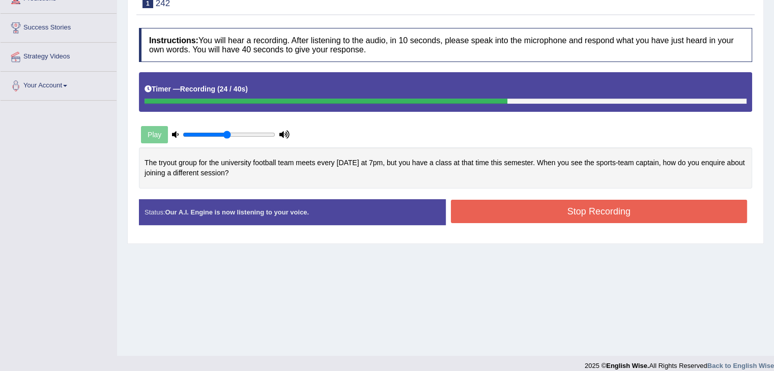
click at [579, 205] on button "Stop Recording" at bounding box center [599, 211] width 297 height 23
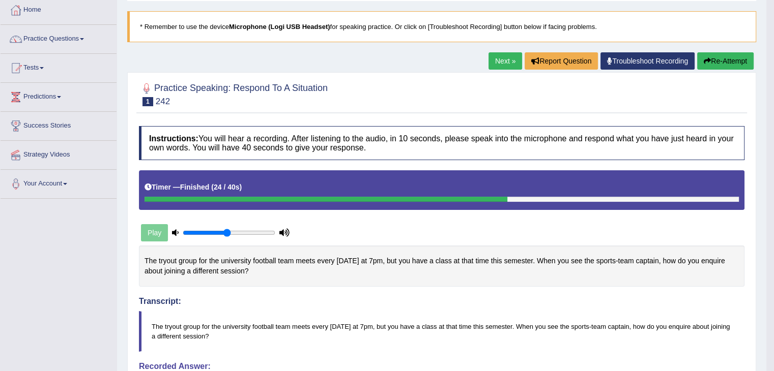
scroll to position [51, 0]
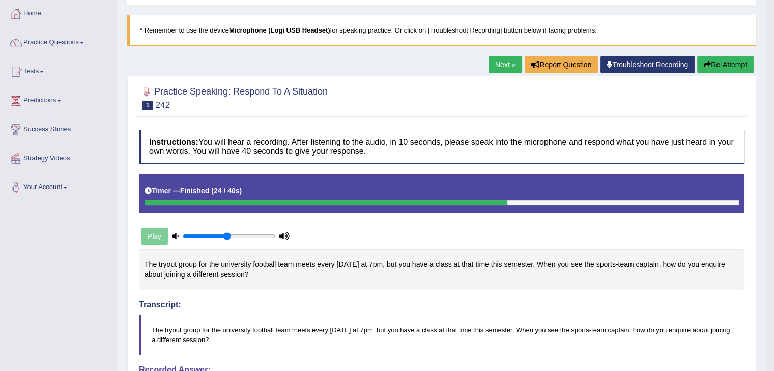
click at [722, 60] on button "Re-Attempt" at bounding box center [725, 64] width 56 height 17
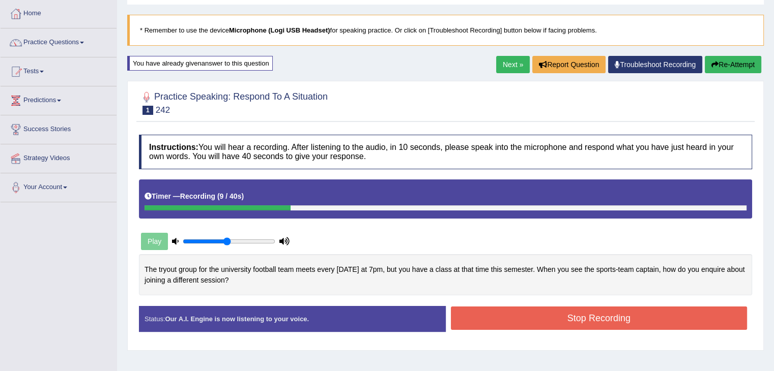
click at [740, 68] on button "Re-Attempt" at bounding box center [732, 64] width 56 height 17
click at [624, 320] on button "Stop Recording" at bounding box center [599, 318] width 297 height 23
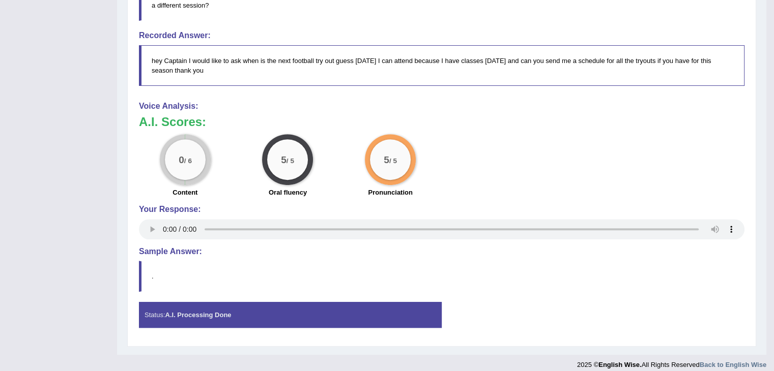
scroll to position [398, 0]
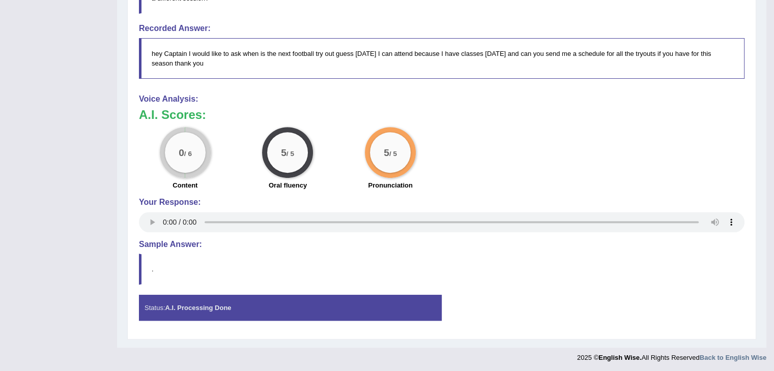
click at [164, 267] on blockquote "." at bounding box center [441, 269] width 605 height 31
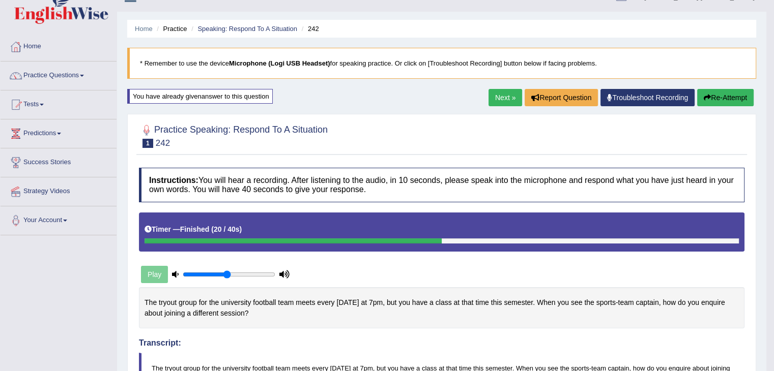
scroll to position [0, 0]
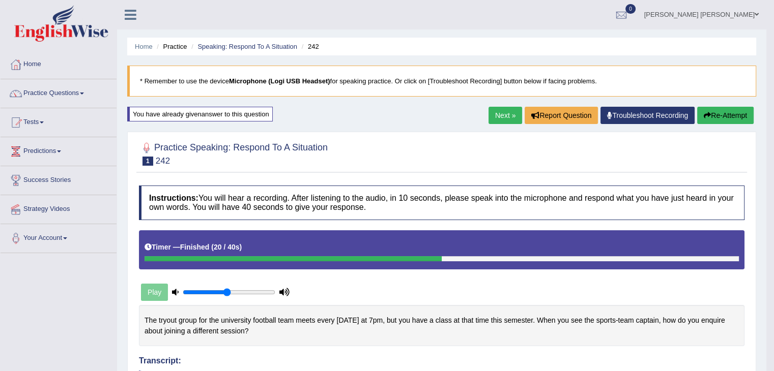
click at [498, 121] on link "Next »" at bounding box center [505, 115] width 34 height 17
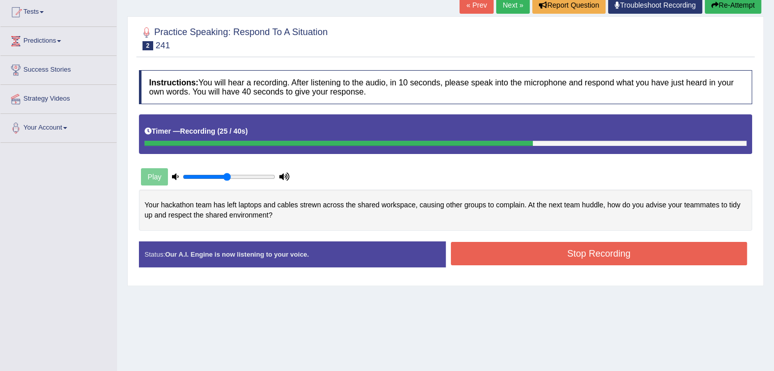
scroll to position [61, 0]
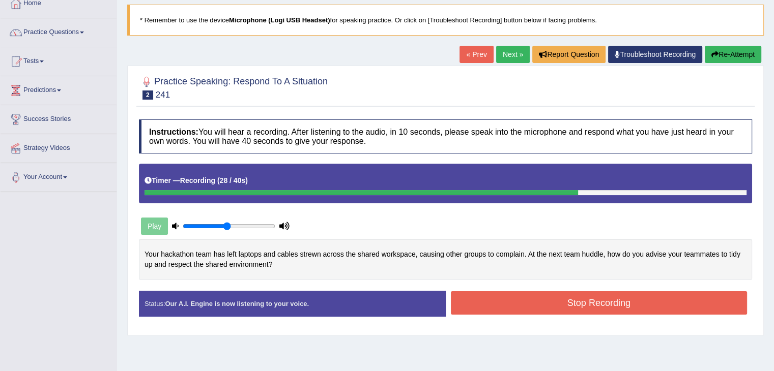
click at [730, 53] on button "Re-Attempt" at bounding box center [732, 54] width 56 height 17
click at [563, 293] on button "Stop Recording" at bounding box center [599, 302] width 297 height 23
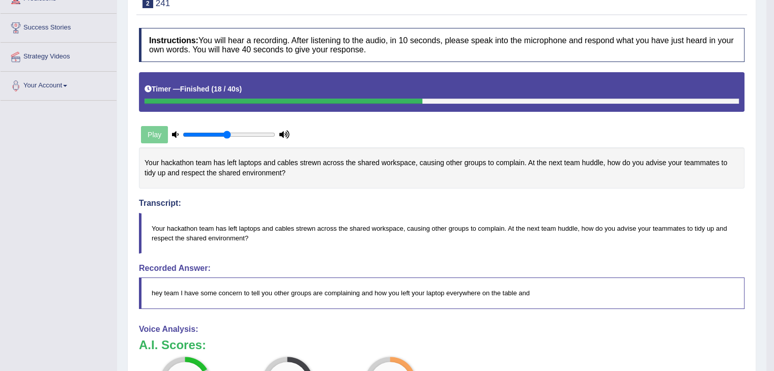
scroll to position [51, 0]
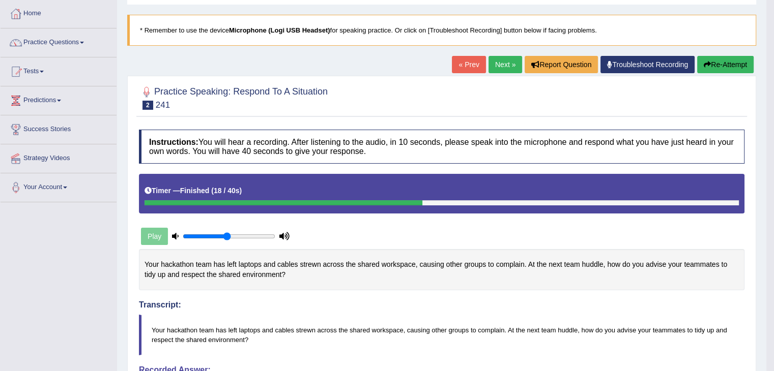
click at [498, 62] on link "Next »" at bounding box center [505, 64] width 34 height 17
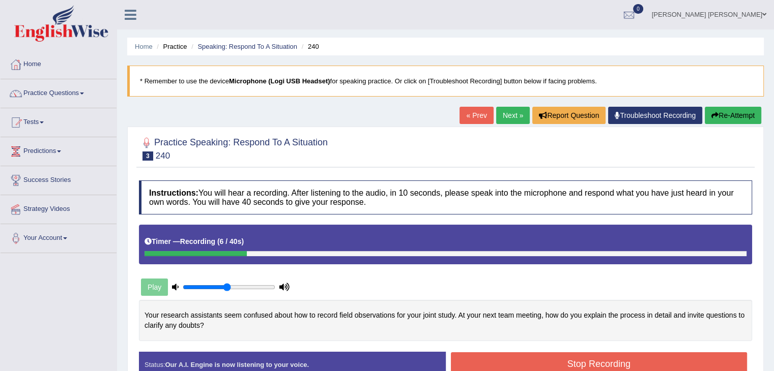
click at [737, 114] on button "Re-Attempt" at bounding box center [732, 115] width 56 height 17
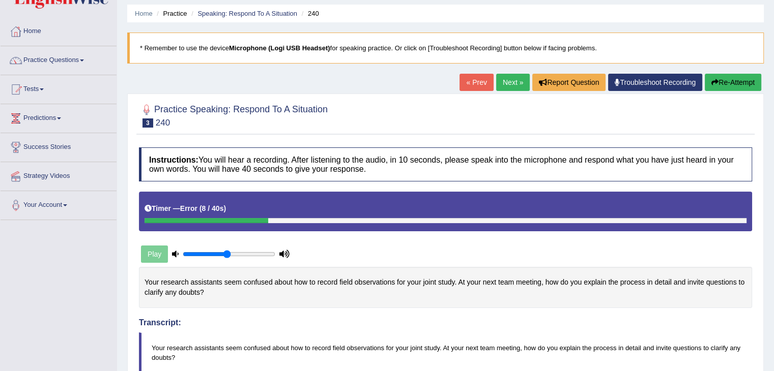
scroll to position [10, 0]
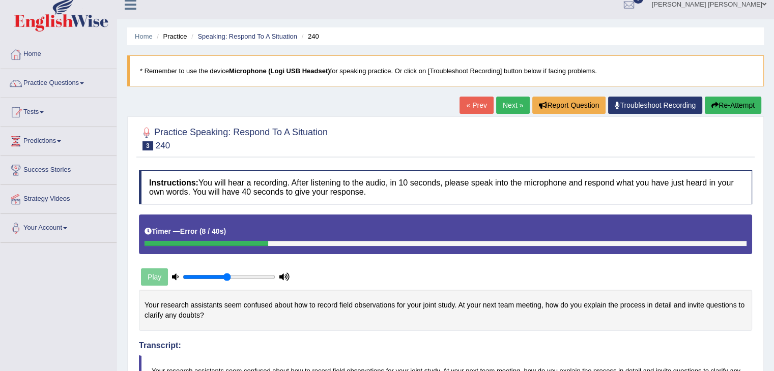
click at [728, 104] on button "Re-Attempt" at bounding box center [732, 105] width 56 height 17
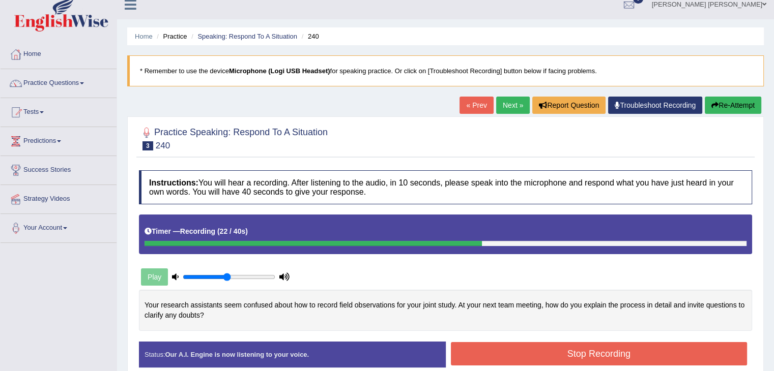
click at [642, 344] on button "Stop Recording" at bounding box center [599, 353] width 297 height 23
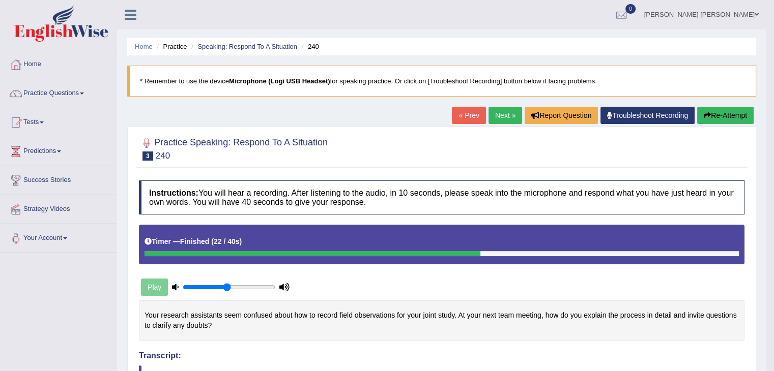
click at [504, 111] on link "Next »" at bounding box center [505, 115] width 34 height 17
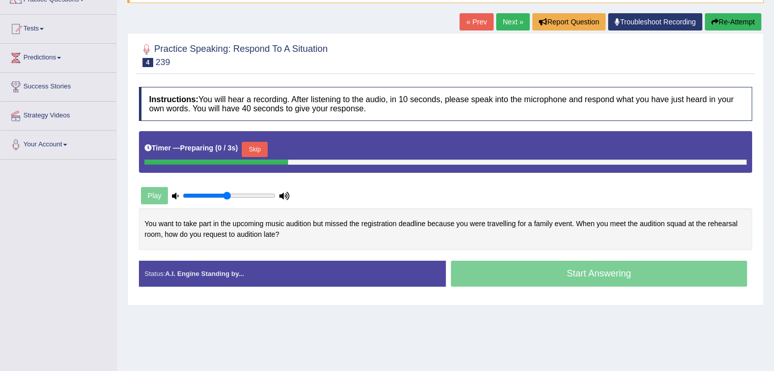
scroll to position [163, 0]
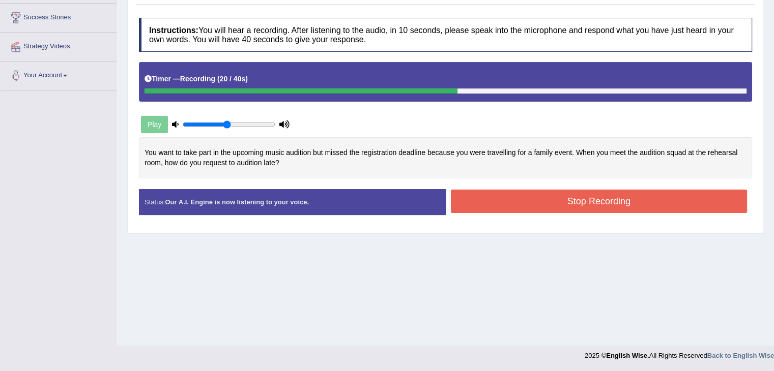
click at [627, 201] on button "Stop Recording" at bounding box center [599, 201] width 297 height 23
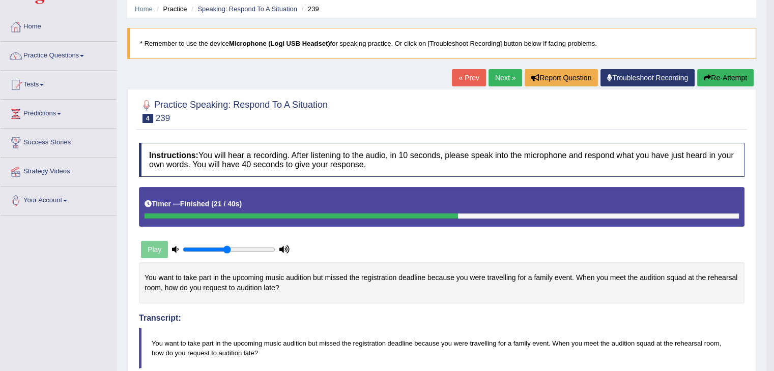
scroll to position [0, 0]
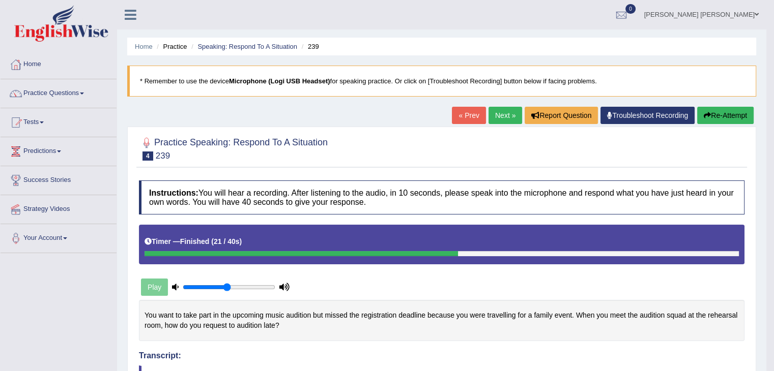
click at [498, 121] on link "Next »" at bounding box center [505, 115] width 34 height 17
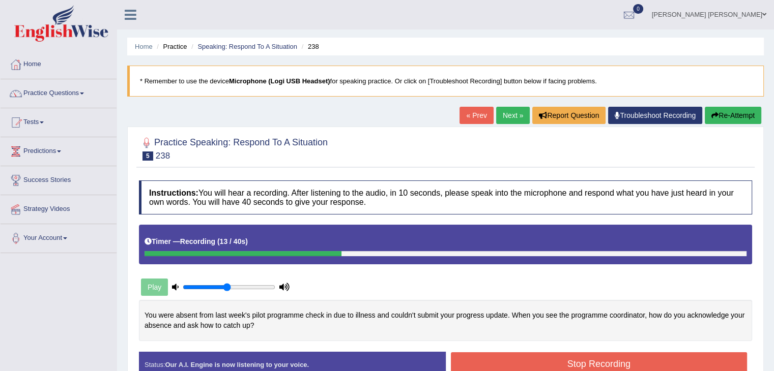
click at [712, 115] on icon "button" at bounding box center [714, 115] width 7 height 7
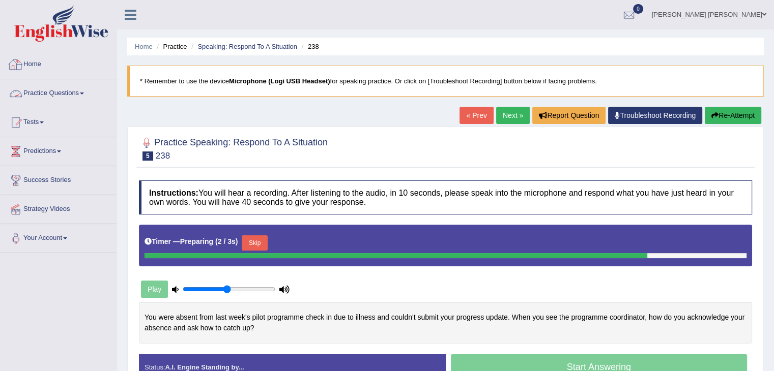
click at [51, 97] on link "Practice Questions" at bounding box center [59, 91] width 116 height 25
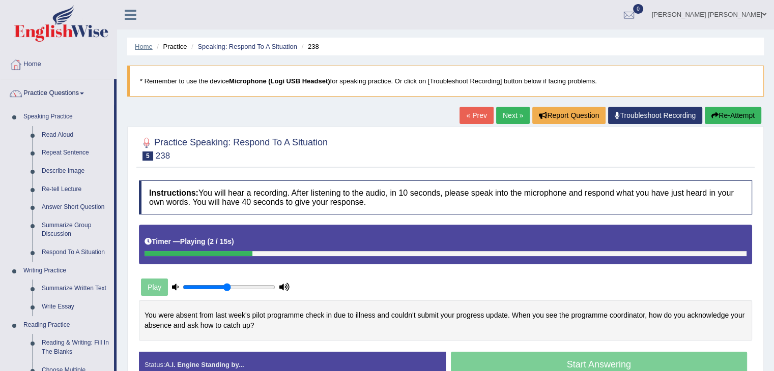
click at [152, 44] on link "Home" at bounding box center [144, 47] width 18 height 8
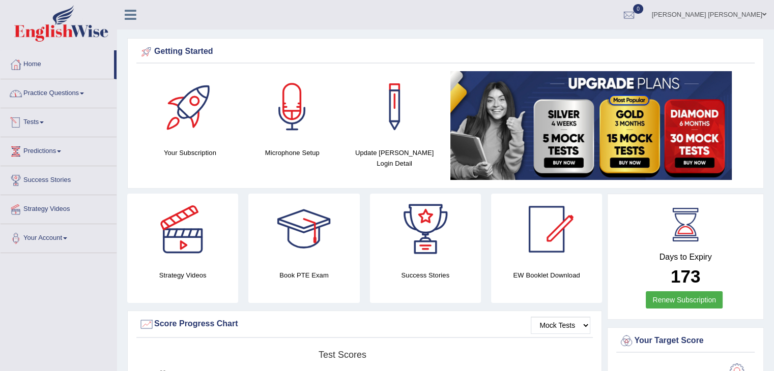
click at [56, 101] on link "Practice Questions" at bounding box center [59, 91] width 116 height 25
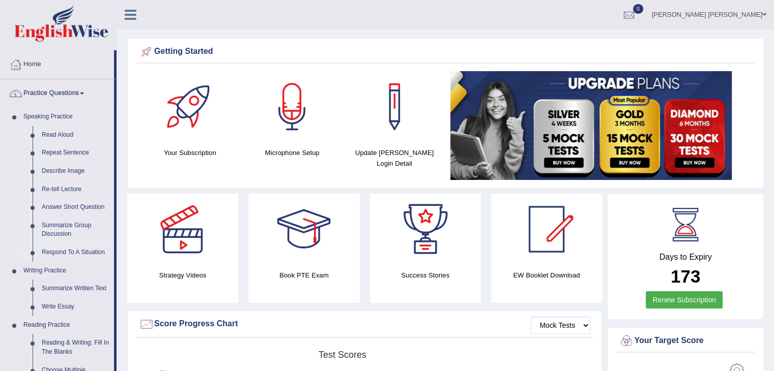
click at [72, 252] on link "Respond To A Situation" at bounding box center [75, 253] width 77 height 18
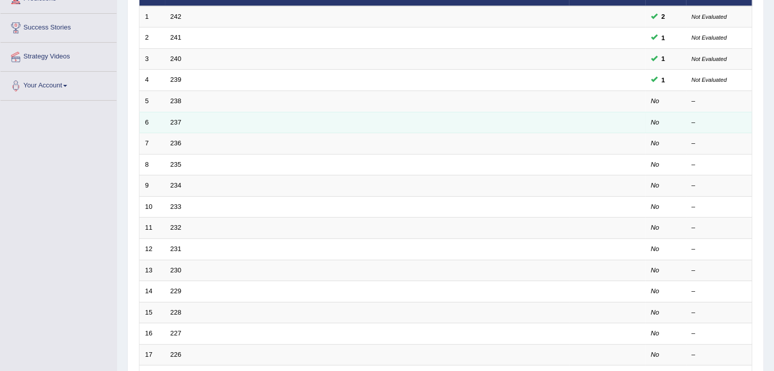
scroll to position [51, 0]
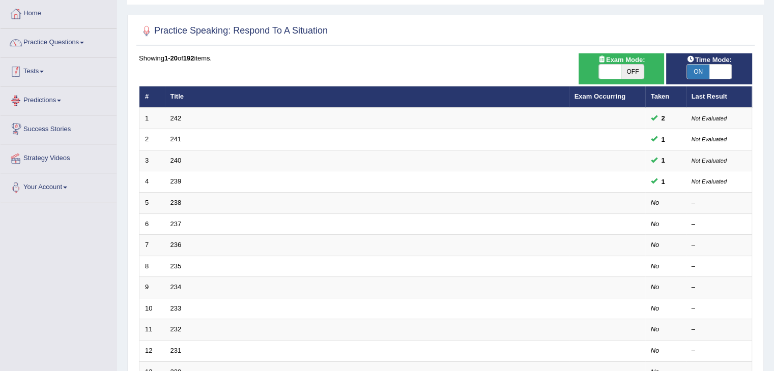
click at [19, 75] on div at bounding box center [15, 71] width 15 height 15
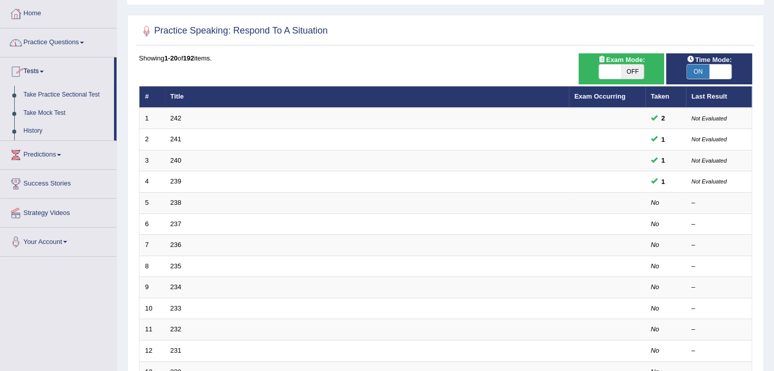
click at [49, 50] on link "Practice Questions" at bounding box center [59, 40] width 116 height 25
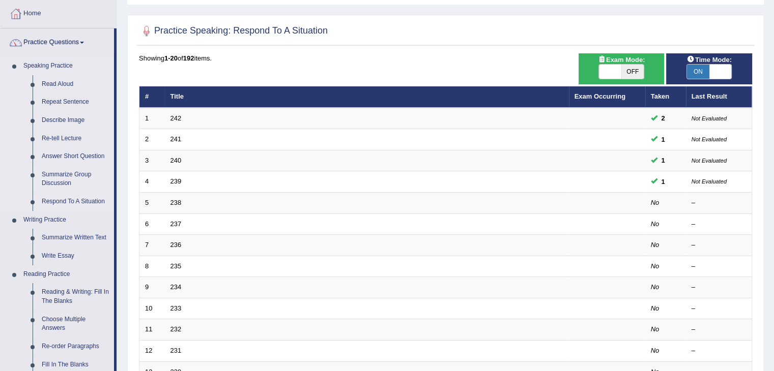
click at [82, 178] on link "Summarize Group Discussion" at bounding box center [75, 179] width 77 height 27
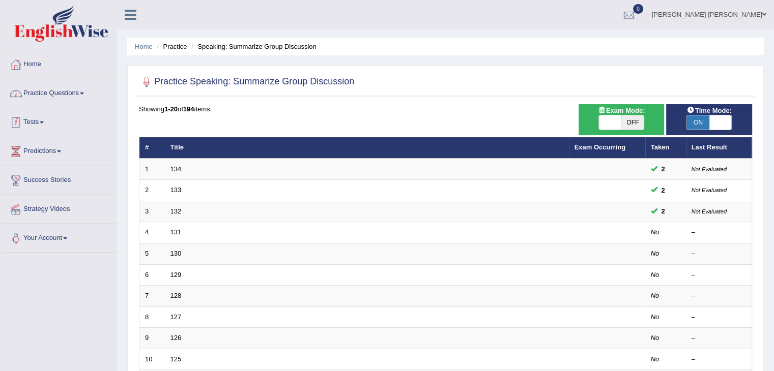
click at [39, 92] on link "Practice Questions" at bounding box center [59, 91] width 116 height 25
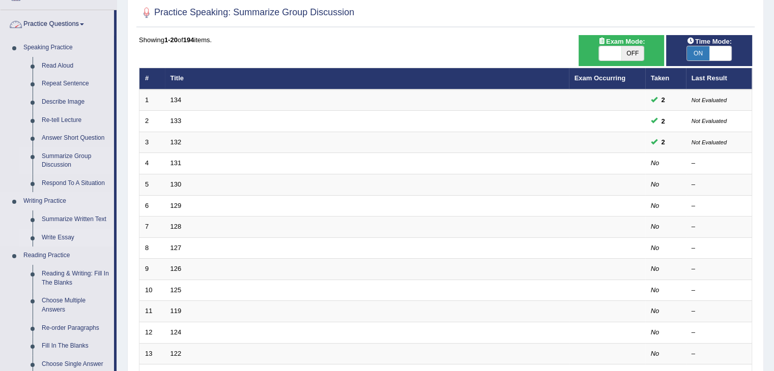
scroll to position [153, 0]
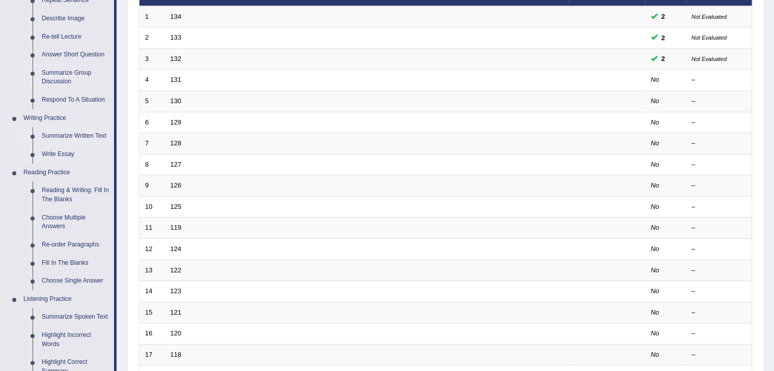
click at [83, 135] on link "Summarize Written Text" at bounding box center [75, 136] width 77 height 18
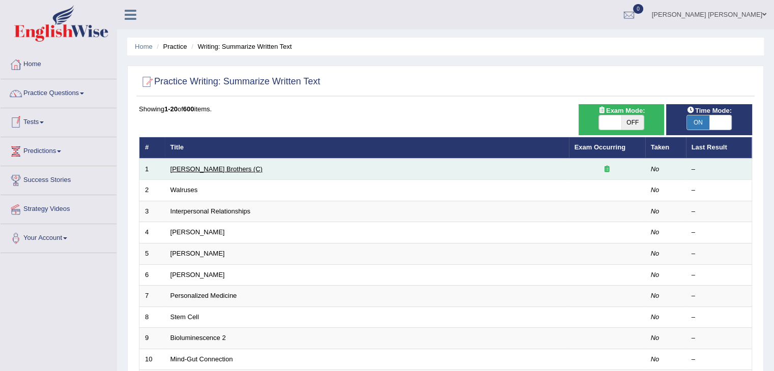
click at [218, 170] on link "Wright Brothers (C)" at bounding box center [216, 169] width 92 height 8
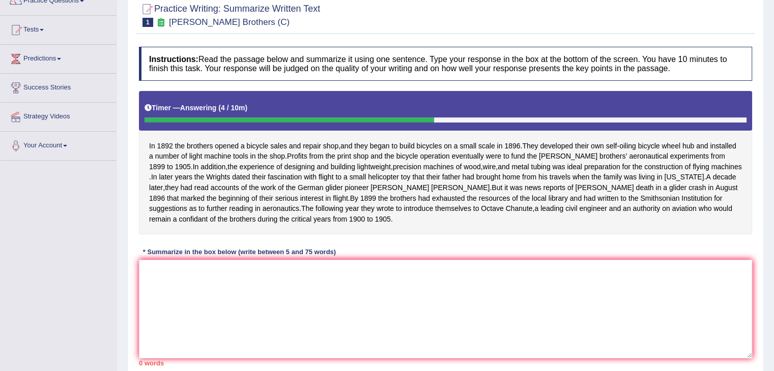
scroll to position [10, 0]
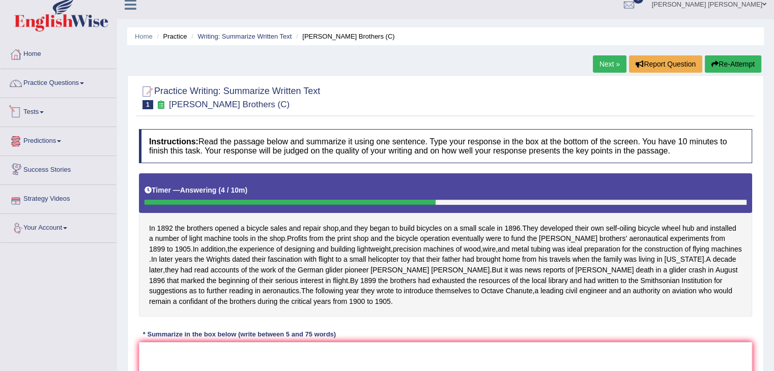
click at [132, 38] on ul "Home Practice Writing: Summarize Written Text Wright Brothers (C)" at bounding box center [445, 36] width 636 height 18
click at [144, 38] on link "Home" at bounding box center [144, 37] width 18 height 8
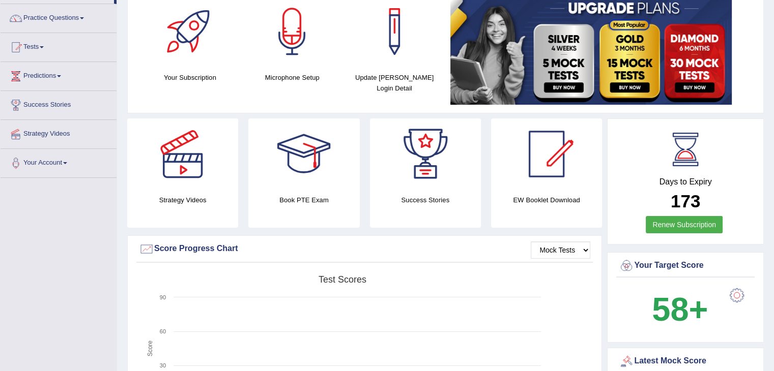
scroll to position [75, 0]
click at [53, 19] on link "Practice Questions" at bounding box center [59, 16] width 116 height 25
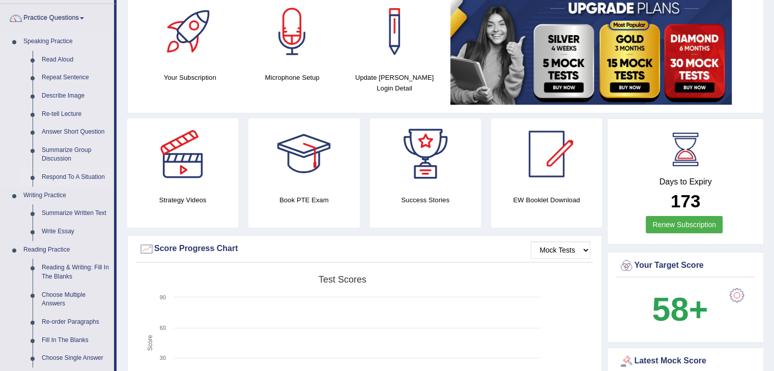
click at [79, 178] on link "Respond To A Situation" at bounding box center [75, 177] width 77 height 18
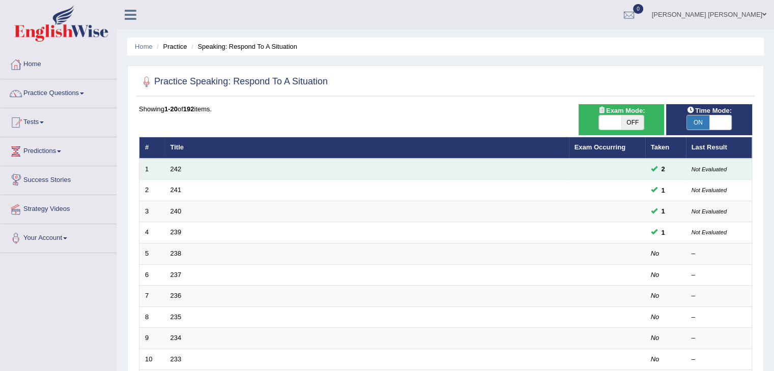
click at [172, 172] on td "242" at bounding box center [367, 169] width 404 height 21
click at [172, 171] on link "242" at bounding box center [175, 169] width 11 height 8
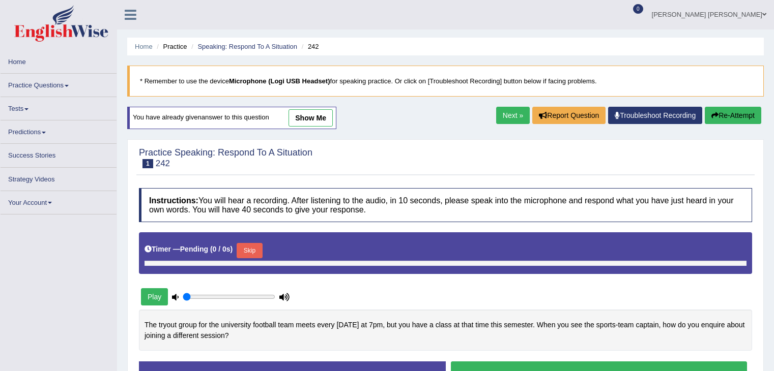
type input "0.5"
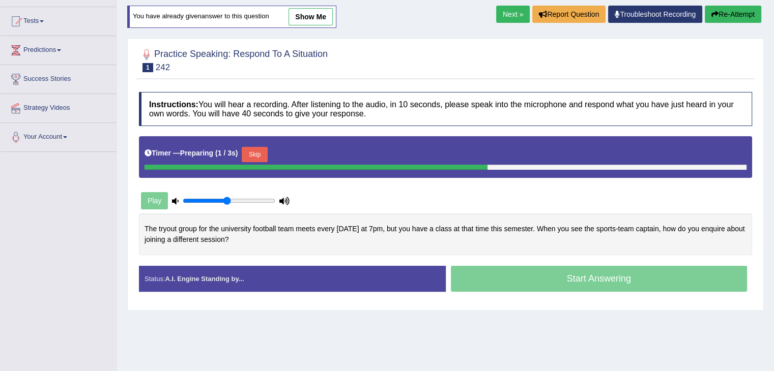
scroll to position [102, 0]
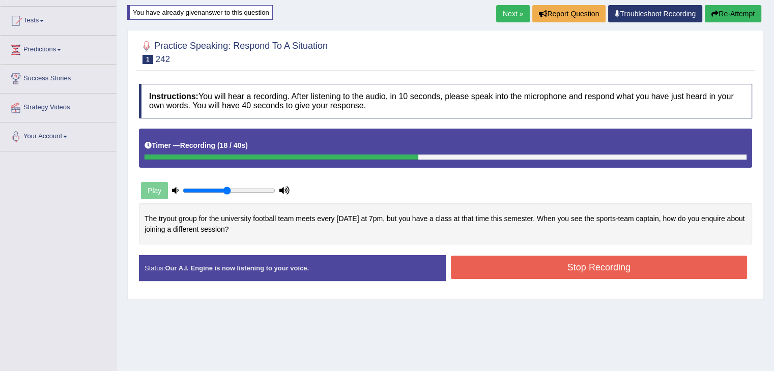
click at [563, 271] on button "Stop Recording" at bounding box center [599, 267] width 297 height 23
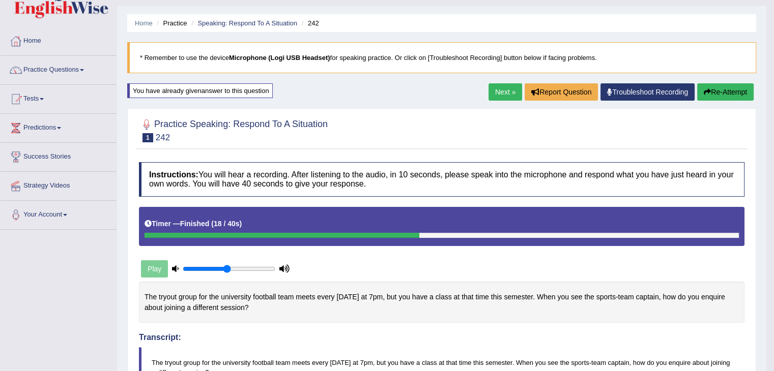
scroll to position [0, 0]
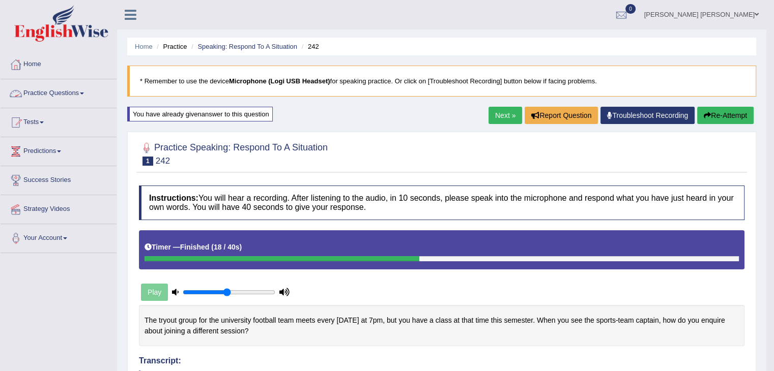
click at [74, 93] on link "Practice Questions" at bounding box center [59, 91] width 116 height 25
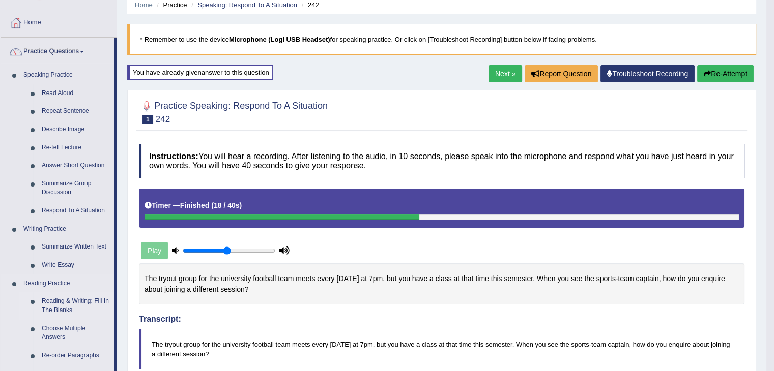
scroll to position [102, 0]
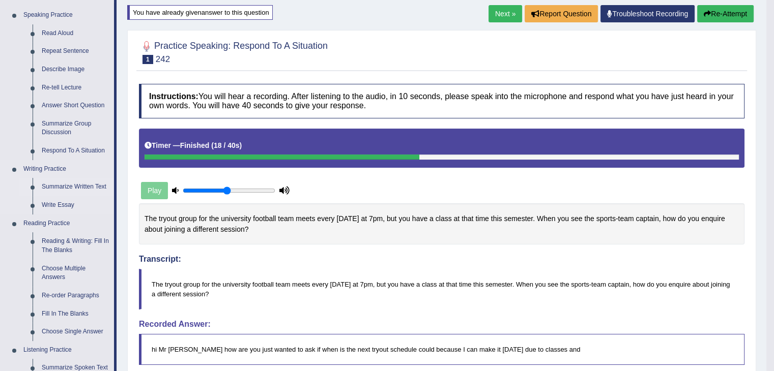
click at [69, 184] on link "Summarize Written Text" at bounding box center [75, 187] width 77 height 18
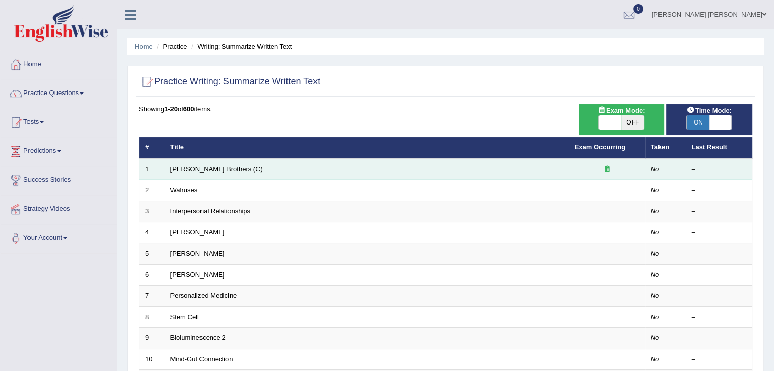
click at [201, 173] on td "[PERSON_NAME] Brothers (C)" at bounding box center [367, 169] width 404 height 21
click at [203, 171] on link "[PERSON_NAME] Brothers (C)" at bounding box center [216, 169] width 92 height 8
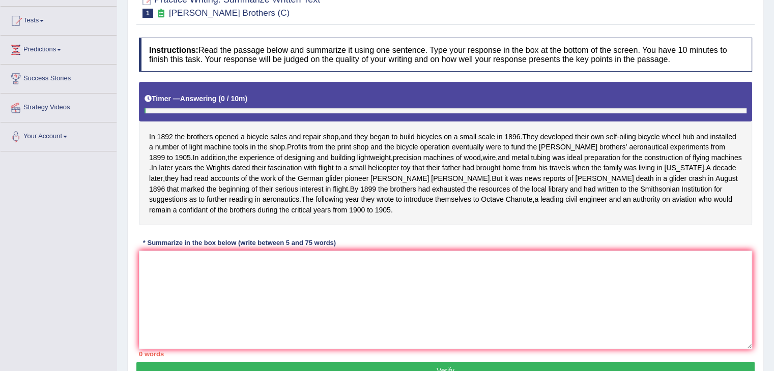
scroll to position [163, 0]
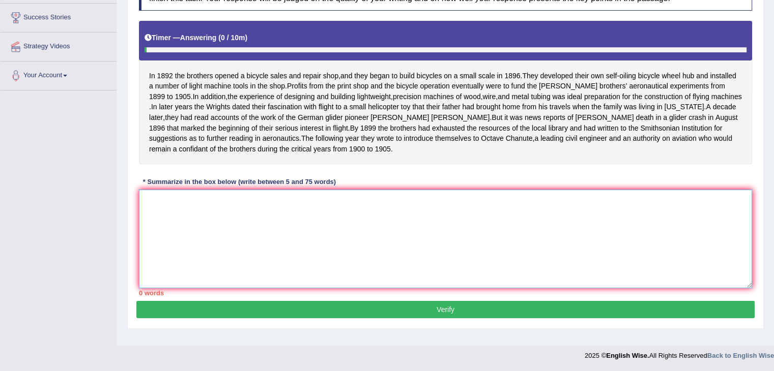
click at [328, 218] on textarea at bounding box center [445, 239] width 613 height 99
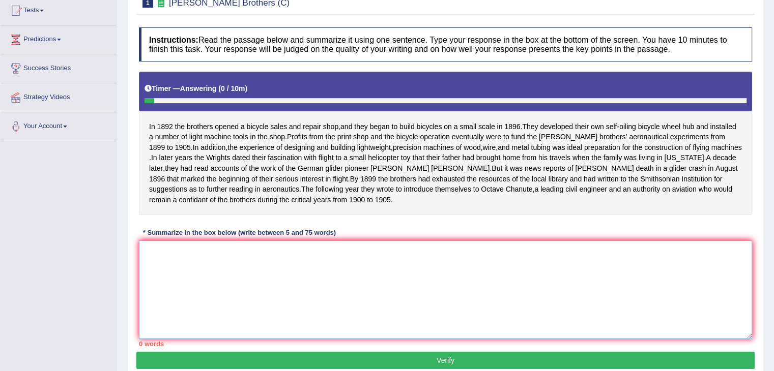
scroll to position [0, 0]
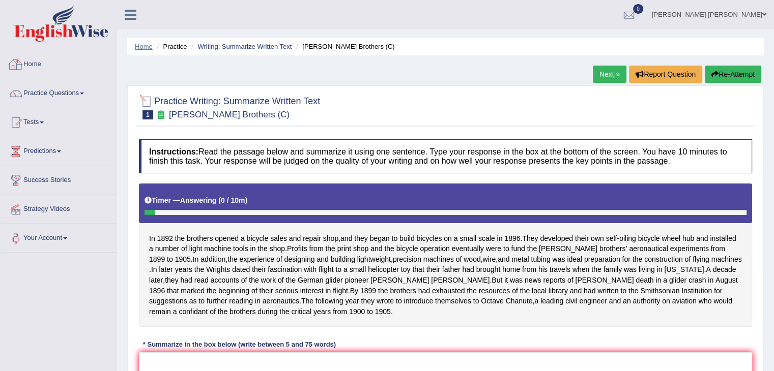
click at [145, 44] on link "Home" at bounding box center [144, 47] width 18 height 8
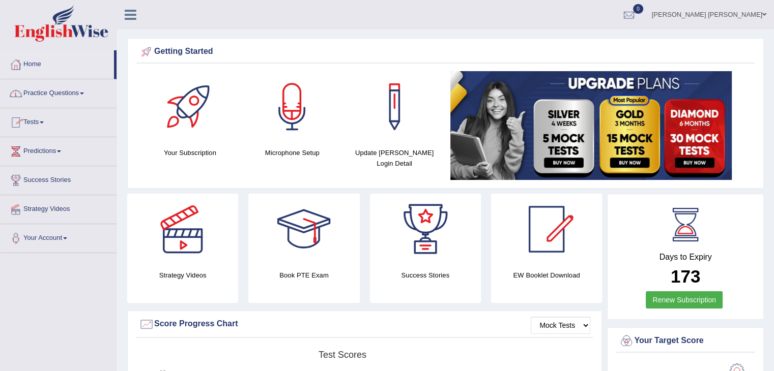
click at [58, 97] on link "Practice Questions" at bounding box center [59, 91] width 116 height 25
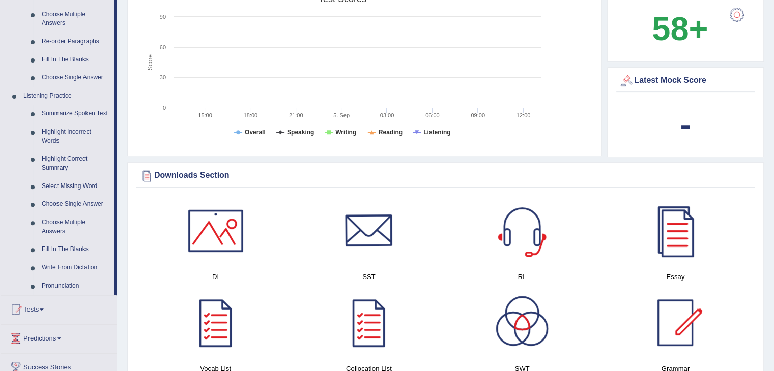
scroll to position [458, 0]
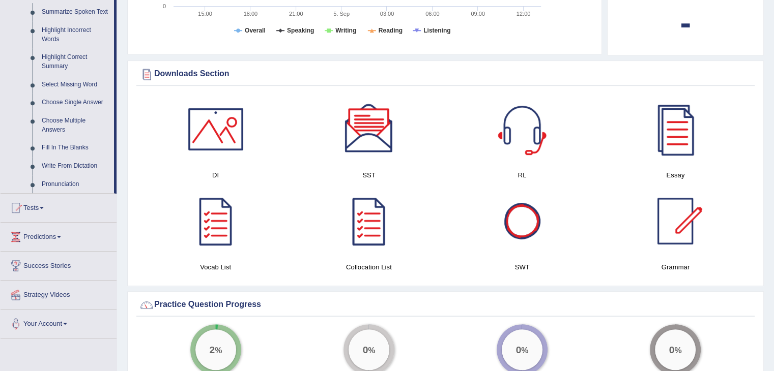
click at [539, 228] on div at bounding box center [521, 221] width 71 height 71
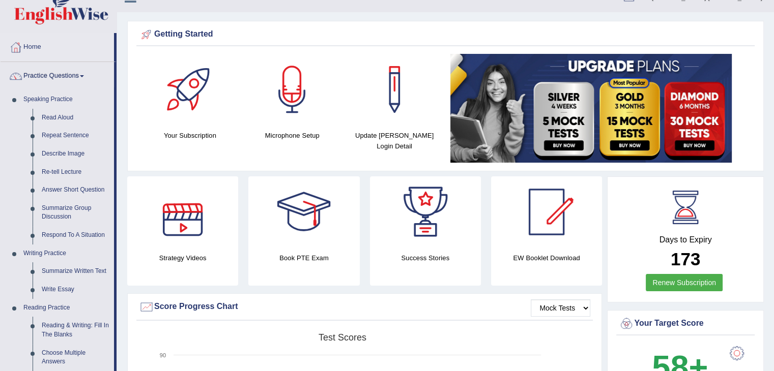
scroll to position [0, 0]
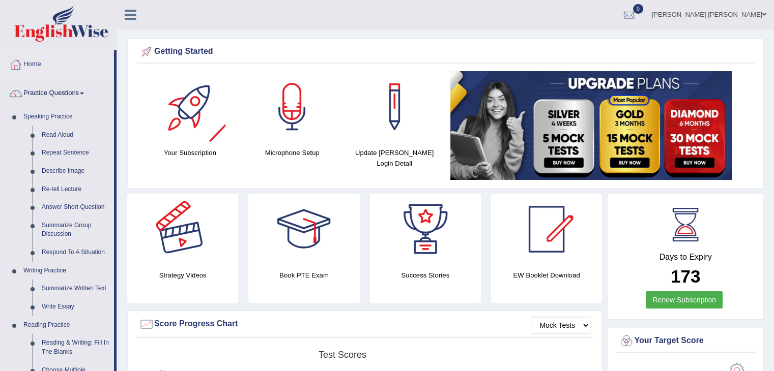
click at [182, 229] on div at bounding box center [182, 229] width 71 height 71
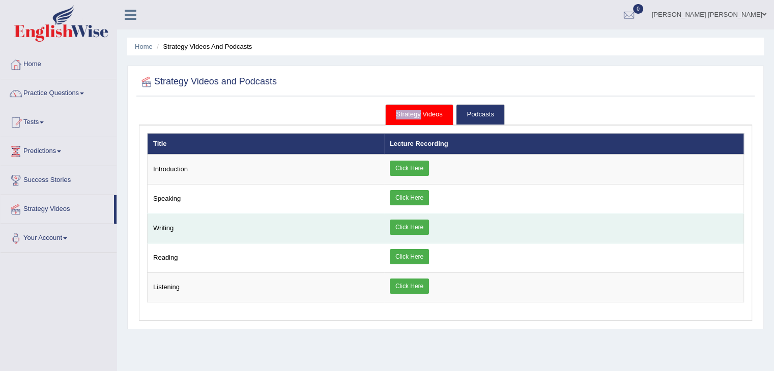
click at [404, 225] on link "Click Here" at bounding box center [409, 227] width 39 height 15
